Goal: Task Accomplishment & Management: Use online tool/utility

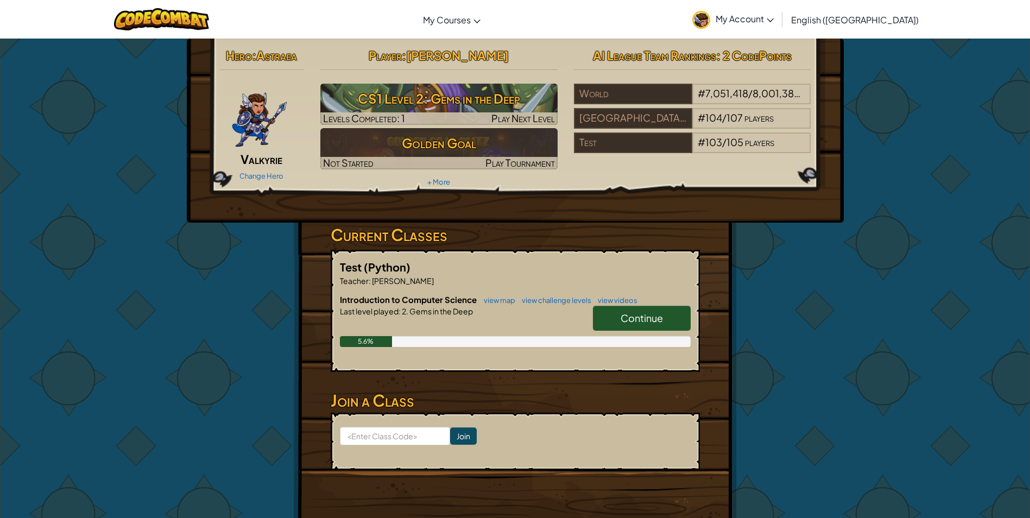
click at [653, 321] on span "Continue" at bounding box center [642, 318] width 42 height 12
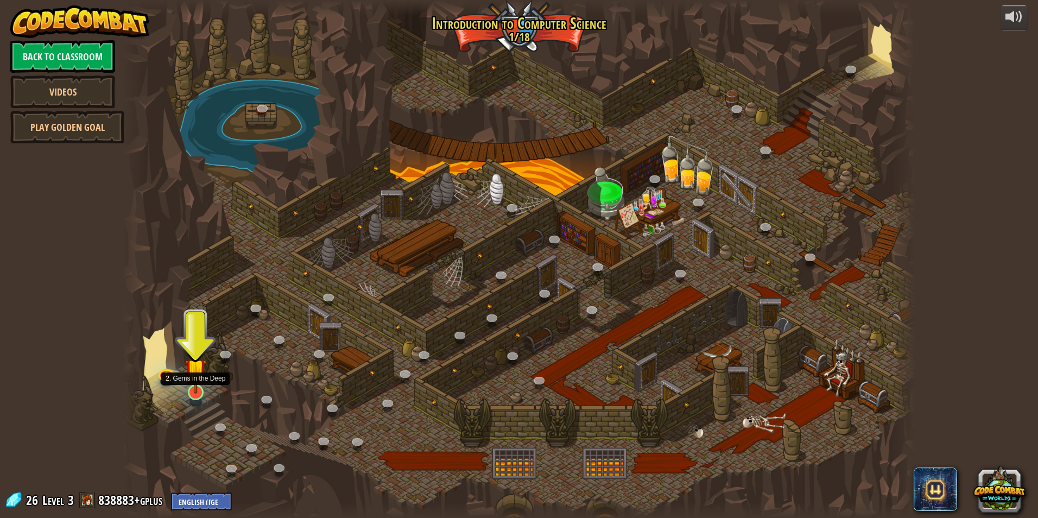
click at [200, 390] on img at bounding box center [195, 369] width 21 height 49
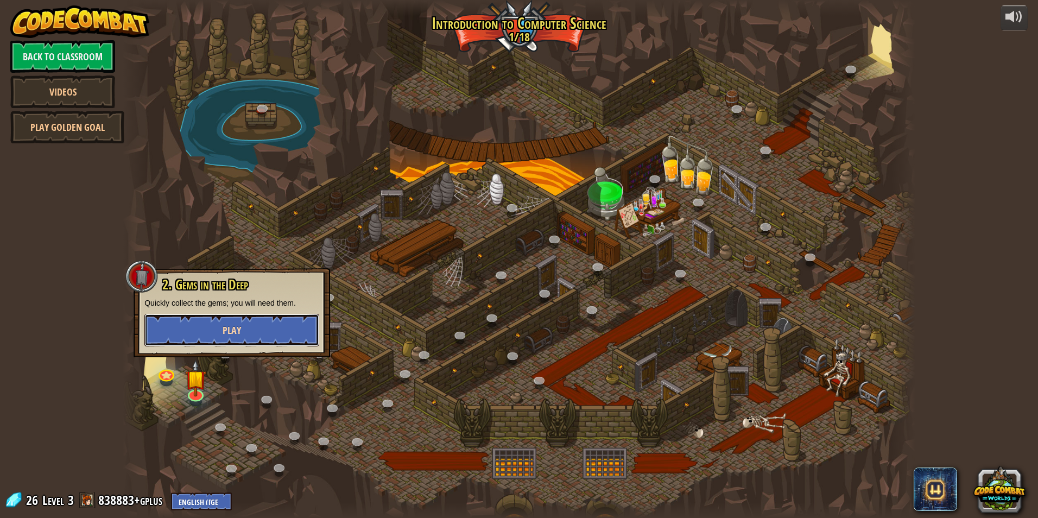
click at [216, 338] on button "Play" at bounding box center [231, 330] width 175 height 33
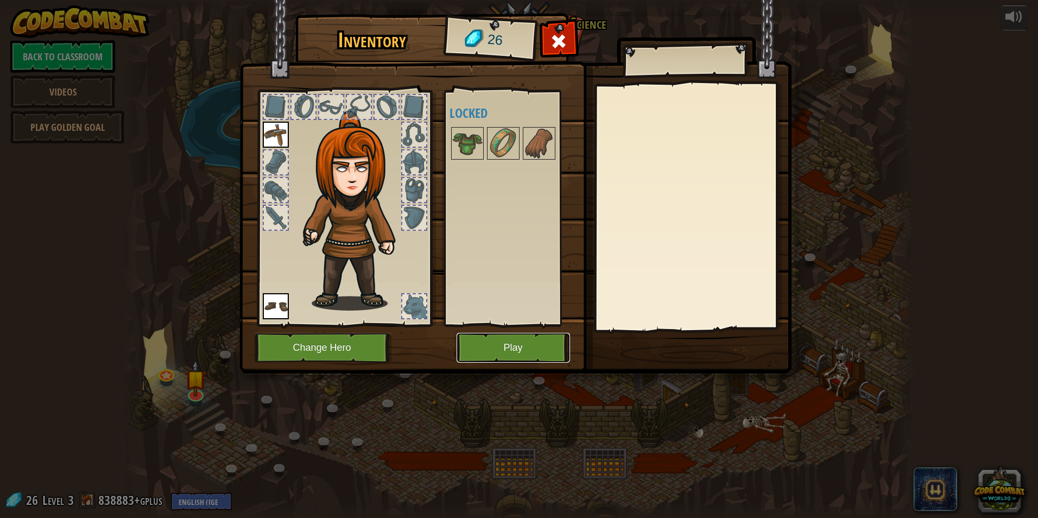
click at [533, 355] on button "Play" at bounding box center [513, 348] width 113 height 30
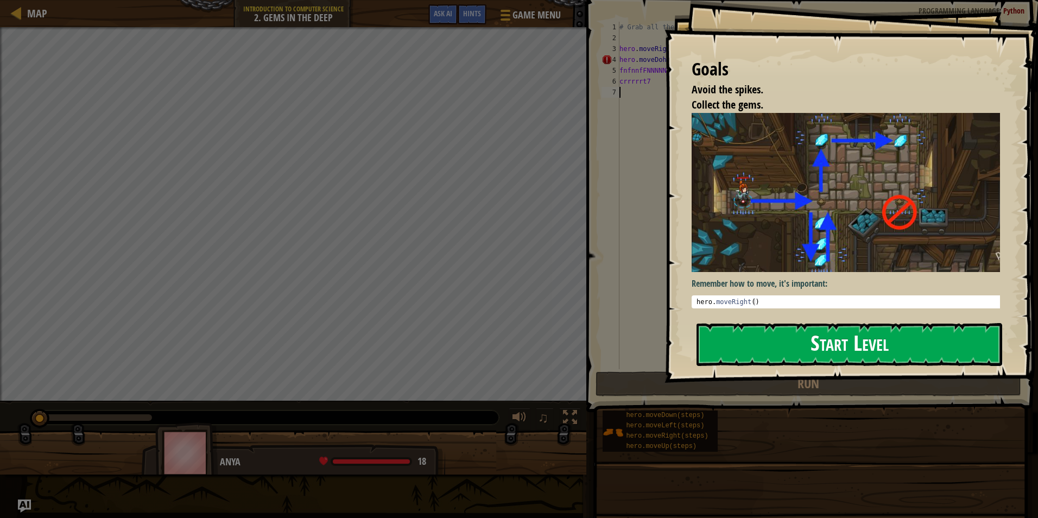
click at [789, 344] on button "Start Level" at bounding box center [850, 344] width 306 height 43
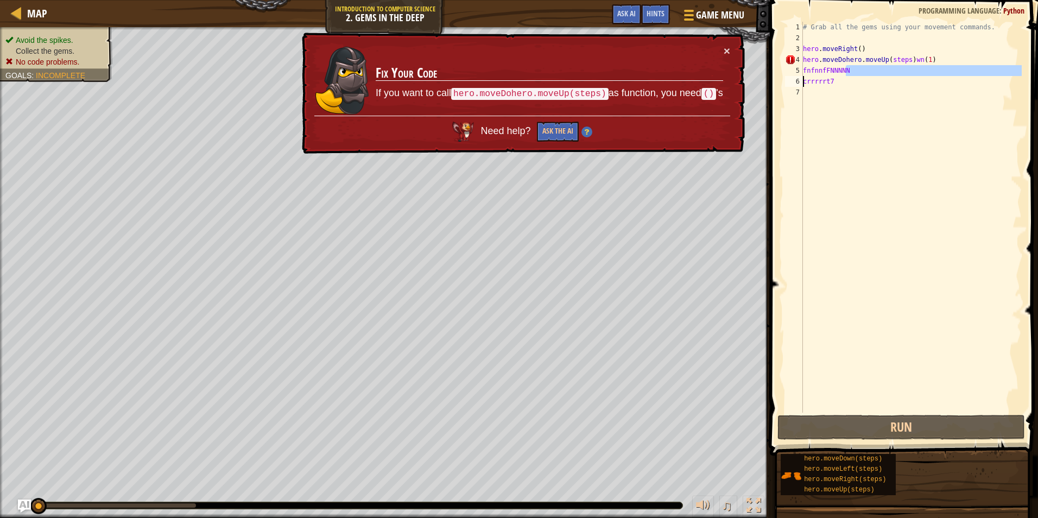
drag, startPoint x: 874, startPoint y: 71, endPoint x: 791, endPoint y: 86, distance: 84.5
click at [791, 86] on div "1 2 3 4 5 6 7 # Grab all the gems using your movement commands. hero . moveRigh…" at bounding box center [902, 217] width 239 height 391
type textarea "fnfnnfFNNNNNcrrrrrt7"
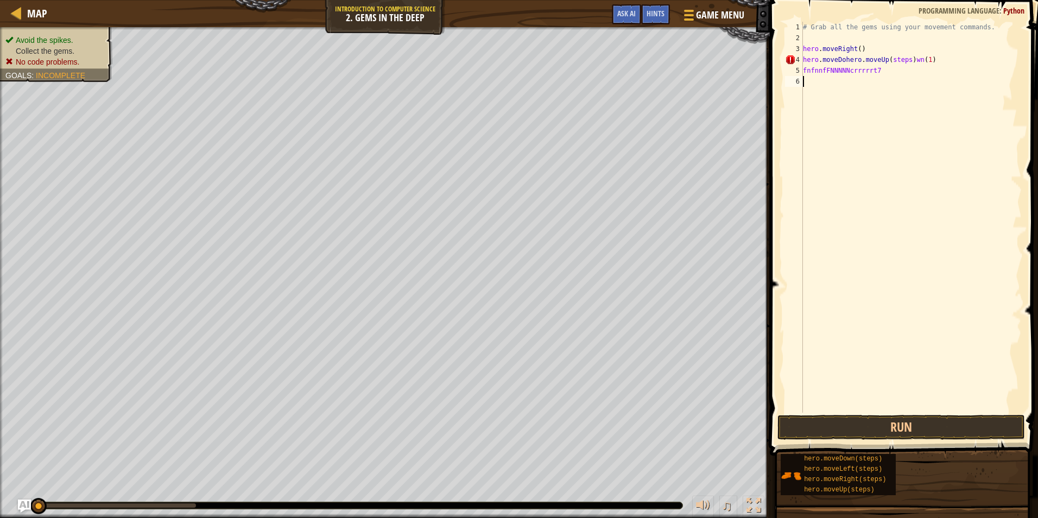
click at [879, 80] on div "# Grab all the gems using your movement commands. hero . moveRight ( ) hero . m…" at bounding box center [911, 228] width 221 height 413
click at [881, 72] on div "# Grab all the gems using your movement commands. hero . moveRight ( ) hero . m…" at bounding box center [911, 228] width 221 height 413
type textarea "f"
type textarea "h"
click at [980, 420] on button "Run" at bounding box center [901, 427] width 248 height 25
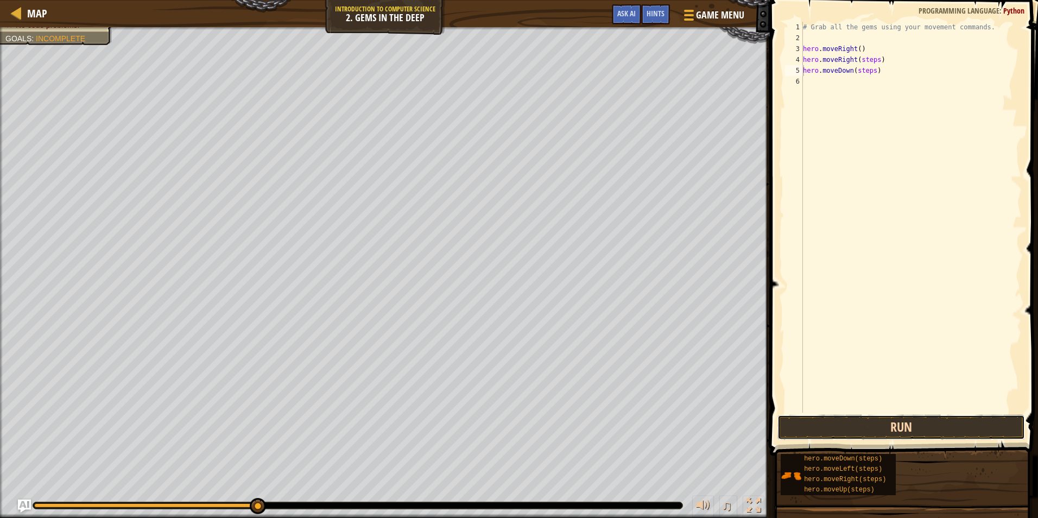
click at [931, 429] on button "Run" at bounding box center [901, 427] width 248 height 25
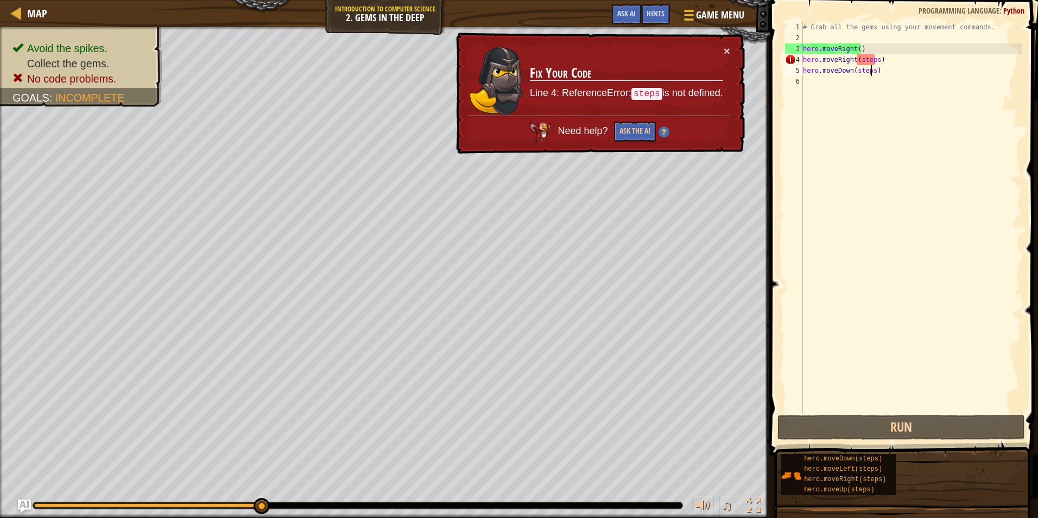
click at [872, 73] on div "# Grab all the gems using your movement commands. hero . moveRight ( ) hero . m…" at bounding box center [911, 228] width 221 height 413
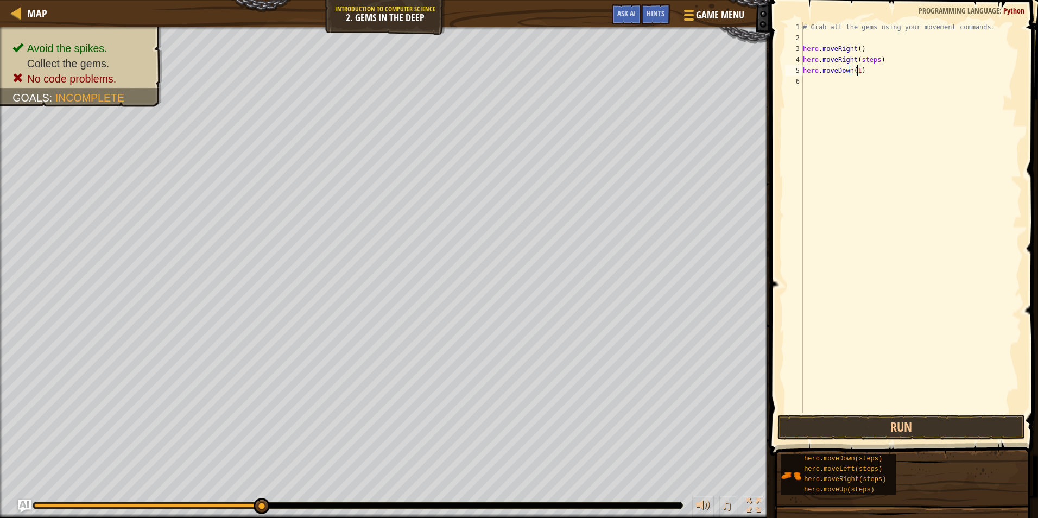
scroll to position [5, 4]
click at [935, 423] on button "Run" at bounding box center [901, 427] width 248 height 25
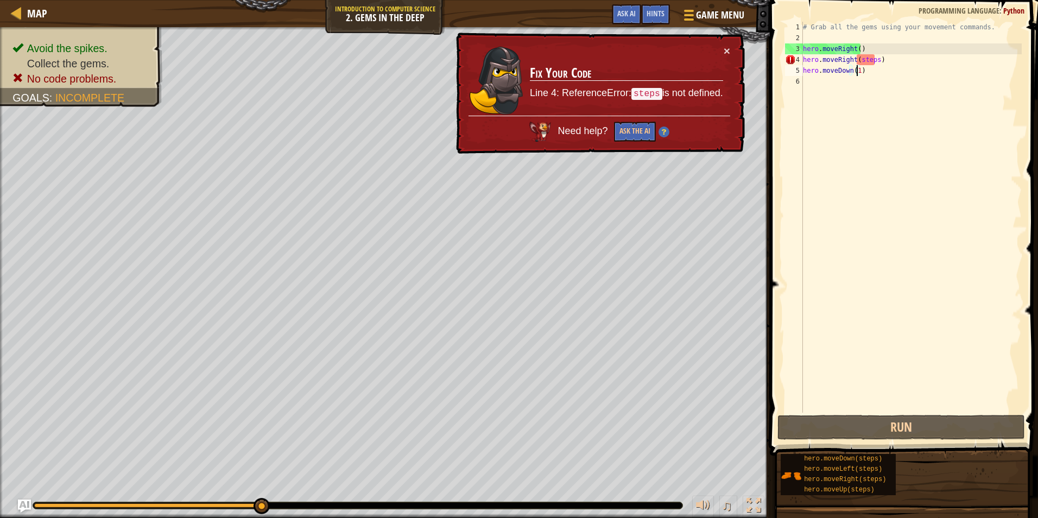
click at [872, 60] on div "# Grab all the gems using your movement commands. hero . moveRight ( ) hero . m…" at bounding box center [911, 228] width 221 height 413
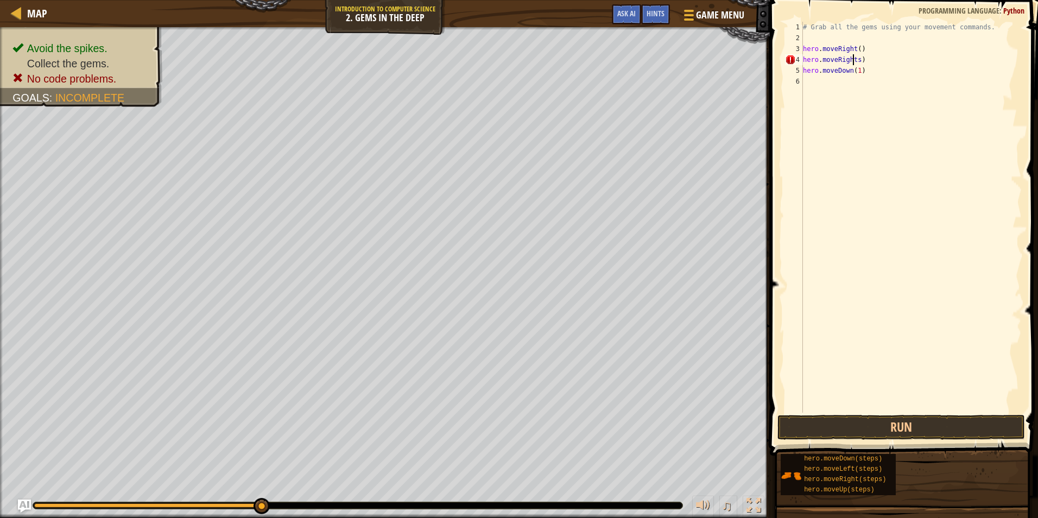
click at [858, 63] on div "# Grab all the gems using your movement commands. hero . moveRight ( ) hero . m…" at bounding box center [911, 228] width 221 height 413
type textarea "hero.moveRight1)"
click at [916, 425] on button "Run" at bounding box center [901, 427] width 248 height 25
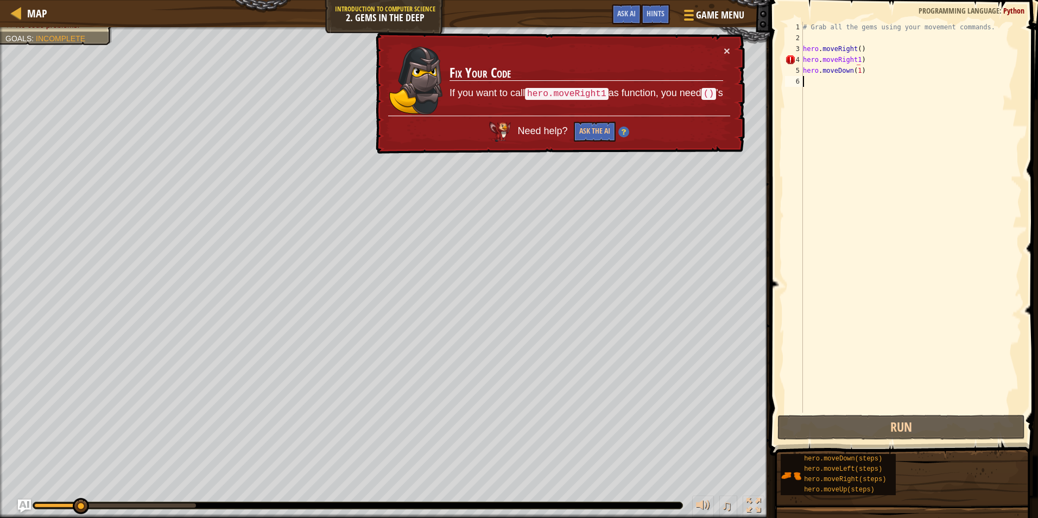
click at [895, 391] on div "# Grab all the gems using your movement commands. hero . moveRight ( ) hero . m…" at bounding box center [911, 228] width 221 height 413
click at [876, 394] on div "# Grab all the gems using your movement commands. hero . moveRight ( ) hero . m…" at bounding box center [911, 228] width 221 height 413
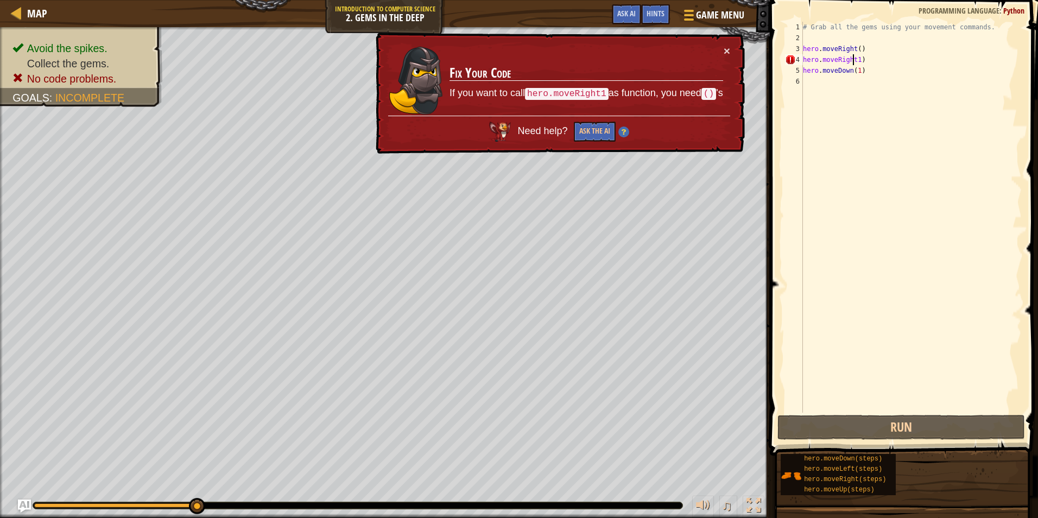
click at [852, 61] on div "# Grab all the gems using your movement commands. hero . moveRight ( ) hero . m…" at bounding box center [911, 228] width 221 height 413
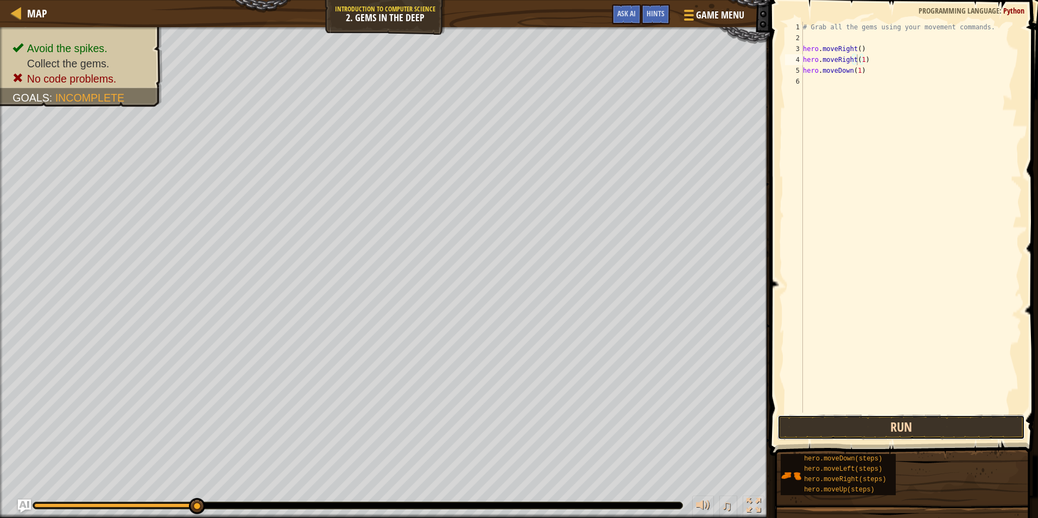
click at [838, 426] on button "Run" at bounding box center [901, 427] width 248 height 25
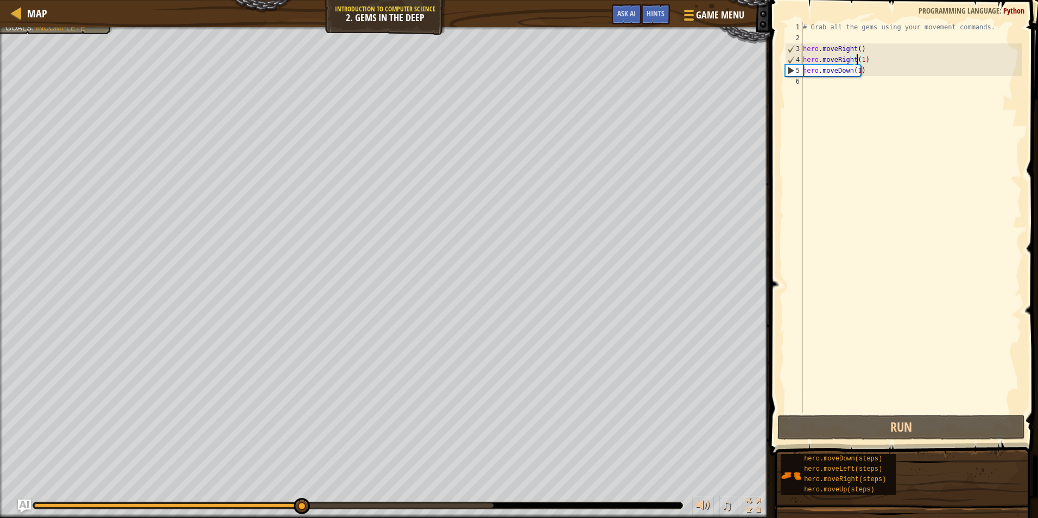
click at [859, 58] on div "# Grab all the gems using your movement commands. hero . moveRight ( ) hero . m…" at bounding box center [911, 228] width 221 height 413
click at [871, 69] on div "# Grab all the gems using your movement commands. hero . moveRight ( ) hero . m…" at bounding box center [911, 228] width 221 height 413
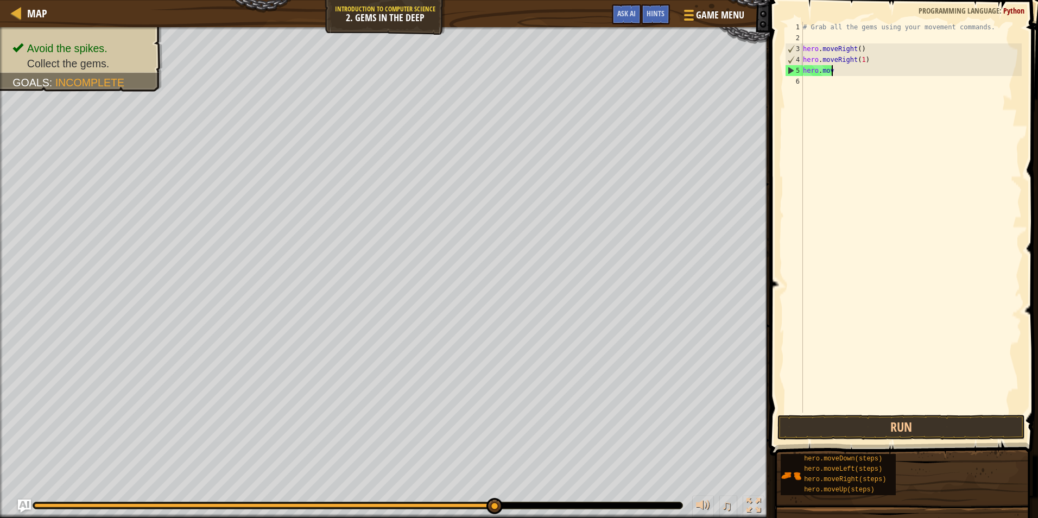
scroll to position [5, 1]
type textarea "hero"
click at [822, 71] on div "# Grab all the gems using your movement commands. hero . moveRight ( ) hero . m…" at bounding box center [911, 228] width 221 height 413
type textarea "h"
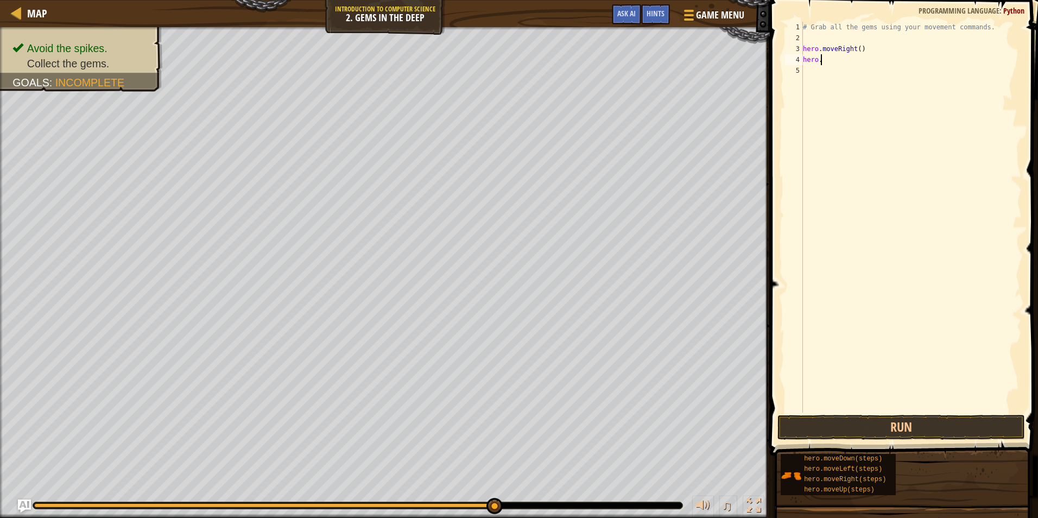
click at [863, 57] on div "# Grab all the gems using your movement commands. hero . moveRight ( ) hero ." at bounding box center [911, 228] width 221 height 413
click at [902, 431] on button "Run" at bounding box center [901, 427] width 248 height 25
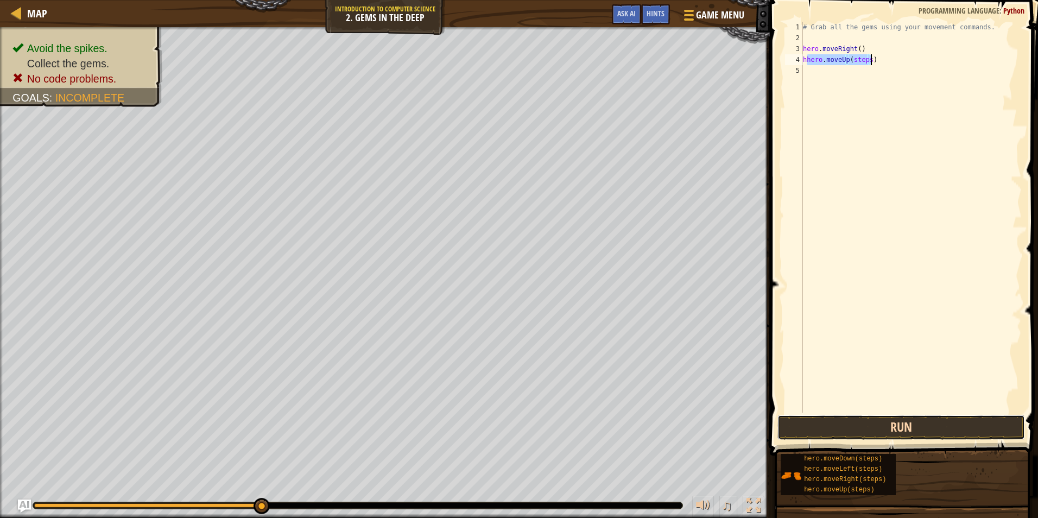
click at [937, 425] on button "Run" at bounding box center [901, 427] width 248 height 25
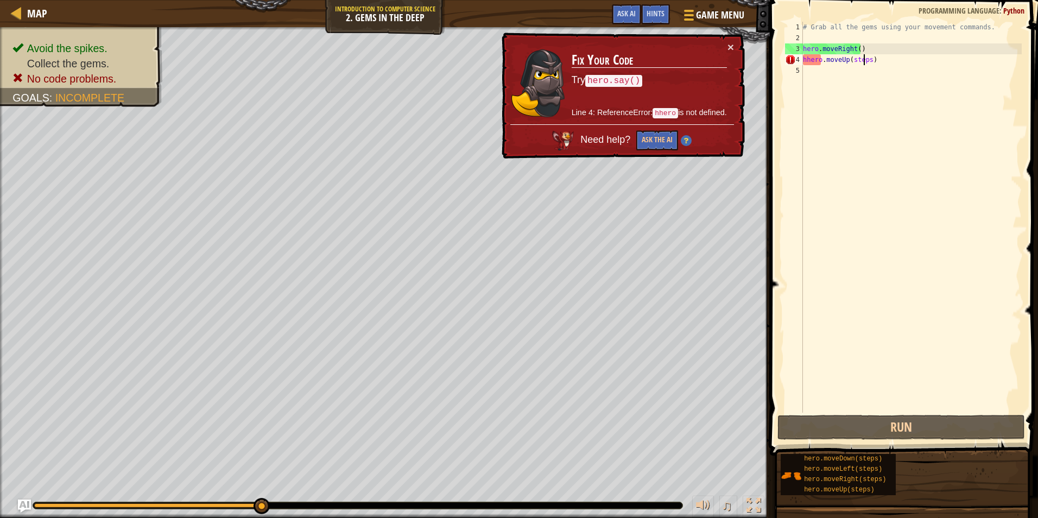
click at [865, 58] on div "# Grab all the gems using your movement commands. hero . moveRight ( ) hhero . …" at bounding box center [911, 228] width 221 height 413
click at [867, 58] on div "# Grab all the gems using your movement commands. hero . moveRight ( ) hhero . …" at bounding box center [911, 228] width 221 height 413
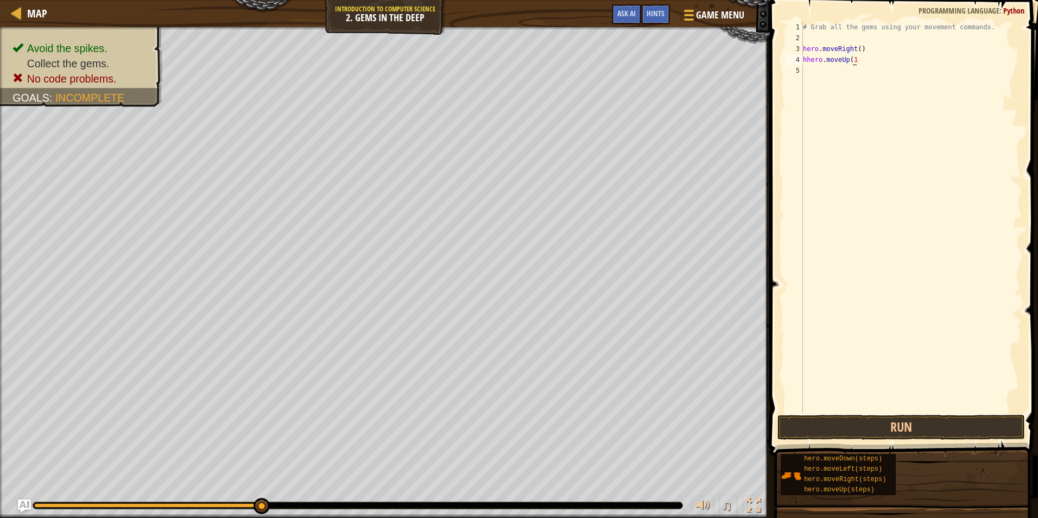
scroll to position [5, 4]
click at [953, 422] on button "Run" at bounding box center [901, 427] width 248 height 25
type textarea "hhero.moveUp(1"
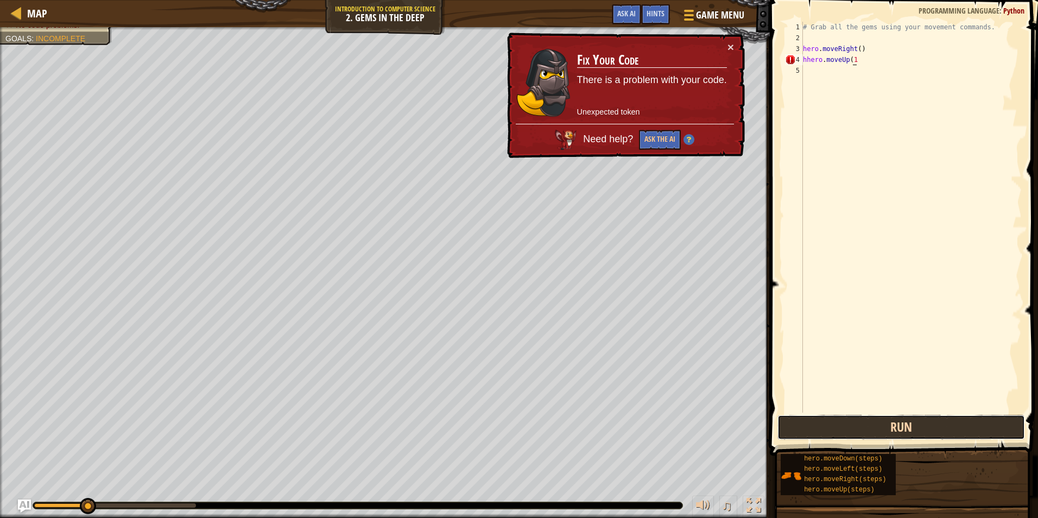
click at [897, 422] on button "Run" at bounding box center [901, 427] width 248 height 25
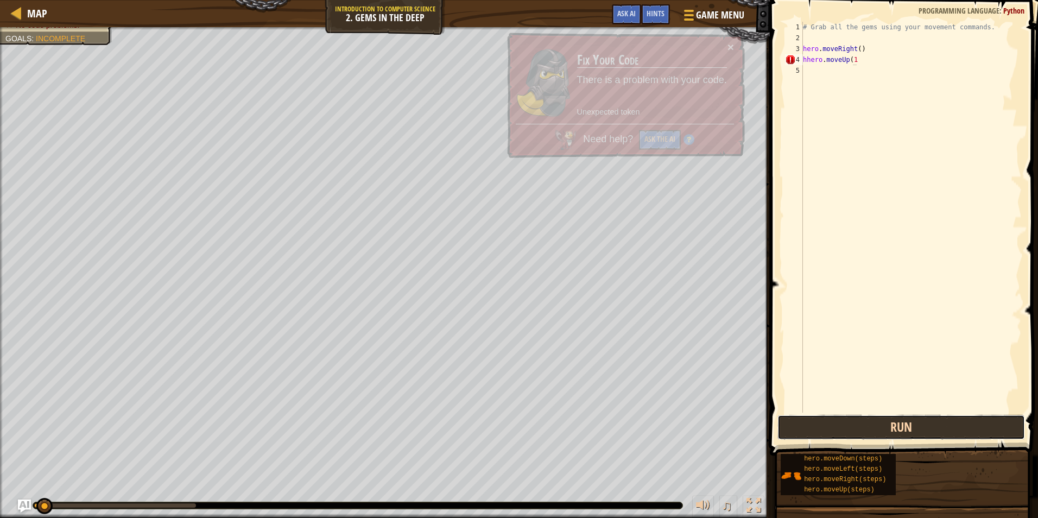
drag, startPoint x: 902, startPoint y: 435, endPoint x: 906, endPoint y: 425, distance: 10.5
click at [902, 433] on button "Run" at bounding box center [901, 427] width 248 height 25
drag, startPoint x: 906, startPoint y: 425, endPoint x: 898, endPoint y: 420, distance: 9.3
click at [898, 423] on button "Run" at bounding box center [901, 427] width 248 height 25
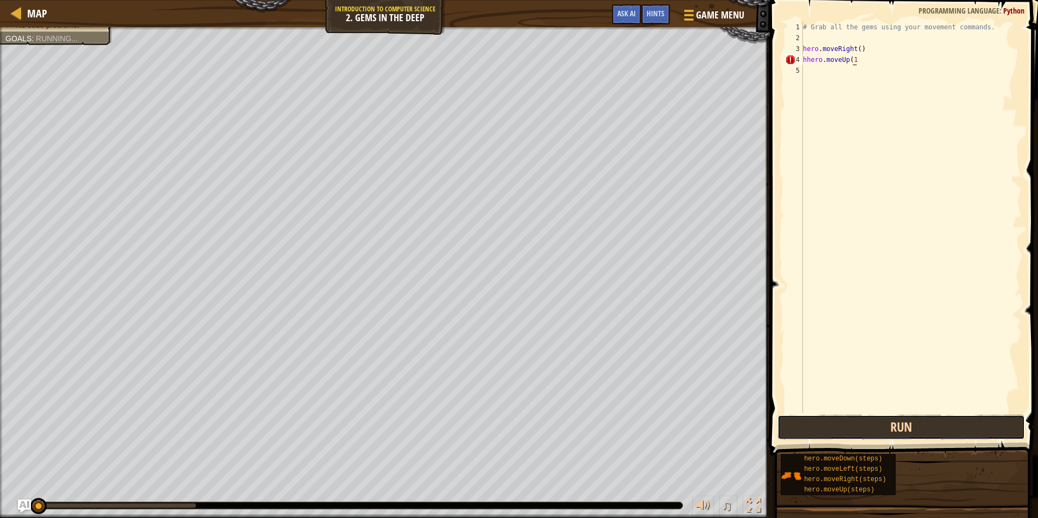
click at [898, 416] on button "Run" at bounding box center [901, 427] width 248 height 25
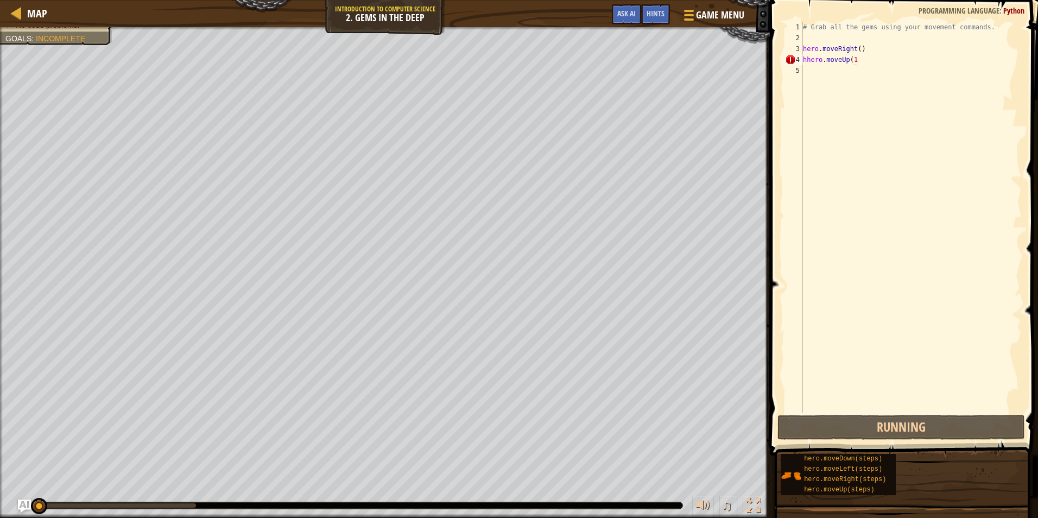
drag, startPoint x: 897, startPoint y: 413, endPoint x: 891, endPoint y: 397, distance: 16.8
click at [893, 407] on div "hhero.moveUp(1 1 2 3 4 5 # Grab all the gems using your movement commands. hero…" at bounding box center [902, 249] width 271 height 488
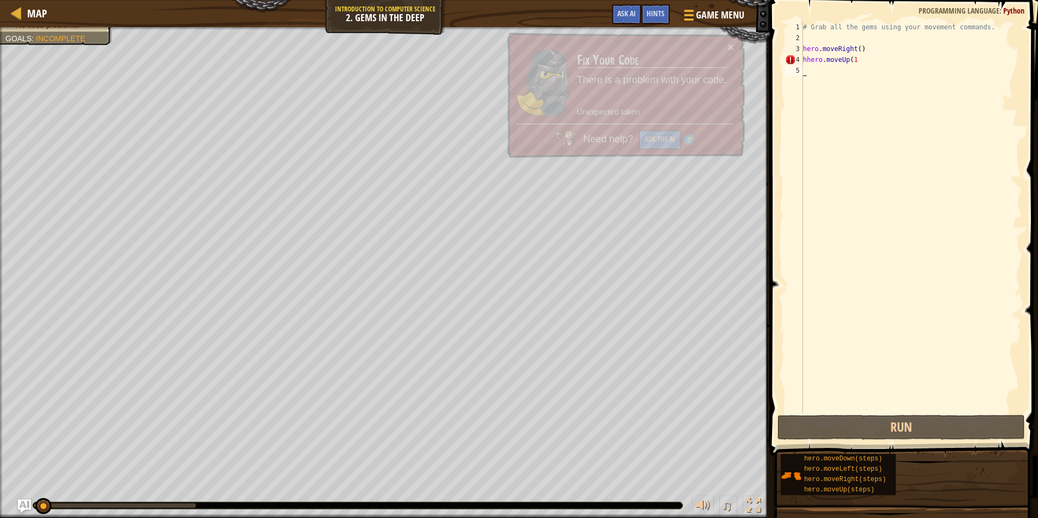
drag, startPoint x: 891, startPoint y: 397, endPoint x: 879, endPoint y: 352, distance: 46.5
click at [893, 390] on div "# Grab all the gems using your movement commands. hero . moveRight ( ) hhero . …" at bounding box center [911, 228] width 221 height 413
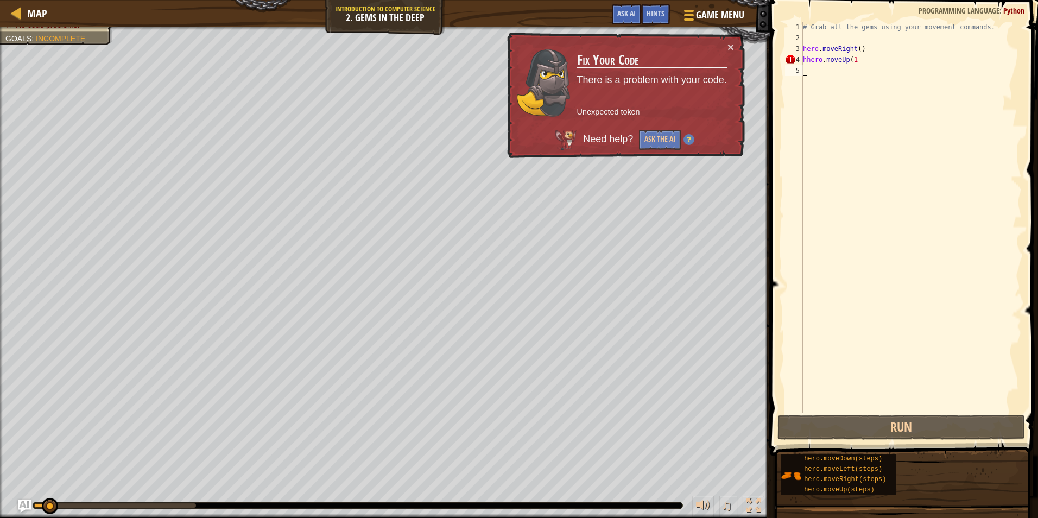
drag, startPoint x: 879, startPoint y: 352, endPoint x: 868, endPoint y: 303, distance: 50.3
click at [874, 342] on div "# Grab all the gems using your movement commands. hero . moveRight ( ) hhero . …" at bounding box center [911, 228] width 221 height 413
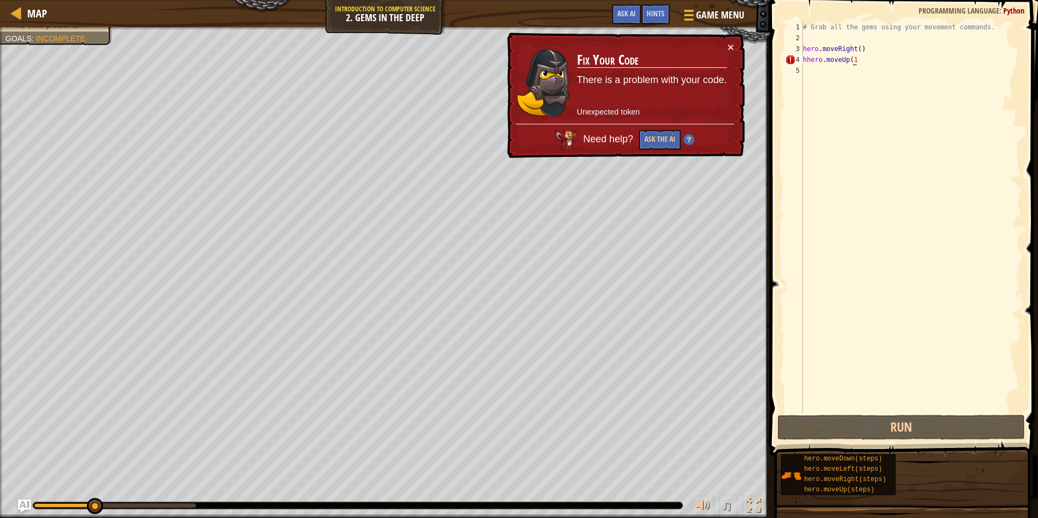
click at [857, 59] on div "# Grab all the gems using your movement commands. hero . moveRight ( ) hhero . …" at bounding box center [911, 228] width 221 height 413
click at [855, 60] on div "# Grab all the gems using your movement commands. hero . moveRight ( ) hhero . …" at bounding box center [911, 228] width 221 height 413
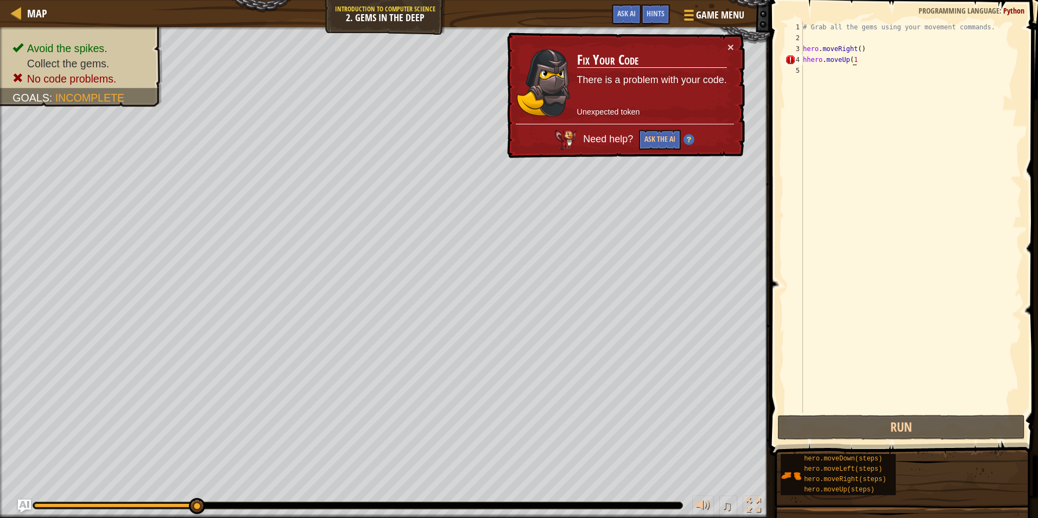
scroll to position [5, 4]
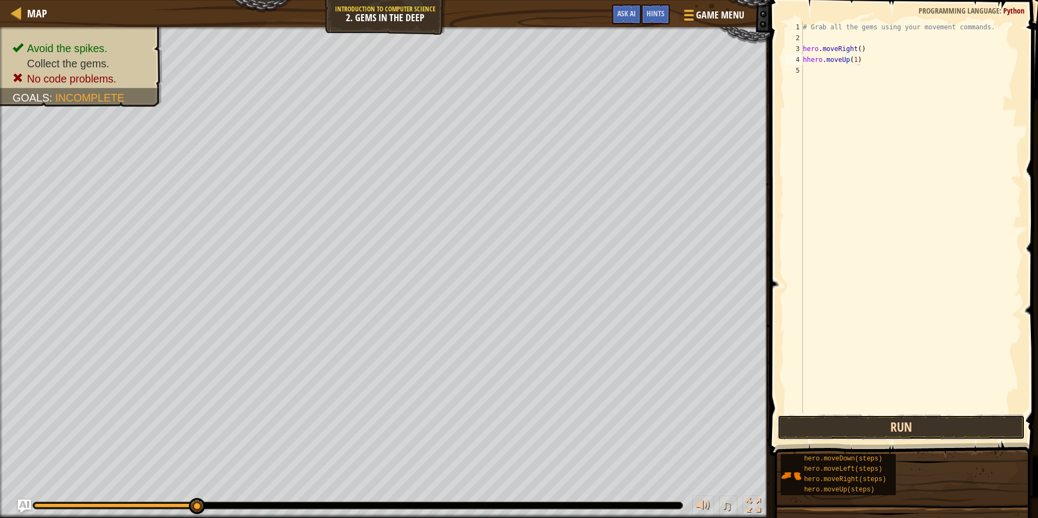
click at [945, 422] on button "Run" at bounding box center [901, 427] width 248 height 25
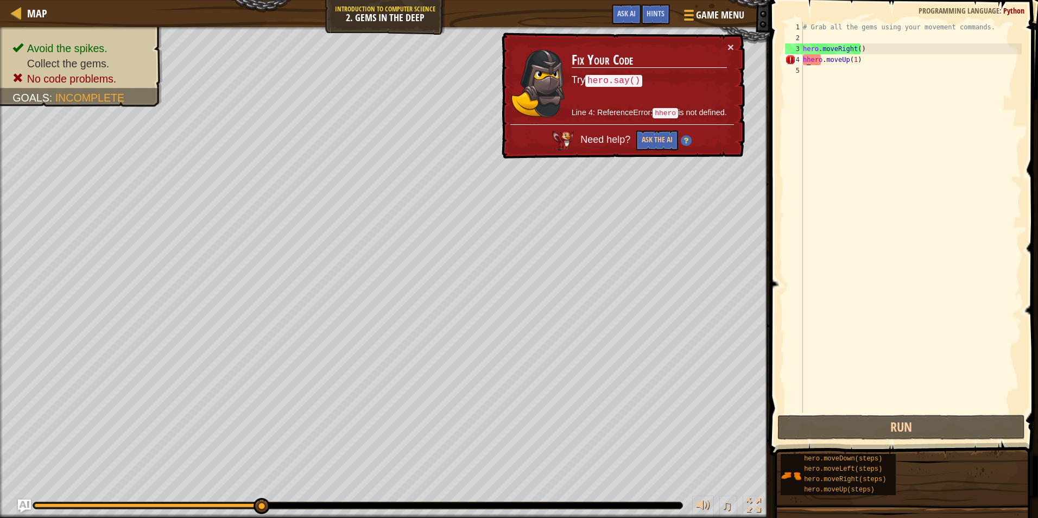
click at [806, 56] on div "# Grab all the gems using your movement commands. hero . moveRight ( ) hhero . …" at bounding box center [911, 228] width 221 height 413
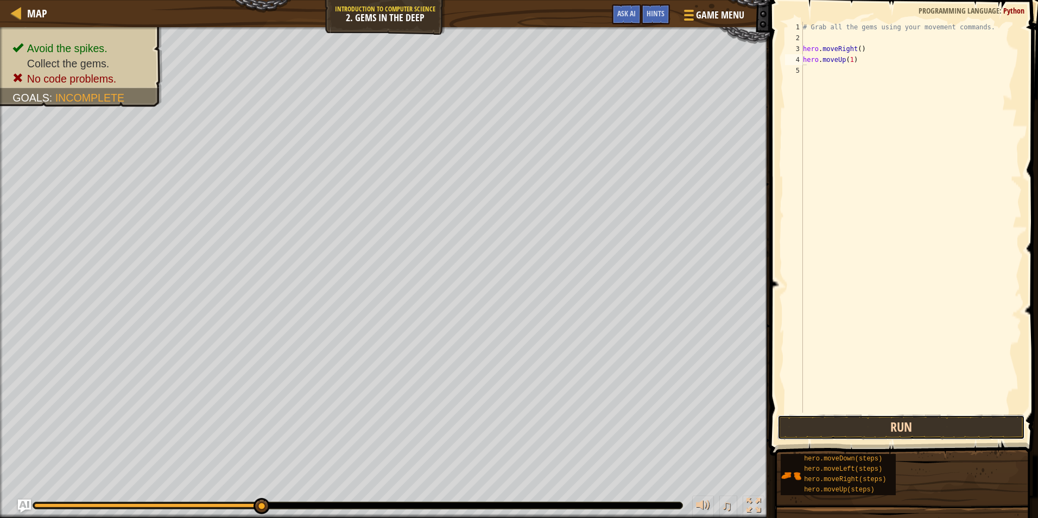
click at [893, 432] on button "Run" at bounding box center [901, 427] width 248 height 25
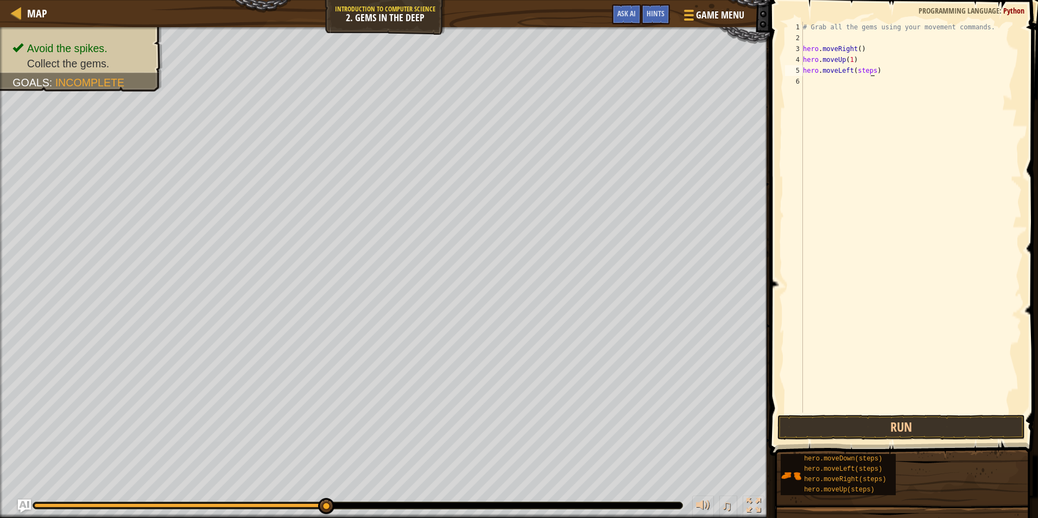
drag, startPoint x: 872, startPoint y: 65, endPoint x: 872, endPoint y: 71, distance: 6.0
click at [872, 69] on div "# Grab all the gems using your movement commands. hero . moveRight ( ) hero . m…" at bounding box center [911, 228] width 221 height 413
click at [897, 428] on button "Run" at bounding box center [901, 427] width 248 height 25
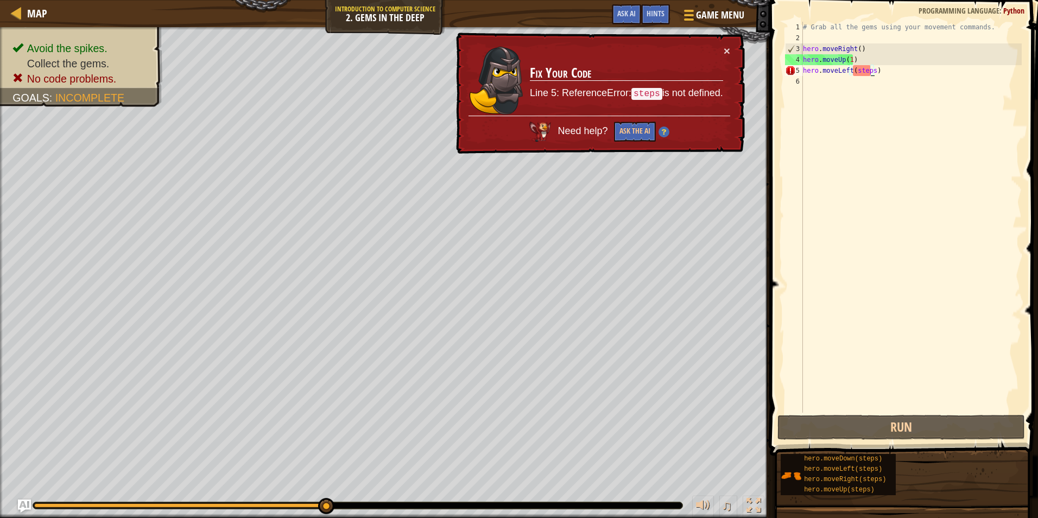
click at [871, 68] on div "# Grab all the gems using your movement commands. hero . moveRight ( ) hero . m…" at bounding box center [911, 228] width 221 height 413
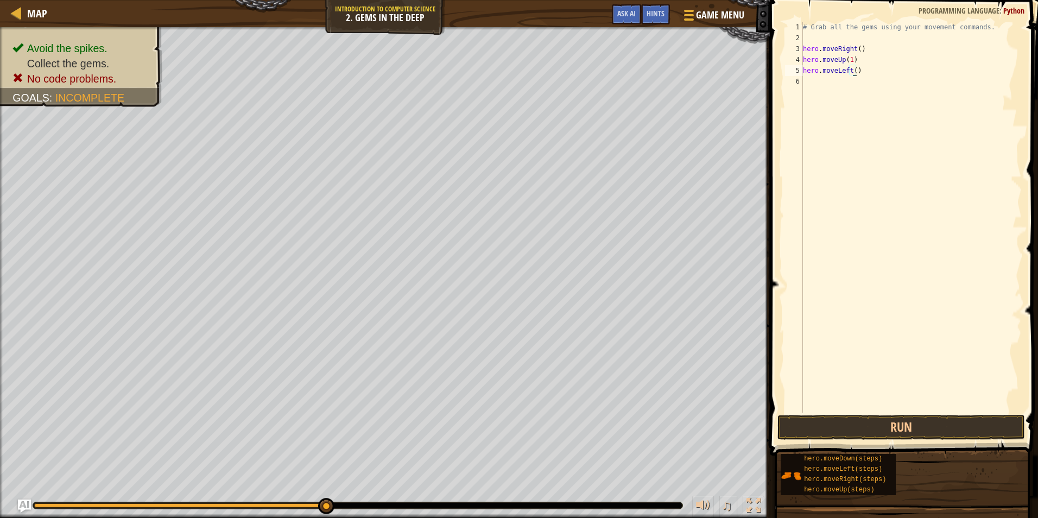
scroll to position [5, 4]
click at [885, 427] on button "Run" at bounding box center [901, 427] width 248 height 25
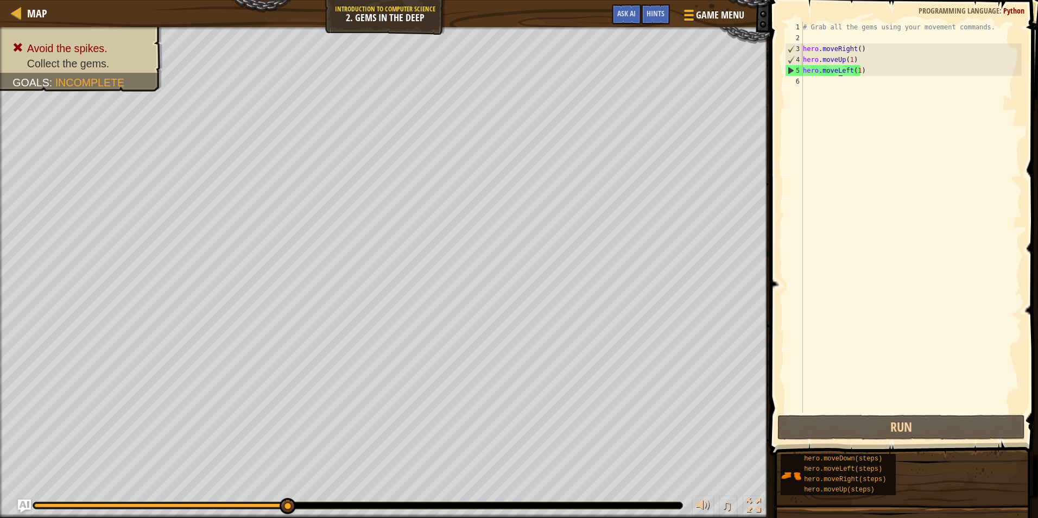
click at [838, 70] on div "# Grab all the gems using your movement commands. hero . moveRight ( ) hero . m…" at bounding box center [911, 228] width 221 height 413
click at [799, 71] on div "5" at bounding box center [794, 70] width 17 height 11
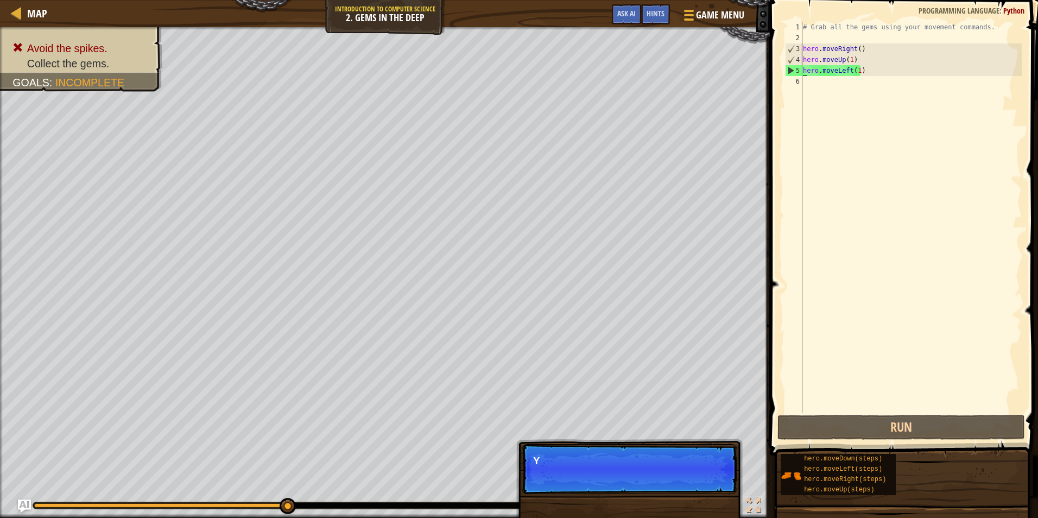
click at [786, 68] on div "5" at bounding box center [794, 70] width 17 height 11
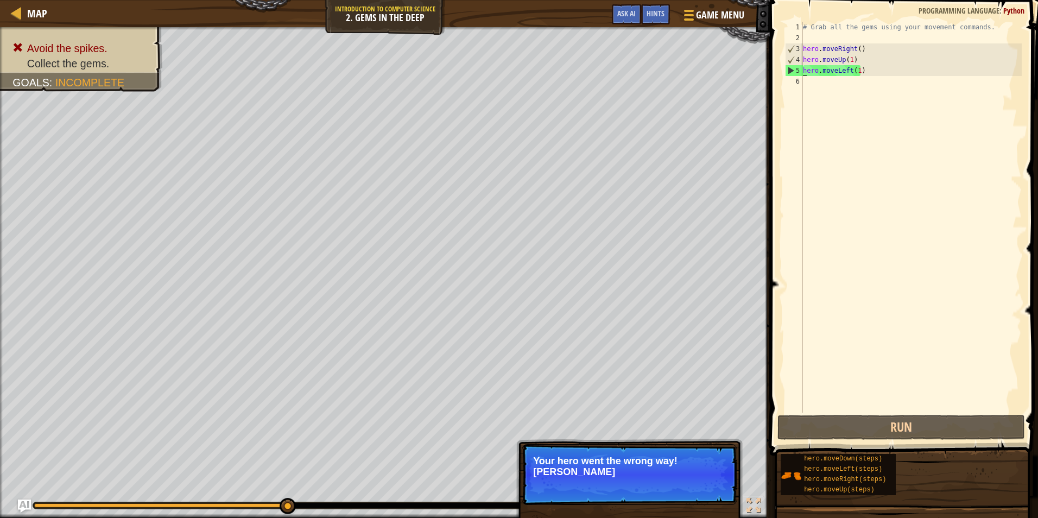
click at [852, 71] on div "# Grab all the gems using your movement commands. hero . moveRight ( ) hero . m…" at bounding box center [911, 228] width 221 height 413
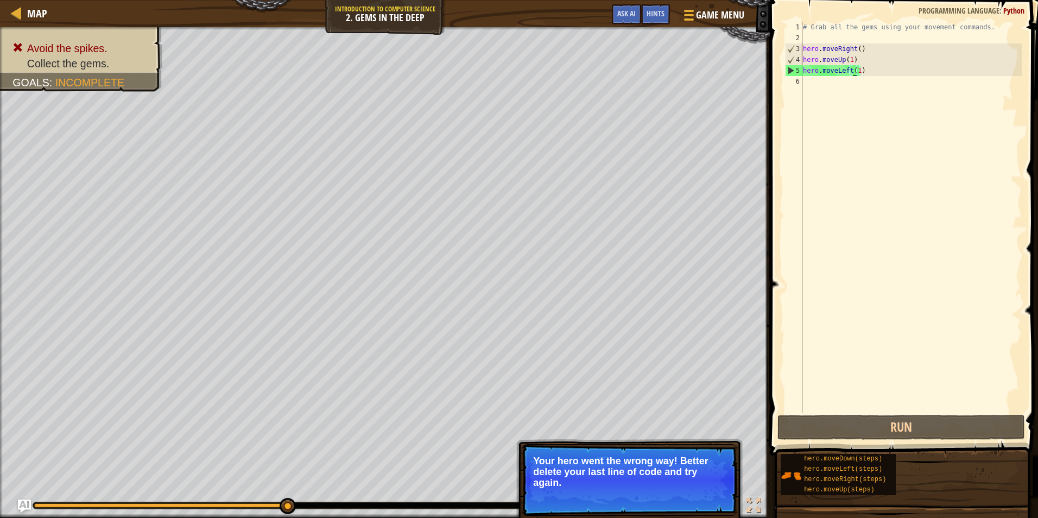
click at [849, 71] on div "# Grab all the gems using your movement commands. hero . moveRight ( ) hero . m…" at bounding box center [911, 228] width 221 height 413
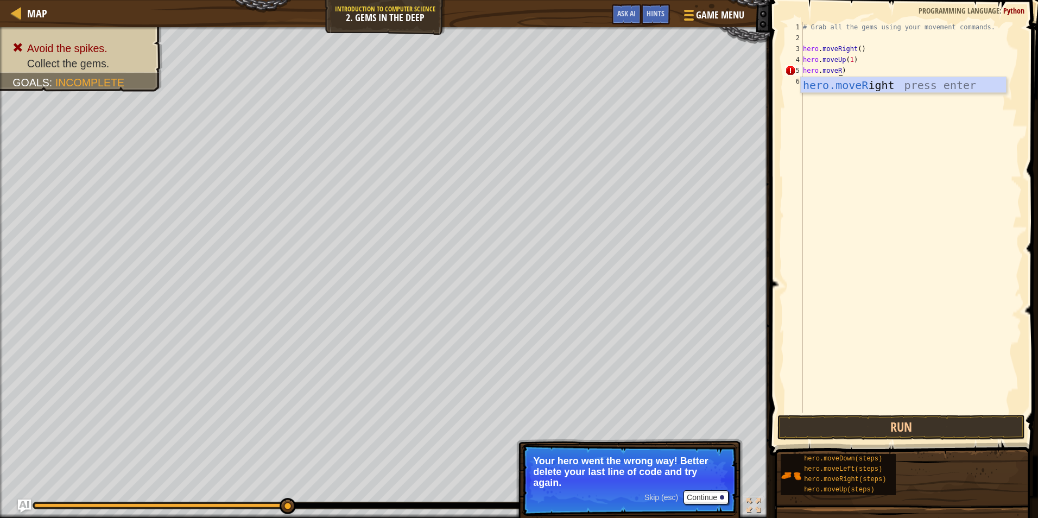
scroll to position [5, 3]
type textarea "hero.moveRight1)"
click at [879, 91] on div "hero.moveRight press enter" at bounding box center [903, 101] width 205 height 49
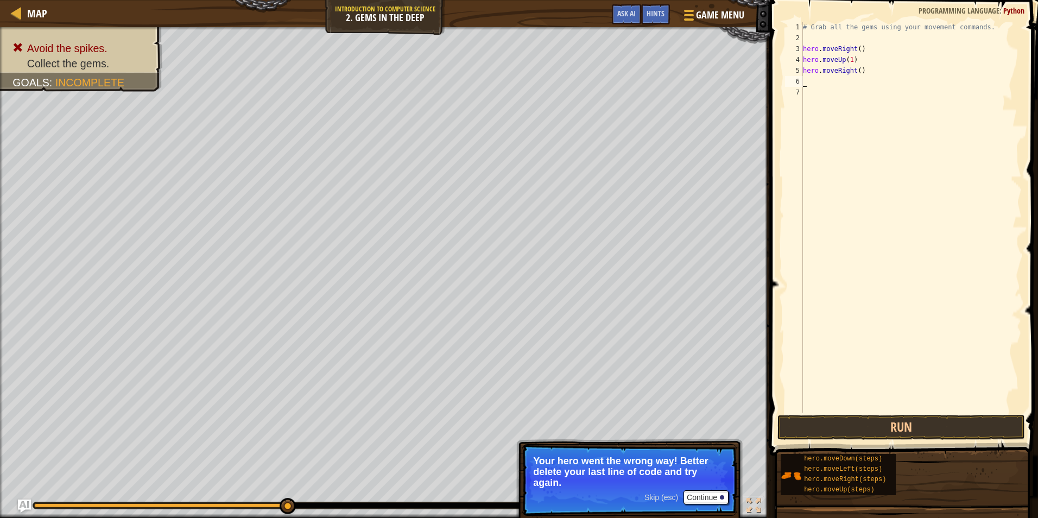
click at [856, 68] on div "# Grab all the gems using your movement commands. hero . moveRight ( ) hero . m…" at bounding box center [911, 228] width 221 height 413
type textarea "hero.moveRight(1))"
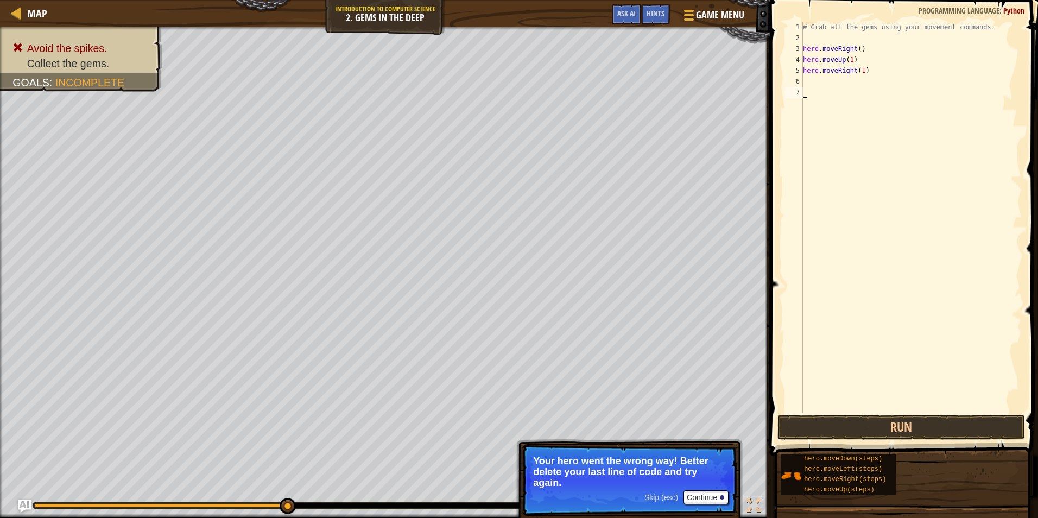
scroll to position [5, 0]
click at [826, 430] on button "Run" at bounding box center [901, 427] width 248 height 25
drag, startPoint x: 868, startPoint y: 430, endPoint x: 878, endPoint y: 388, distance: 43.6
click at [869, 429] on button "Run" at bounding box center [901, 427] width 248 height 25
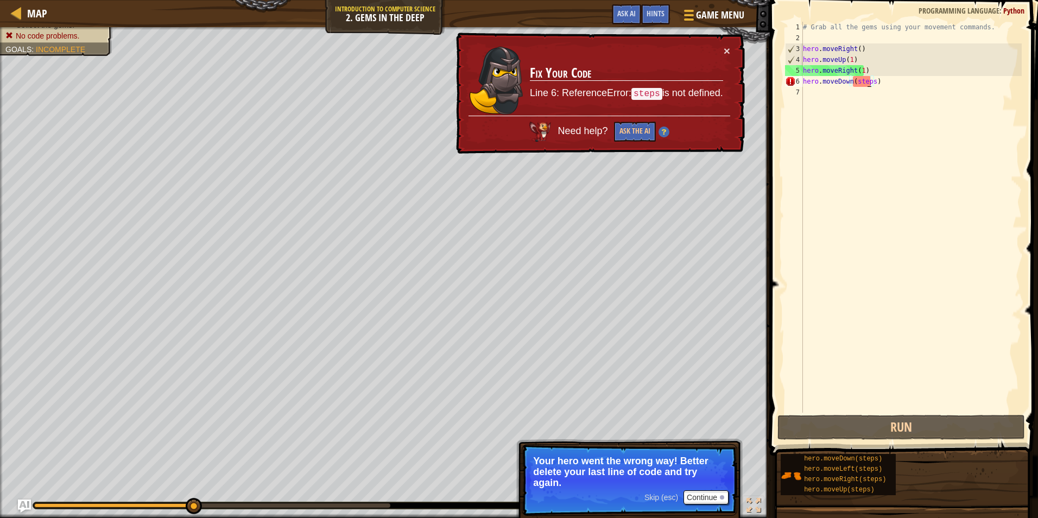
click at [869, 81] on div "# Grab all the gems using your movement commands. hero . moveRight ( ) hero . m…" at bounding box center [911, 228] width 221 height 413
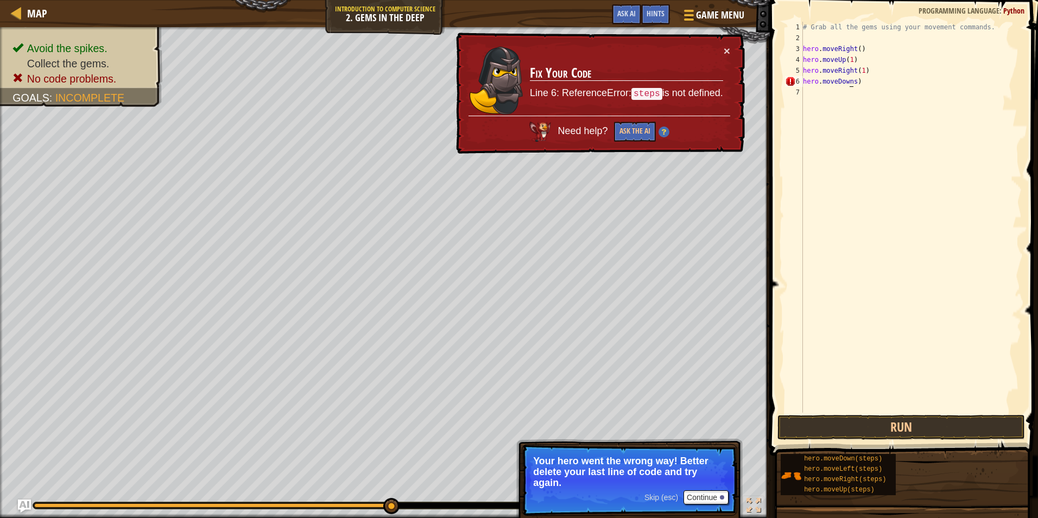
click at [850, 80] on div "# Grab all the gems using your movement commands. hero . moveRight ( ) hero . m…" at bounding box center [911, 228] width 221 height 413
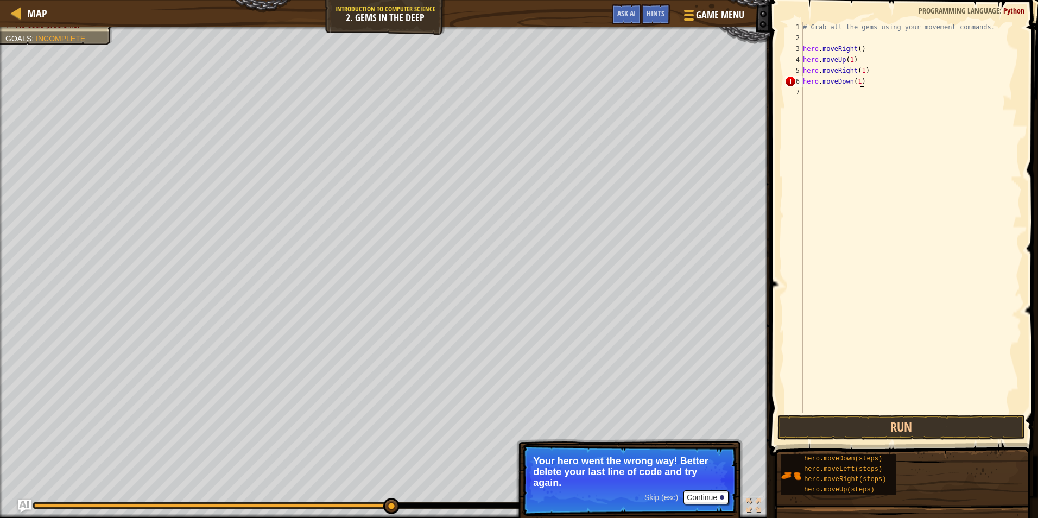
scroll to position [5, 5]
click at [934, 429] on button "Run" at bounding box center [901, 427] width 248 height 25
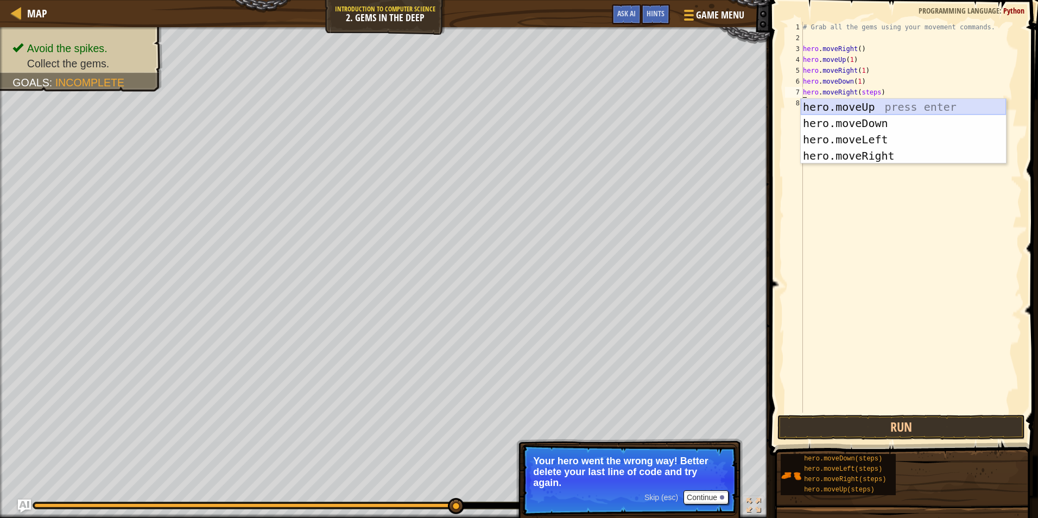
click at [900, 106] on div "hero.moveUp press enter hero.moveDown press enter hero.moveLeft press enter her…" at bounding box center [903, 148] width 205 height 98
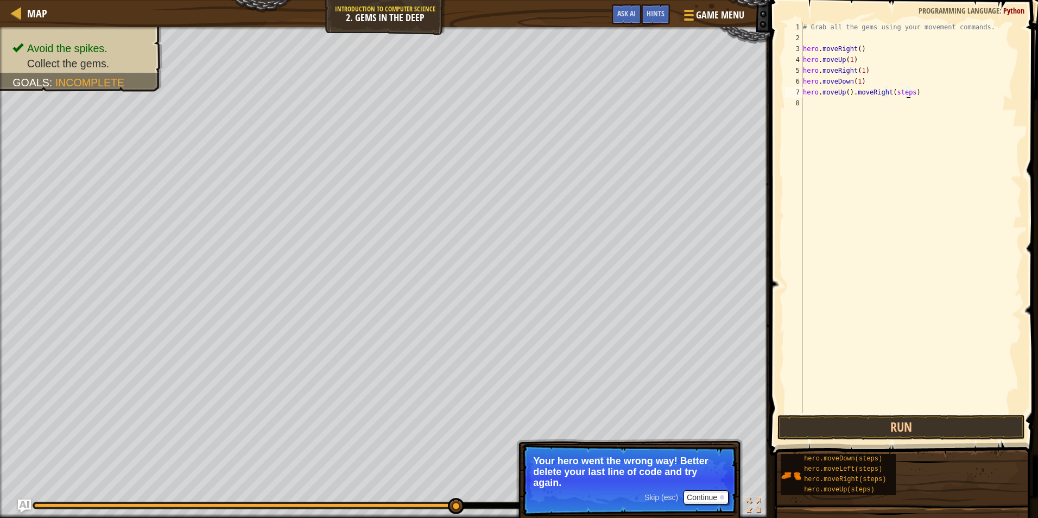
click at [907, 93] on div "# Grab all the gems using your movement commands. hero . moveRight ( ) hero . m…" at bounding box center [911, 228] width 221 height 413
drag, startPoint x: 909, startPoint y: 92, endPoint x: 860, endPoint y: 99, distance: 49.4
click at [860, 99] on div "# Grab all the gems using your movement commands. hero . moveRight ( ) hero . m…" at bounding box center [911, 228] width 221 height 413
click at [912, 90] on div "# Grab all the gems using your movement commands. hero . moveRight ( ) hero . m…" at bounding box center [911, 217] width 221 height 391
drag, startPoint x: 910, startPoint y: 92, endPoint x: 846, endPoint y: 99, distance: 64.9
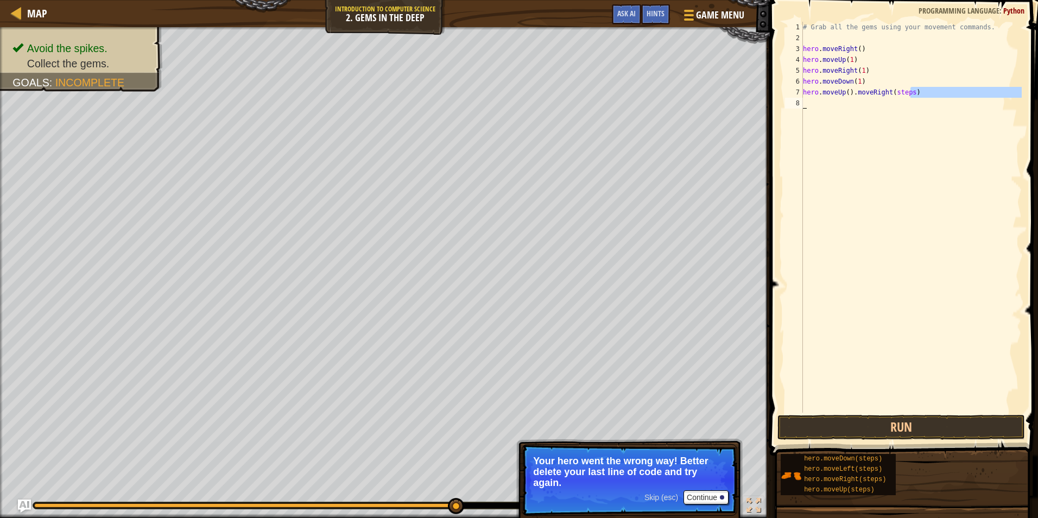
click at [846, 99] on div "# Grab all the gems using your movement commands. hero . moveRight ( ) hero . m…" at bounding box center [911, 228] width 221 height 413
drag, startPoint x: 911, startPoint y: 91, endPoint x: 851, endPoint y: 94, distance: 59.8
click at [851, 94] on div "# Grab all the gems using your movement commands. hero . moveRight ( ) hero . m…" at bounding box center [911, 228] width 221 height 413
click at [845, 90] on div "# Grab all the gems using your movement commands. hero . moveRight ( ) hero . m…" at bounding box center [911, 228] width 221 height 413
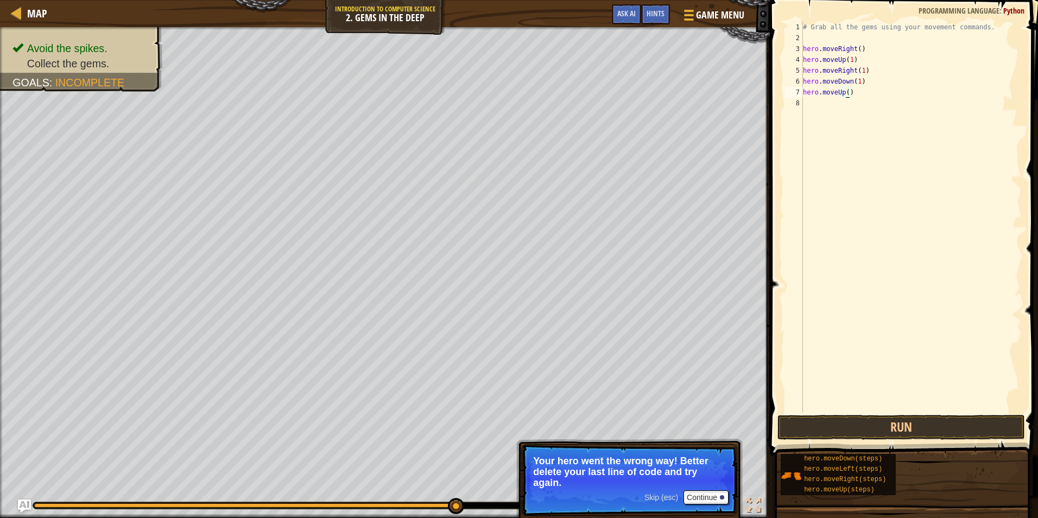
scroll to position [5, 4]
drag, startPoint x: 970, startPoint y: 424, endPoint x: 972, endPoint y: 405, distance: 19.1
click at [967, 419] on button "Run" at bounding box center [901, 427] width 248 height 25
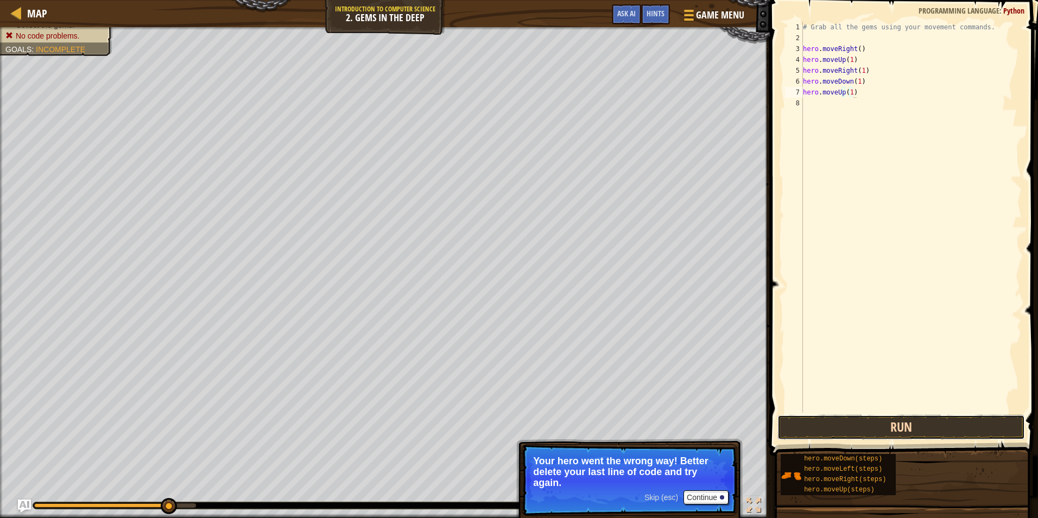
drag, startPoint x: 831, startPoint y: 429, endPoint x: 827, endPoint y: 419, distance: 10.7
click at [833, 429] on button "Run" at bounding box center [901, 427] width 248 height 25
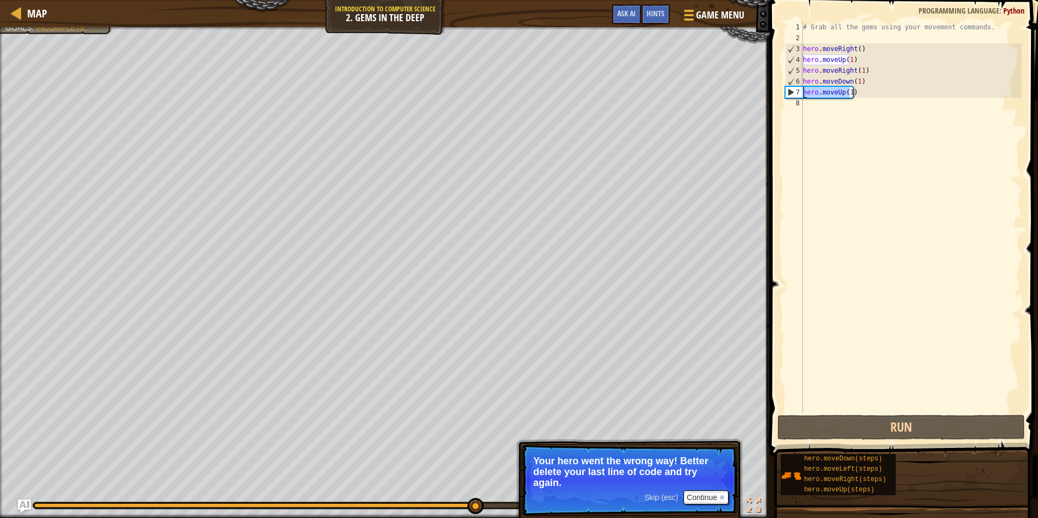
drag, startPoint x: 851, startPoint y: 94, endPoint x: 800, endPoint y: 93, distance: 51.1
click at [800, 93] on div "hero.moveUp(1) 1 2 3 4 5 6 7 8 # Grab all the gems using your movement commands…" at bounding box center [902, 217] width 239 height 391
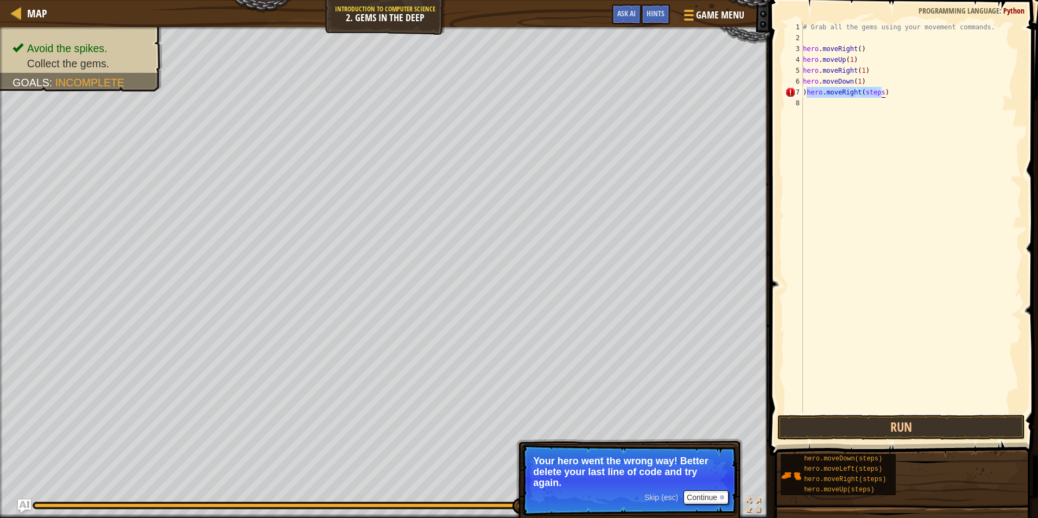
click at [877, 91] on div "# Grab all the gems using your movement commands. hero . moveRight ( ) hero . m…" at bounding box center [911, 217] width 221 height 391
click at [879, 94] on div "# Grab all the gems using your movement commands. hero . moveRight ( ) hero . m…" at bounding box center [911, 228] width 221 height 413
click at [875, 93] on div "# Grab all the gems using your movement commands. hero . moveRight ( ) hero . m…" at bounding box center [911, 228] width 221 height 413
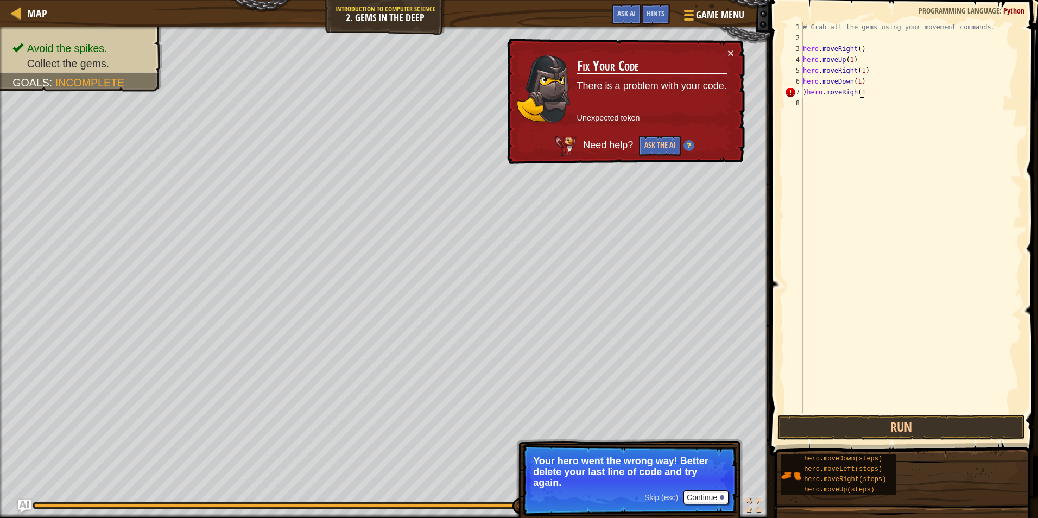
scroll to position [5, 5]
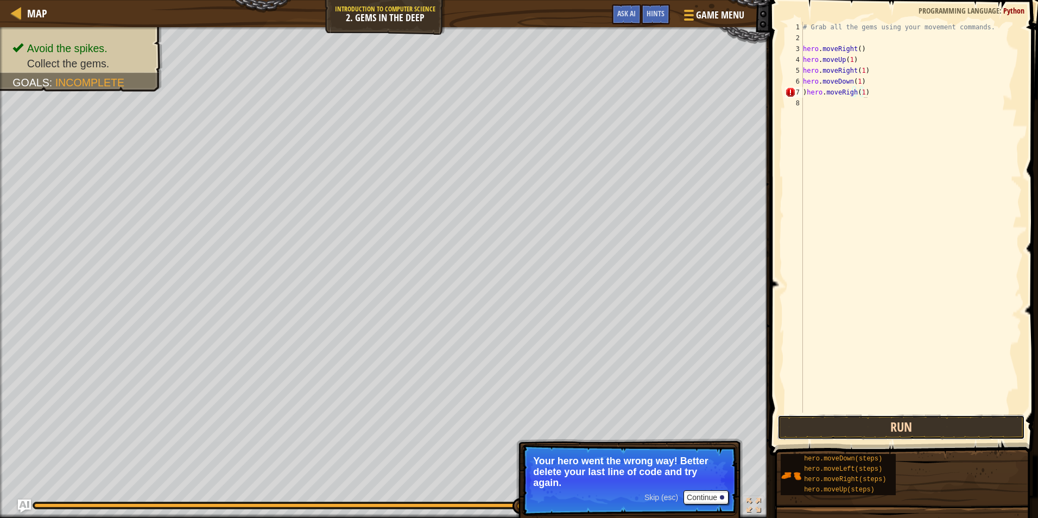
drag, startPoint x: 797, startPoint y: 428, endPoint x: 801, endPoint y: 391, distance: 37.1
click at [802, 427] on button "Run" at bounding box center [901, 427] width 248 height 25
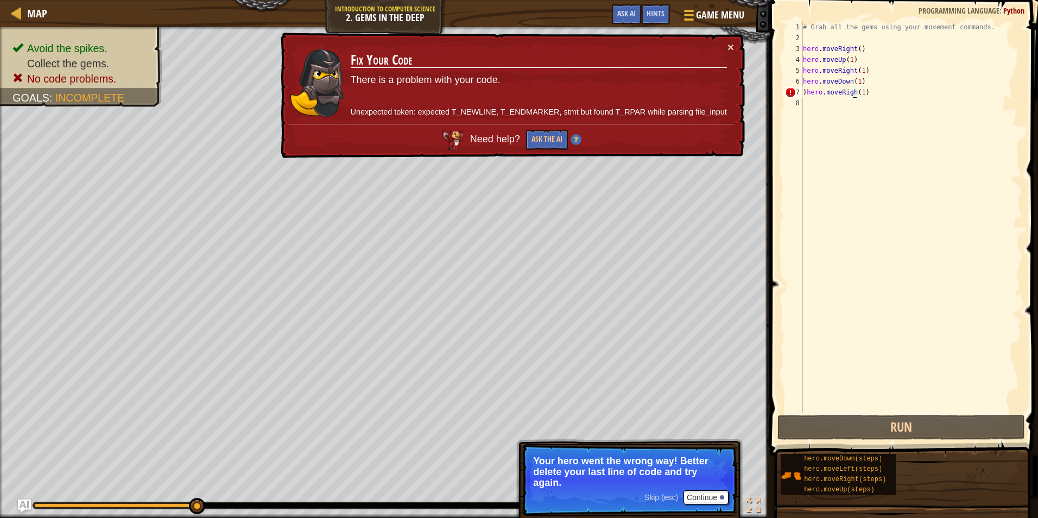
click at [852, 91] on div "# Grab all the gems using your movement commands. hero . moveRight ( ) hero . m…" at bounding box center [911, 228] width 221 height 413
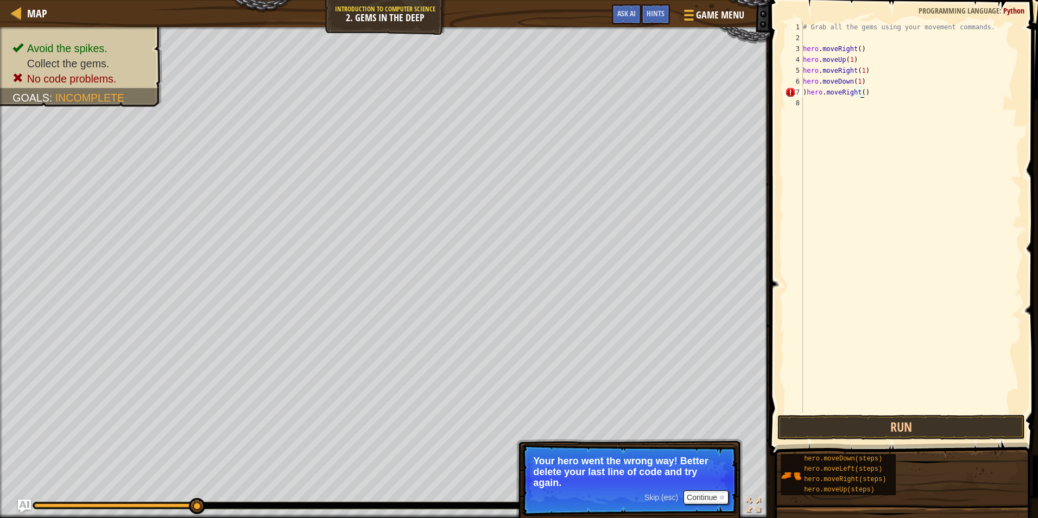
click at [858, 91] on div "# Grab all the gems using your movement commands. hero . moveRight ( ) hero . m…" at bounding box center [911, 228] width 221 height 413
click at [857, 91] on div "# Grab all the gems using your movement commands. hero . moveRight ( ) hero . m…" at bounding box center [911, 217] width 221 height 391
click at [860, 91] on div "# Grab all the gems using your movement commands. hero . moveRight ( ) hero . m…" at bounding box center [911, 228] width 221 height 413
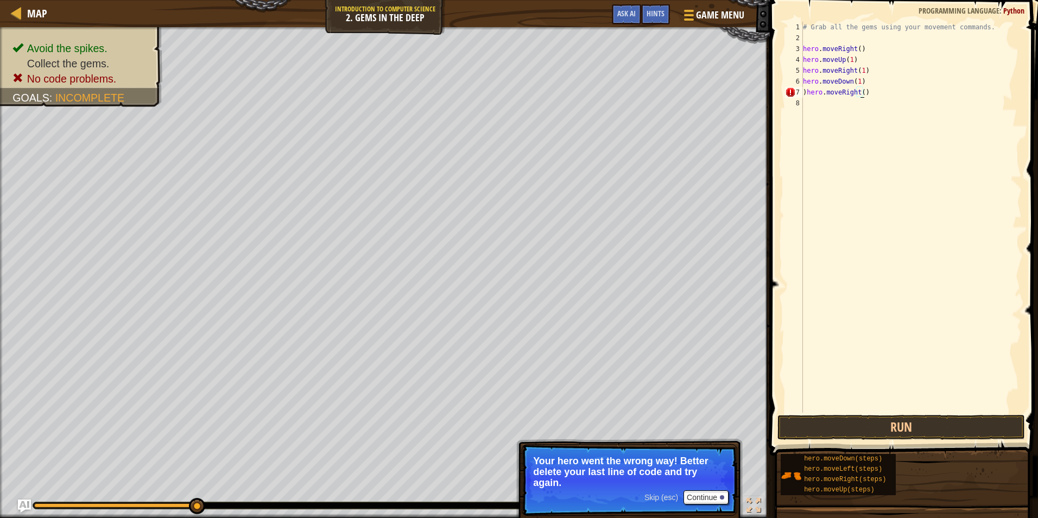
click at [860, 91] on div "# Grab all the gems using your movement commands. hero . moveRight ( ) hero . m…" at bounding box center [911, 228] width 221 height 413
click at [859, 91] on div "# Grab all the gems using your movement commands. hero . moveRight ( ) hero . m…" at bounding box center [911, 228] width 221 height 413
click at [869, 421] on button "Run" at bounding box center [901, 427] width 248 height 25
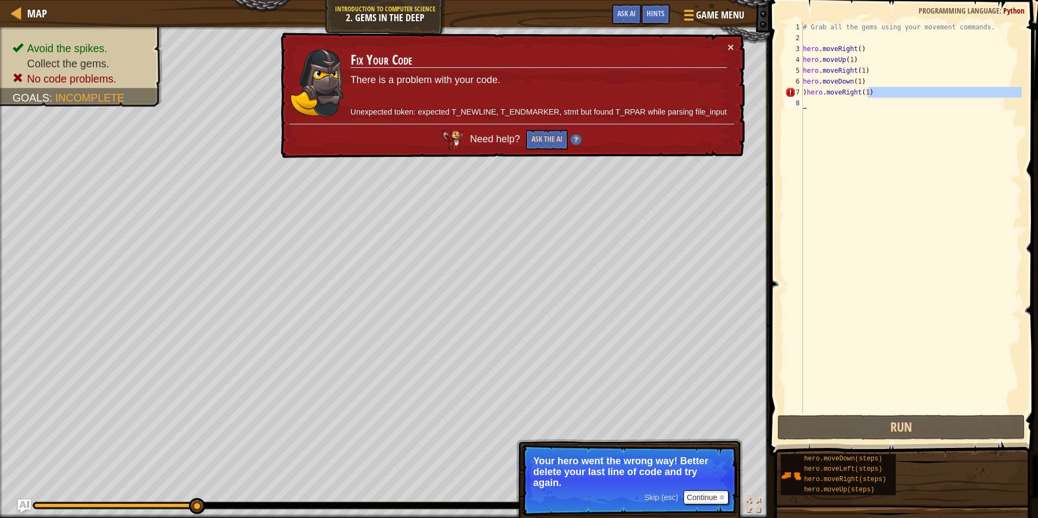
drag, startPoint x: 869, startPoint y: 96, endPoint x: 847, endPoint y: 96, distance: 22.3
click at [830, 95] on div "# Grab all the gems using your movement commands. hero . moveRight ( ) hero . m…" at bounding box center [911, 228] width 221 height 413
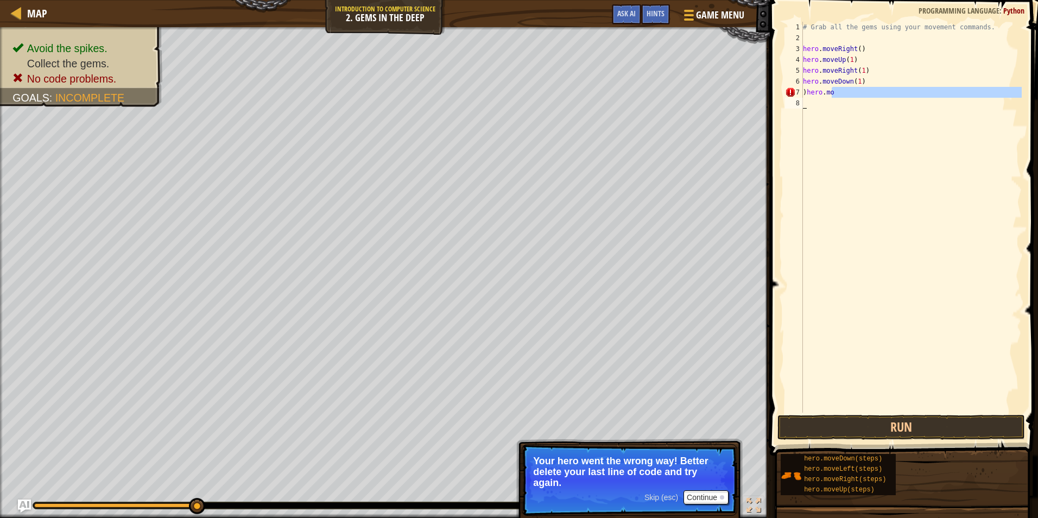
drag, startPoint x: 840, startPoint y: 98, endPoint x: 801, endPoint y: 100, distance: 39.7
click at [801, 100] on div ")[DOMAIN_NAME] 1 2 3 4 5 6 7 8 # Grab all the gems using your movement commands…" at bounding box center [902, 217] width 239 height 391
type textarea ")[DOMAIN_NAME]"
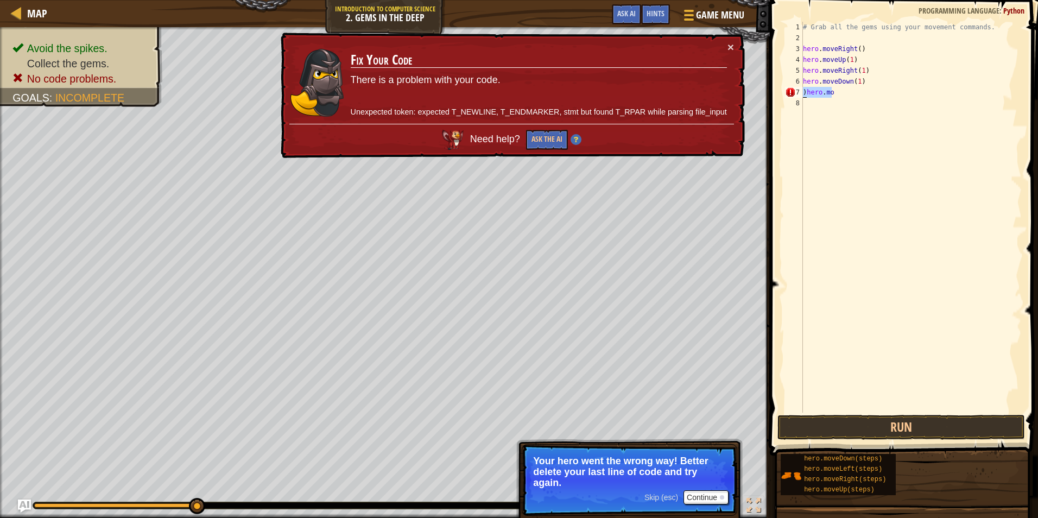
drag, startPoint x: 832, startPoint y: 97, endPoint x: 789, endPoint y: 92, distance: 43.2
click at [789, 92] on div "1 2 3 4 5 6 7 8 # Grab all the gems using your movement commands. hero . moveRi…" at bounding box center [902, 217] width 239 height 391
type textarea ")[DOMAIN_NAME]"
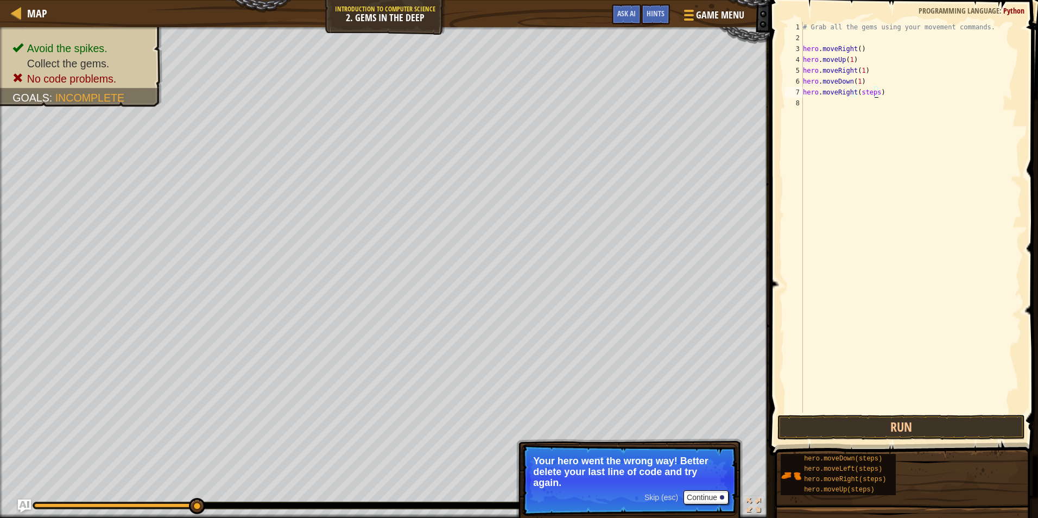
click at [874, 90] on div "# Grab all the gems using your movement commands. hero . moveRight ( ) hero . m…" at bounding box center [911, 228] width 221 height 413
click at [832, 431] on button "Run" at bounding box center [901, 427] width 248 height 25
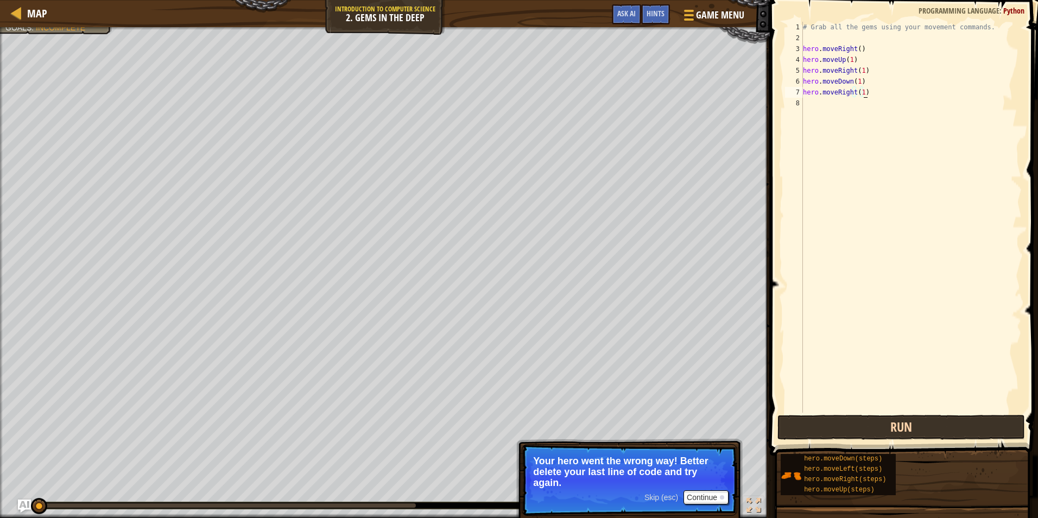
scroll to position [5, 4]
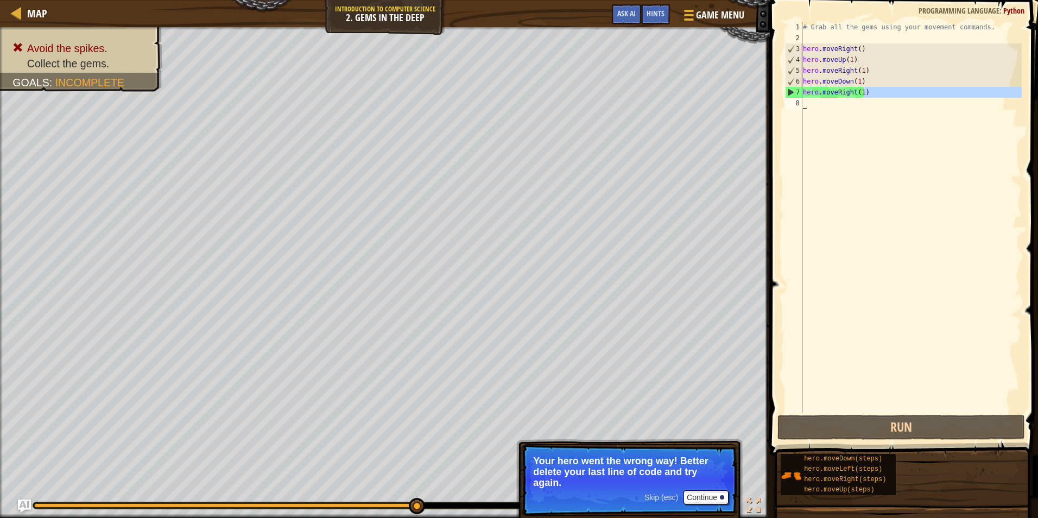
drag, startPoint x: 871, startPoint y: 90, endPoint x: 781, endPoint y: 98, distance: 91.0
click at [781, 98] on div "hero.moveRight(1) 1 2 3 4 5 6 7 8 # Grab all the gems using your movement comma…" at bounding box center [902, 249] width 271 height 488
click at [868, 95] on div "# Grab all the gems using your movement commands. hero . moveRight ( ) hero . m…" at bounding box center [911, 217] width 221 height 391
drag, startPoint x: 863, startPoint y: 95, endPoint x: 787, endPoint y: 100, distance: 76.7
click at [787, 100] on div "hero.moveRight(1) 1 2 3 4 5 6 7 8 # Grab all the gems using your movement comma…" at bounding box center [902, 217] width 239 height 391
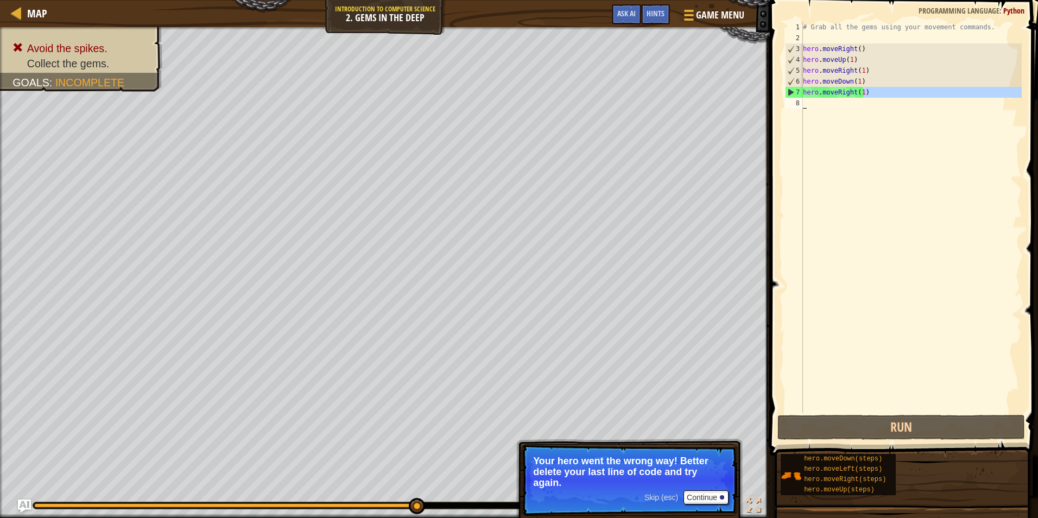
type textarea "hero.moveRight(1)"
click at [862, 102] on div "# Grab all the gems using your movement commands. hero . moveRight ( ) hero . m…" at bounding box center [911, 217] width 221 height 391
click at [862, 95] on div "# Grab all the gems using your movement commands. hero . moveRight ( ) hero . m…" at bounding box center [911, 228] width 221 height 413
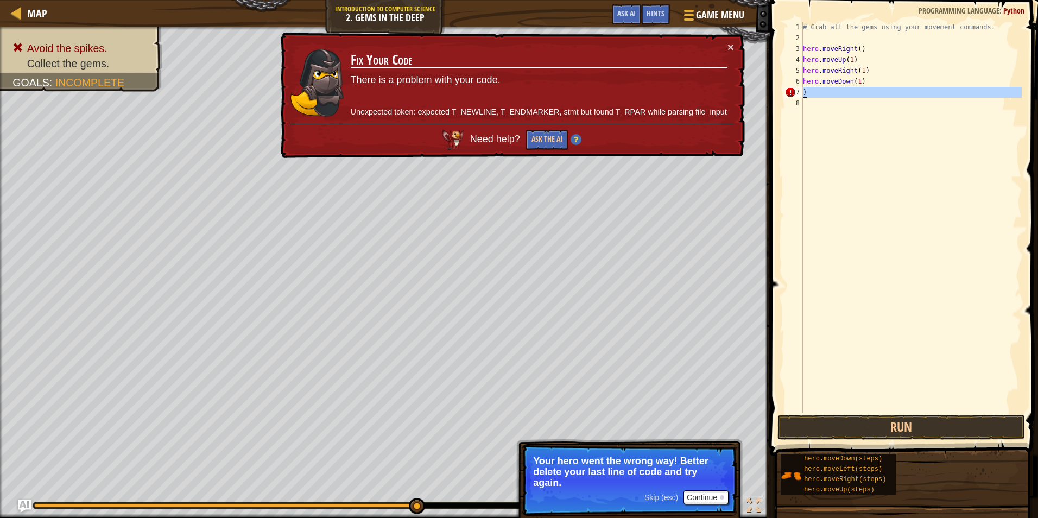
drag, startPoint x: 808, startPoint y: 98, endPoint x: 792, endPoint y: 97, distance: 15.8
click at [792, 97] on div ") 1 2 3 4 5 6 7 8 # Grab all the gems using your movement commands. hero . move…" at bounding box center [902, 217] width 239 height 391
type textarea ")"
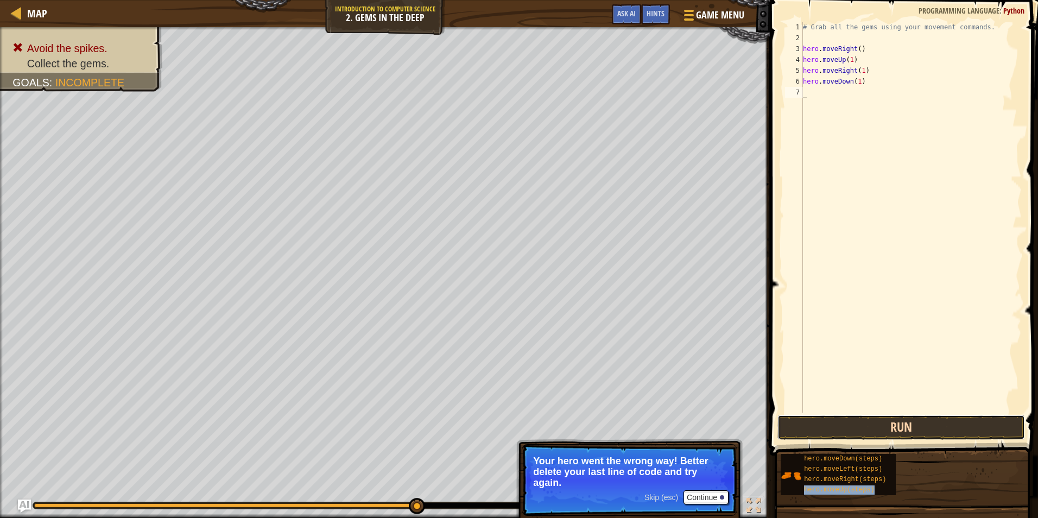
click at [837, 416] on button "Run" at bounding box center [901, 427] width 248 height 25
click at [865, 93] on div "# Grab all the gems using your movement commands. hero . moveRight ( ) hero . m…" at bounding box center [911, 228] width 221 height 413
click at [863, 92] on div "# Grab all the gems using your movement commands. hero . moveRight ( ) hero . m…" at bounding box center [911, 228] width 221 height 413
drag, startPoint x: 950, startPoint y: 423, endPoint x: 945, endPoint y: 412, distance: 12.4
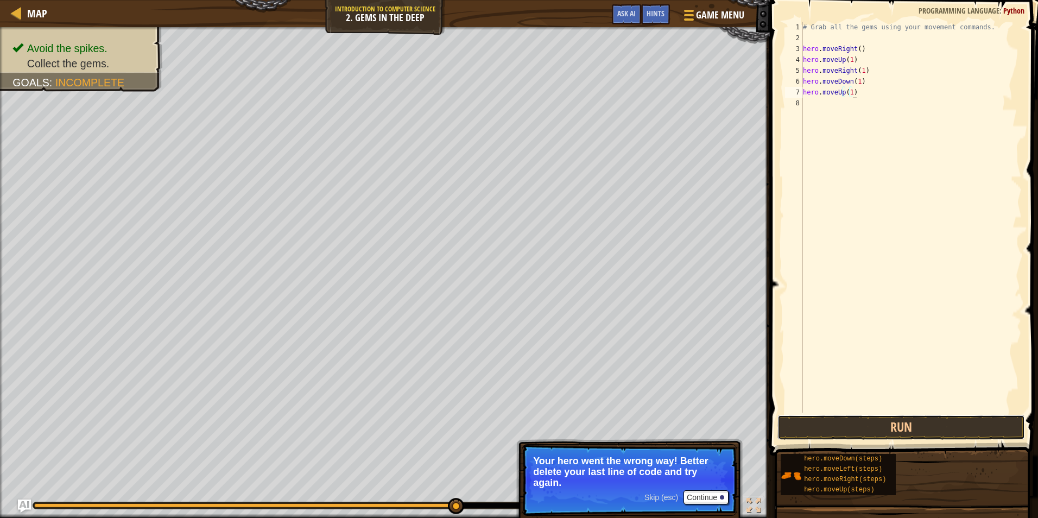
click at [944, 416] on button "Run" at bounding box center [901, 427] width 248 height 25
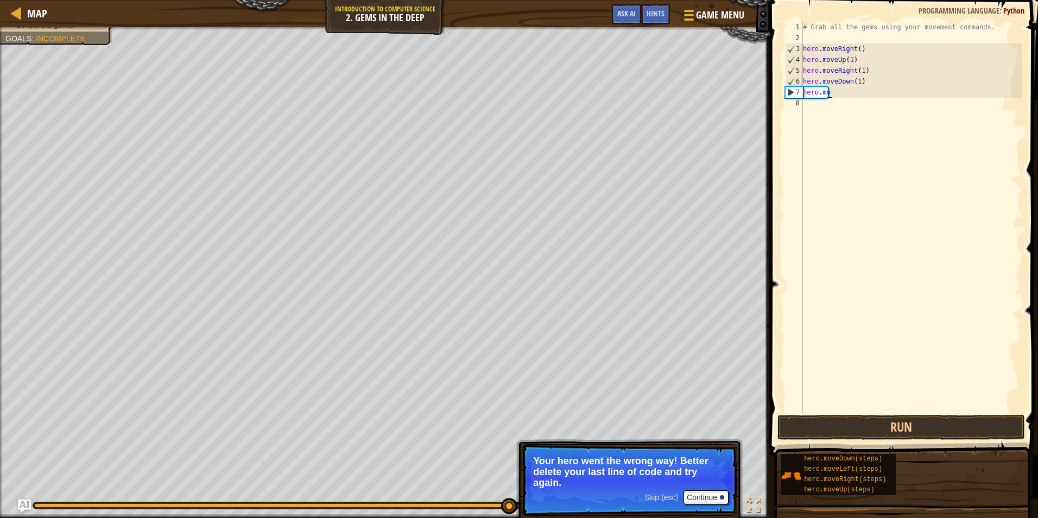
scroll to position [5, 0]
type textarea "h"
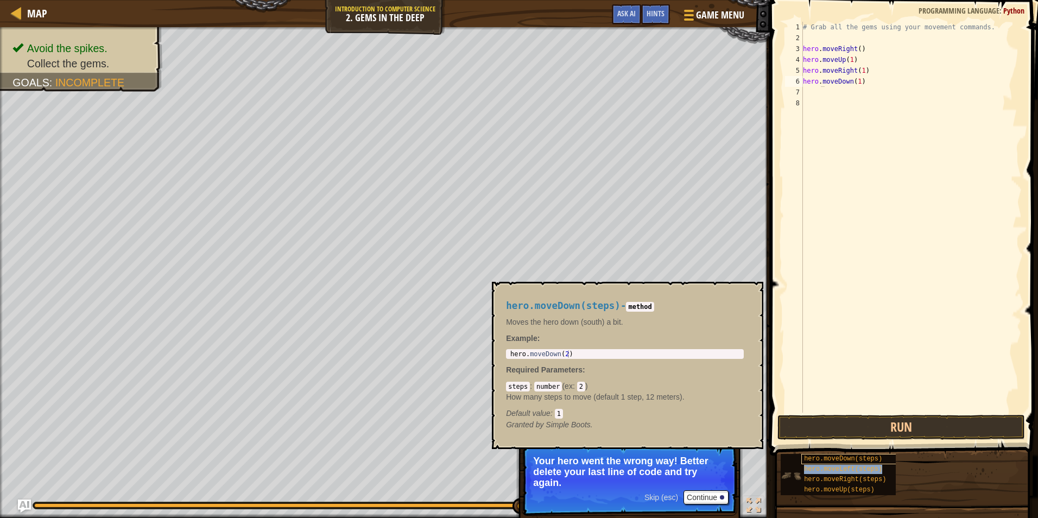
type textarea "hero.hero.moveLeft(steps)moveDown(1)"
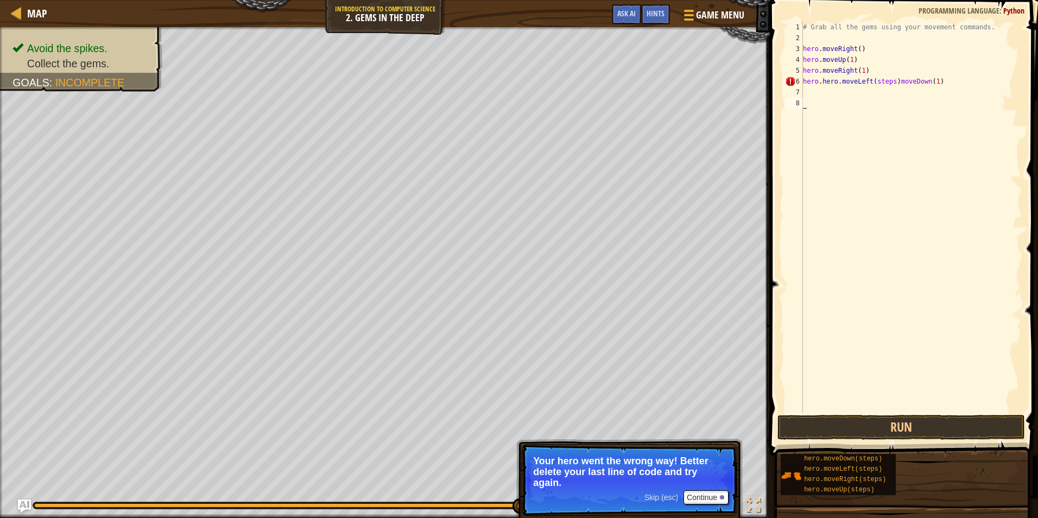
drag, startPoint x: 870, startPoint y: 136, endPoint x: 871, endPoint y: 118, distance: 17.4
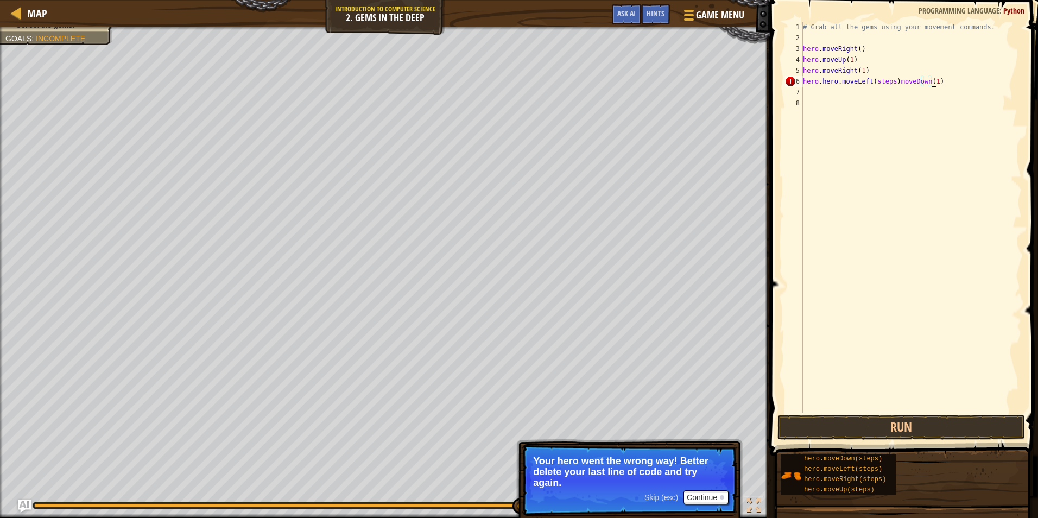
drag, startPoint x: 933, startPoint y: 82, endPoint x: 967, endPoint y: 83, distance: 34.8
click at [967, 83] on div "# Grab all the gems using your movement commands. hero . moveRight ( ) hero . m…" at bounding box center [911, 228] width 221 height 413
type textarea "hero.hero.moveLeft(steps)moveDown(1)"
click at [952, 429] on button "Run" at bounding box center [901, 427] width 248 height 25
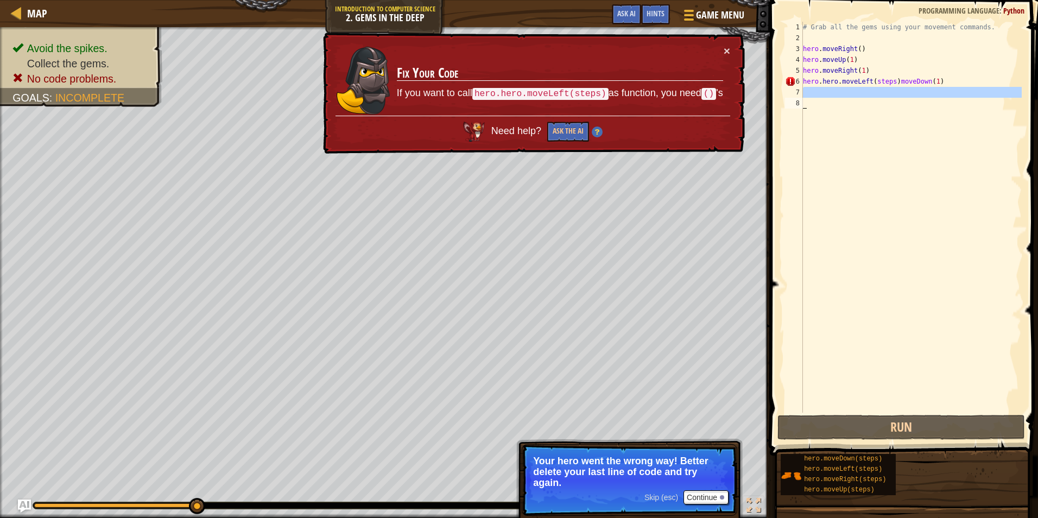
drag, startPoint x: 892, startPoint y: 87, endPoint x: 897, endPoint y: 104, distance: 17.7
click at [898, 107] on div "# Grab all the gems using your movement commands. hero . moveRight ( ) hero . m…" at bounding box center [911, 228] width 221 height 413
click at [890, 84] on div "# Grab all the gems using your movement commands. hero . moveRight ( ) hero . m…" at bounding box center [911, 228] width 221 height 413
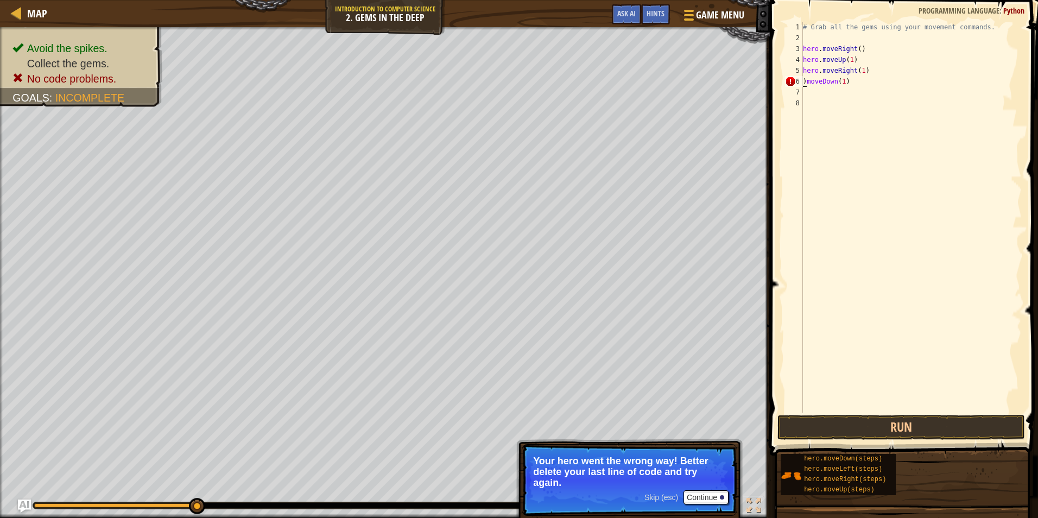
click at [803, 84] on div "# Grab all the gems using your movement commands. hero . moveRight ( ) hero . m…" at bounding box center [911, 228] width 221 height 413
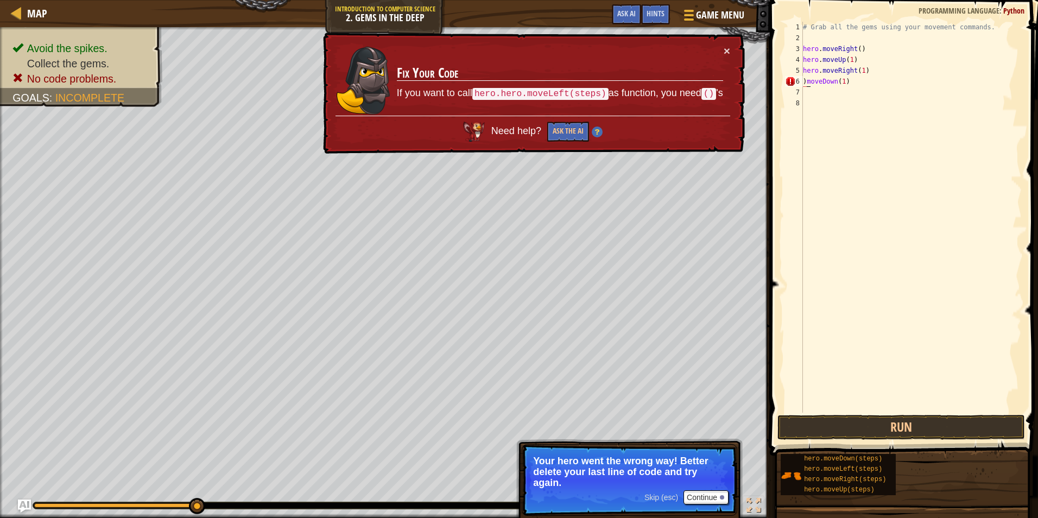
click at [808, 81] on div "# Grab all the gems using your movement commands. hero . moveRight ( ) hero . m…" at bounding box center [911, 228] width 221 height 413
type textarea "moveDown(1)"
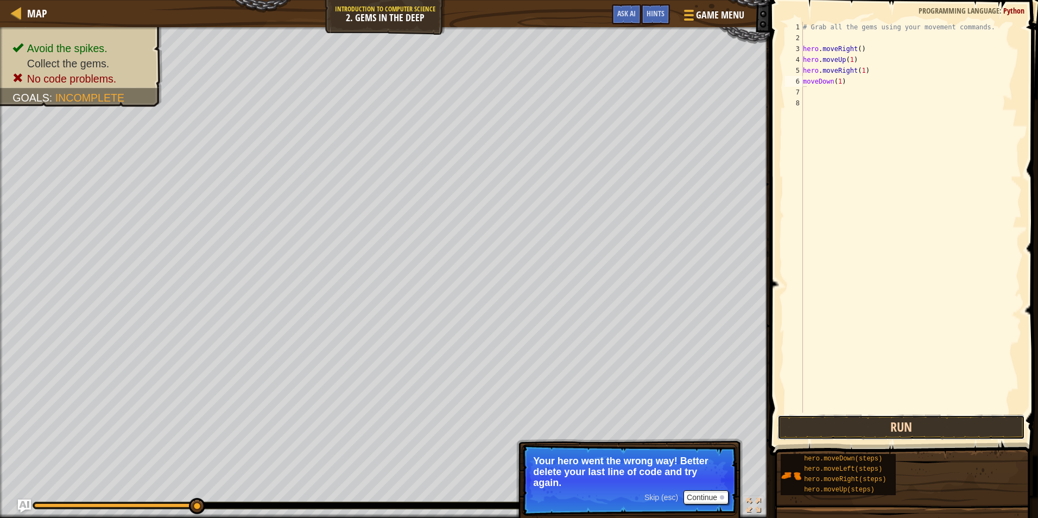
click at [904, 423] on button "Run" at bounding box center [901, 427] width 248 height 25
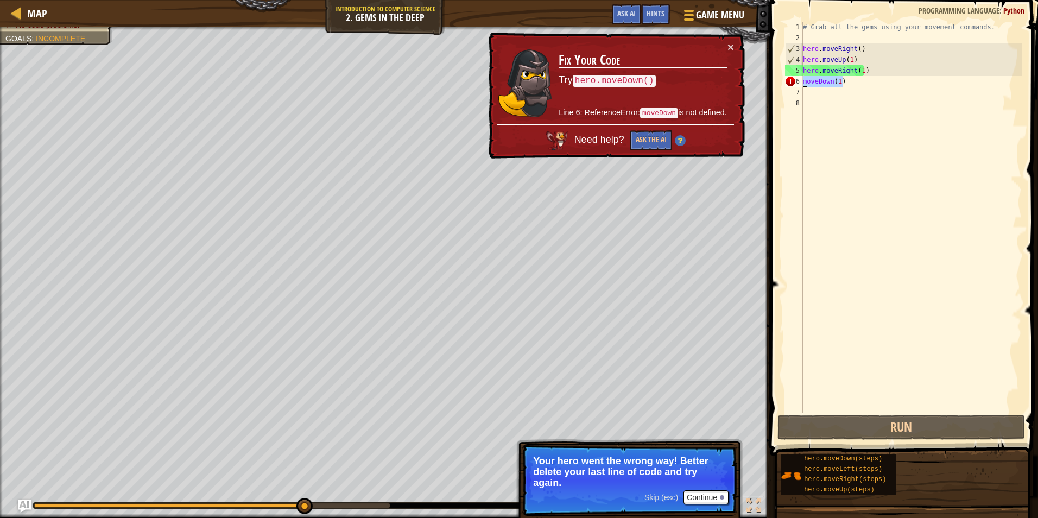
drag, startPoint x: 866, startPoint y: 83, endPoint x: 789, endPoint y: 86, distance: 76.6
click at [789, 86] on div "moveDown(1) 1 2 3 4 5 6 7 8 # Grab all the gems using your movement commands. h…" at bounding box center [902, 217] width 239 height 391
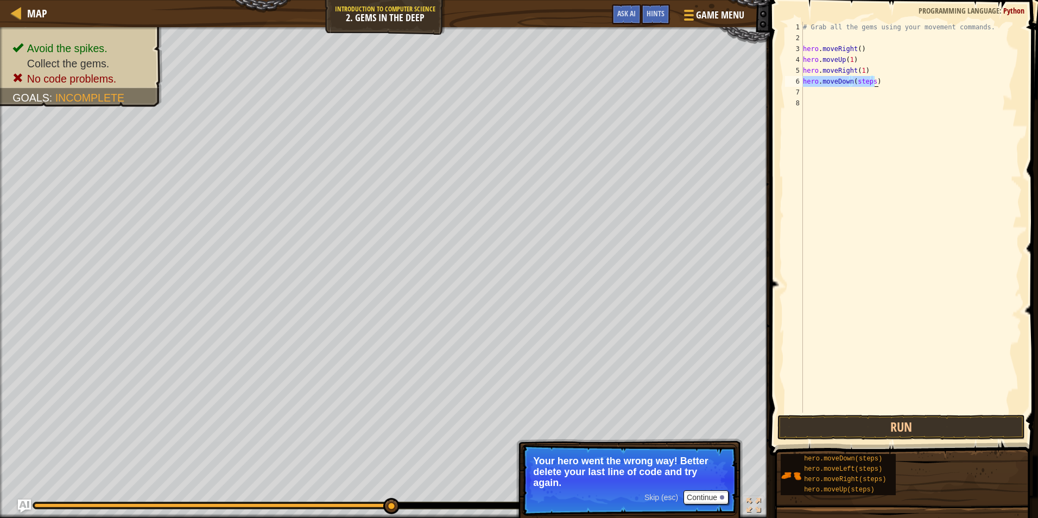
click at [862, 81] on div "# Grab all the gems using your movement commands. hero . moveRight ( ) hero . m…" at bounding box center [911, 217] width 221 height 391
click at [865, 80] on div "# Grab all the gems using your movement commands. hero . moveRight ( ) hero . m…" at bounding box center [911, 228] width 221 height 413
click at [866, 82] on div "# Grab all the gems using your movement commands. hero . moveRight ( ) hero . m…" at bounding box center [911, 228] width 221 height 413
click at [811, 421] on button "Run" at bounding box center [901, 427] width 248 height 25
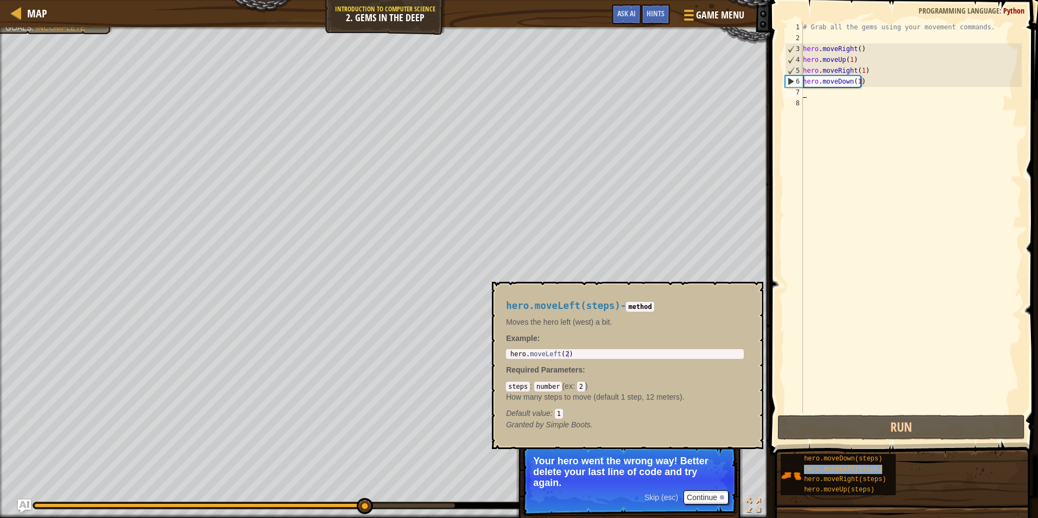
type textarea "hero.moveLeft(steps)"
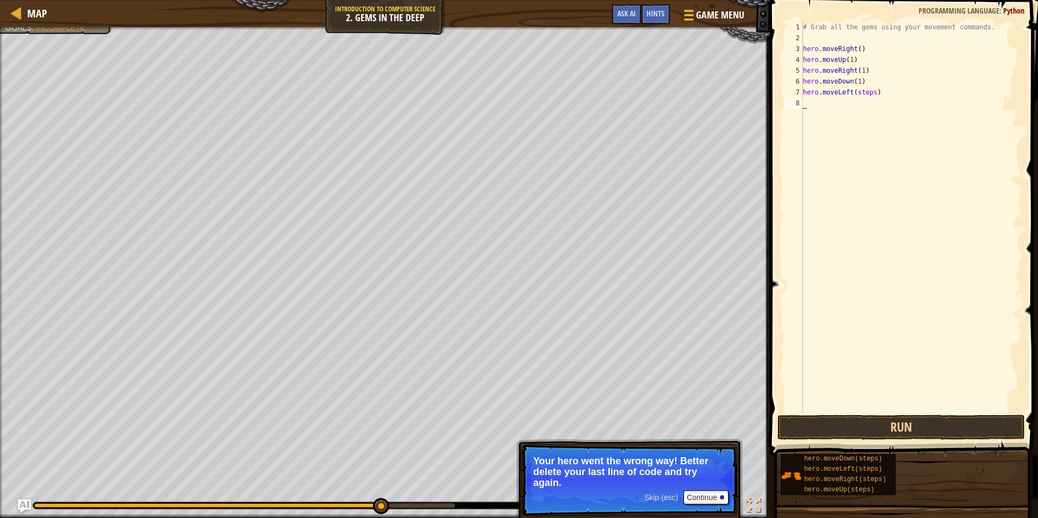
click at [870, 102] on div "# Grab all the gems using your movement commands. hero . moveRight ( ) hero . m…" at bounding box center [911, 228] width 221 height 413
click at [871, 93] on div "# Grab all the gems using your movement commands. hero . moveRight ( ) hero . m…" at bounding box center [911, 228] width 221 height 413
click at [833, 417] on button "Run" at bounding box center [901, 427] width 248 height 25
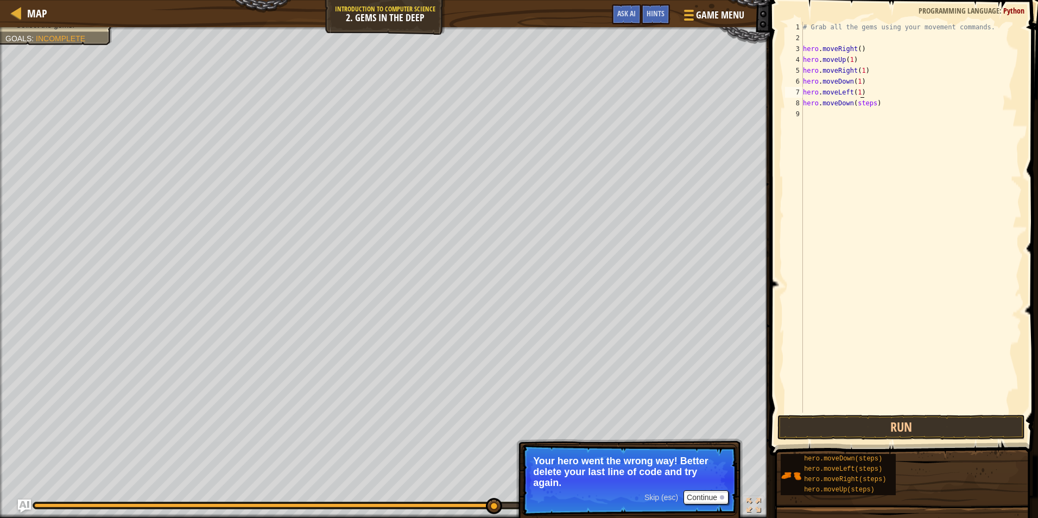
click at [884, 93] on div "# Grab all the gems using your movement commands. hero . moveRight ( ) hero . m…" at bounding box center [911, 228] width 221 height 413
click at [868, 104] on div "# Grab all the gems using your movement commands. hero . moveRight ( ) hero . m…" at bounding box center [911, 228] width 221 height 413
click at [870, 105] on div "# Grab all the gems using your movement commands. hero . moveRight ( ) hero . m…" at bounding box center [911, 228] width 221 height 413
type textarea ")"
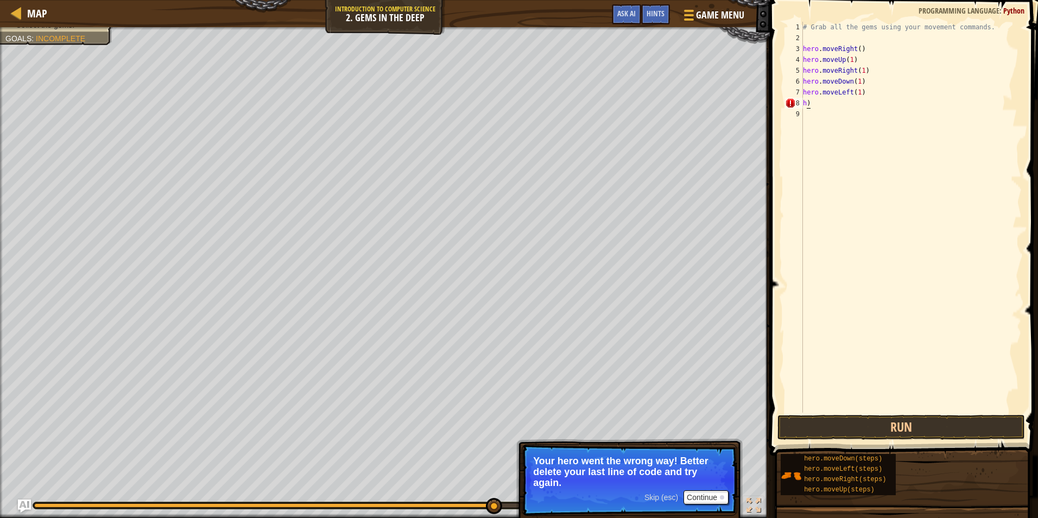
scroll to position [5, 0]
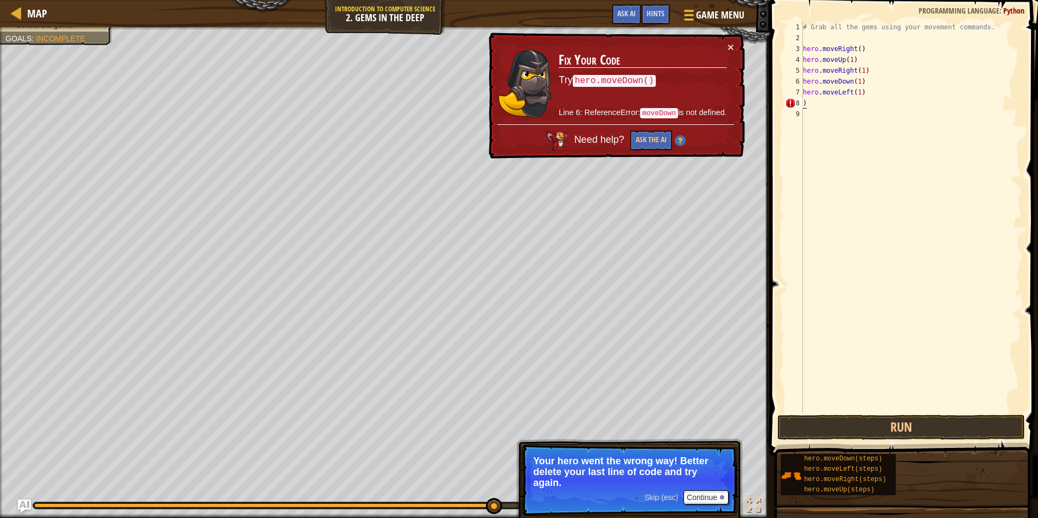
click at [811, 103] on div "# Grab all the gems using your movement commands. hero . moveRight ( ) hero . m…" at bounding box center [911, 228] width 221 height 413
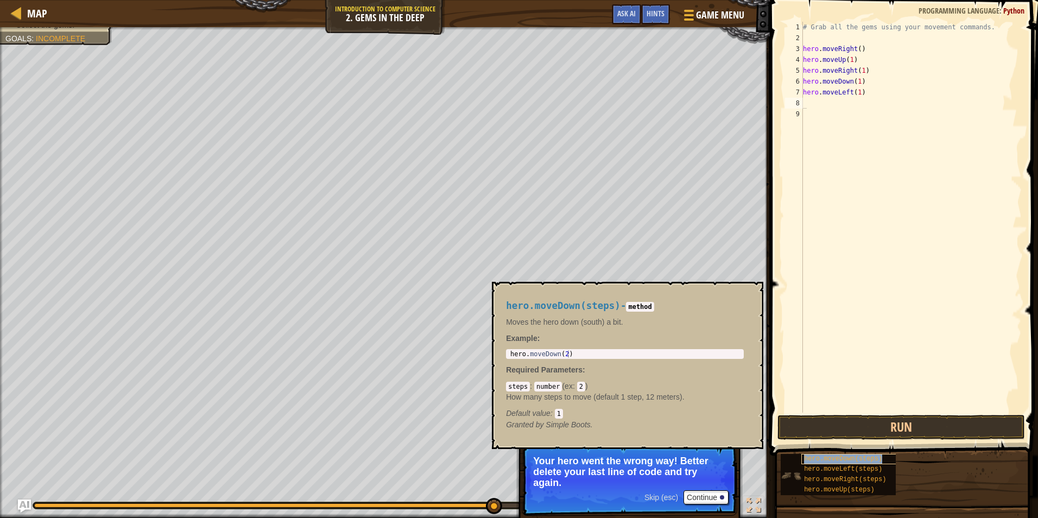
type textarea "hero.moveDown(steps)"
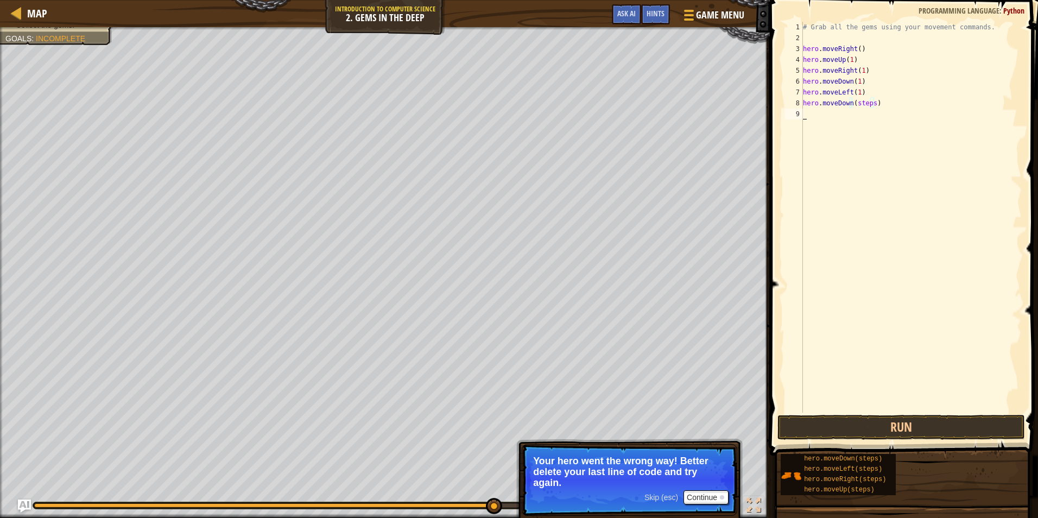
click at [868, 111] on div "# Grab all the gems using your movement commands. hero . moveRight ( ) hero . m…" at bounding box center [911, 228] width 221 height 413
click at [872, 104] on div "# Grab all the gems using your movement commands. hero . moveRight ( ) hero . m…" at bounding box center [911, 228] width 221 height 413
click at [869, 107] on div "# Grab all the gems using your movement commands. hero . moveRight ( ) hero . m…" at bounding box center [911, 228] width 221 height 413
type textarea "hero.moveDowns)"
click at [850, 109] on div "# Grab all the gems using your movement commands. hero . moveRight ( ) hero . m…" at bounding box center [911, 228] width 221 height 413
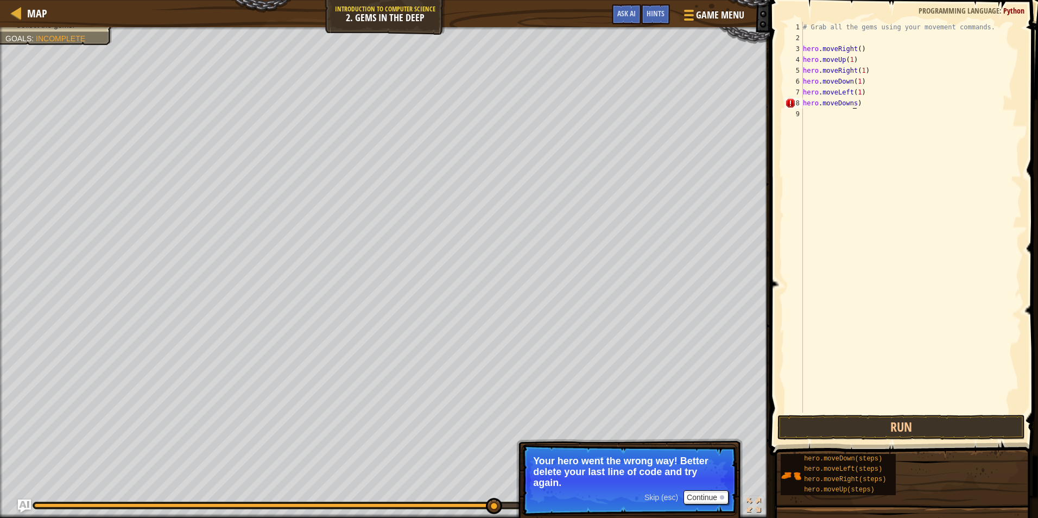
click at [854, 106] on div "# Grab all the gems using your movement commands. hero . moveRight ( ) hero . m…" at bounding box center [911, 228] width 221 height 413
click at [817, 431] on button "Run" at bounding box center [901, 427] width 248 height 25
type textarea "hero.moveDown(1)"
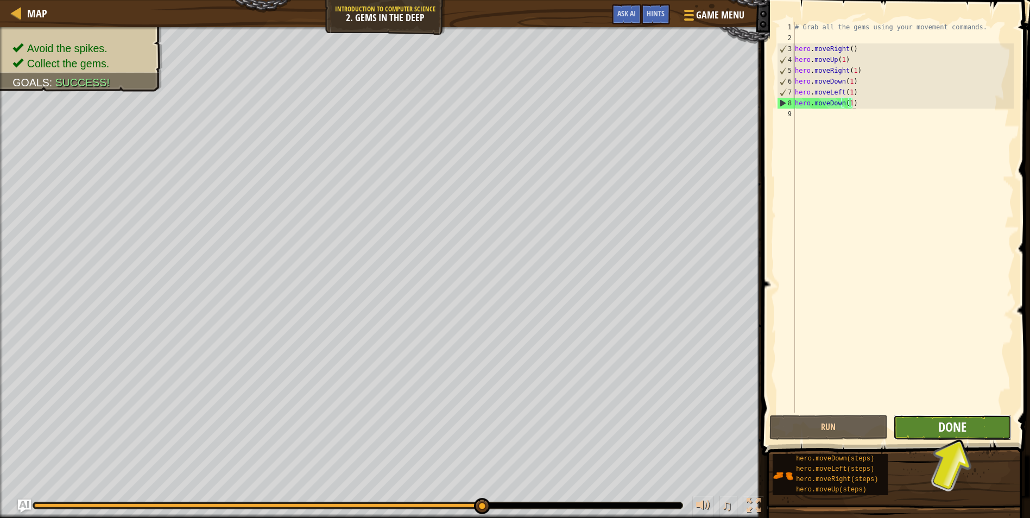
click at [960, 432] on span "Done" at bounding box center [952, 426] width 28 height 17
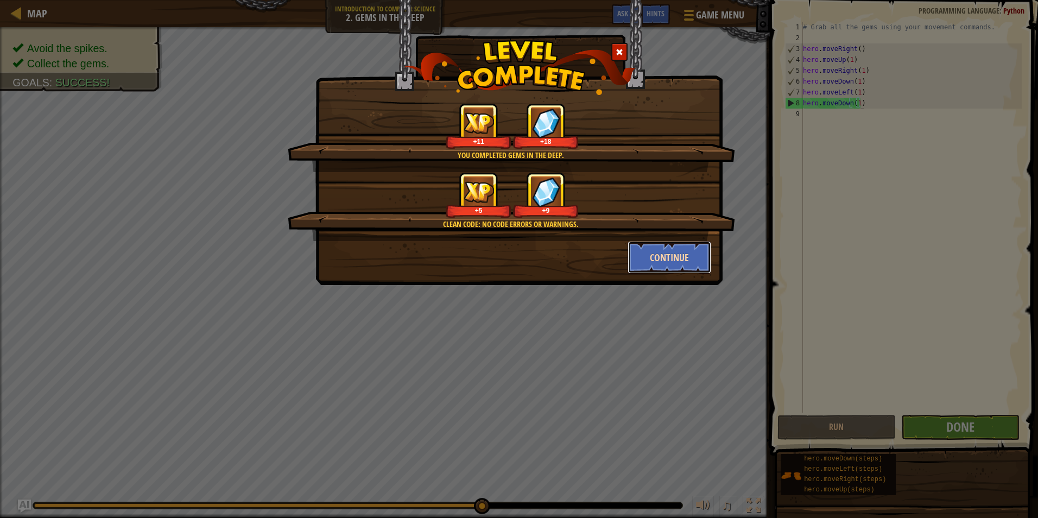
click at [655, 267] on button "Continue" at bounding box center [670, 257] width 84 height 33
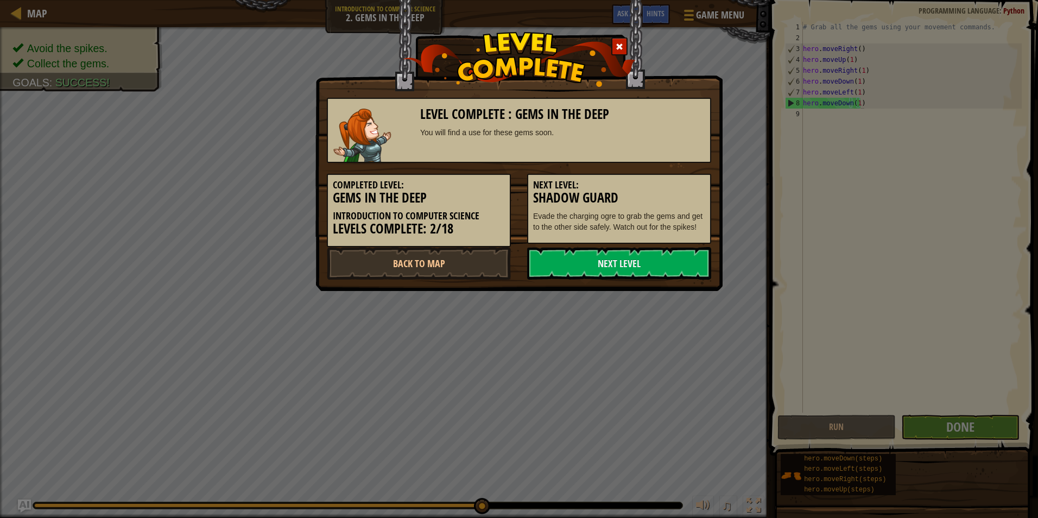
click at [655, 267] on link "Next Level" at bounding box center [619, 263] width 184 height 33
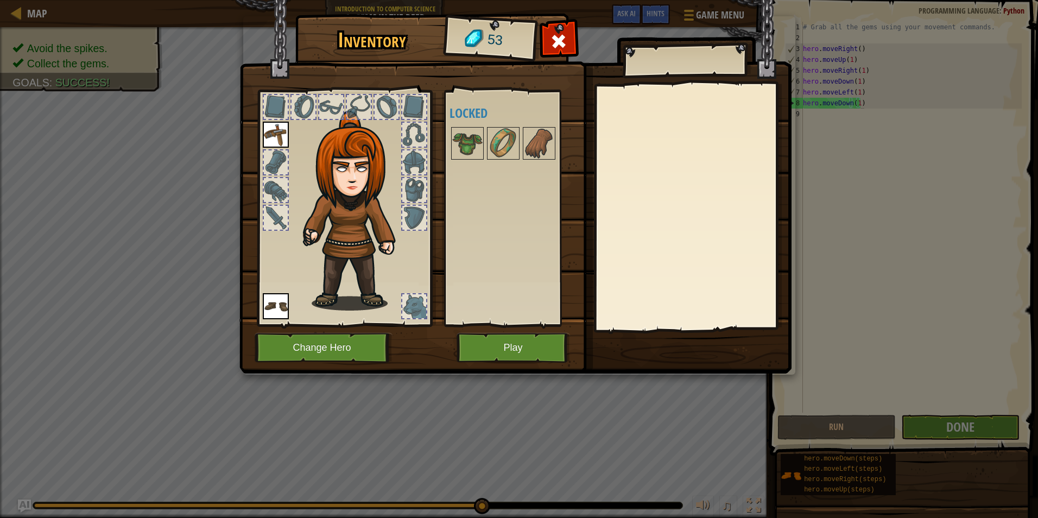
click at [465, 126] on div at bounding box center [518, 143] width 136 height 36
click at [463, 136] on img at bounding box center [467, 143] width 30 height 30
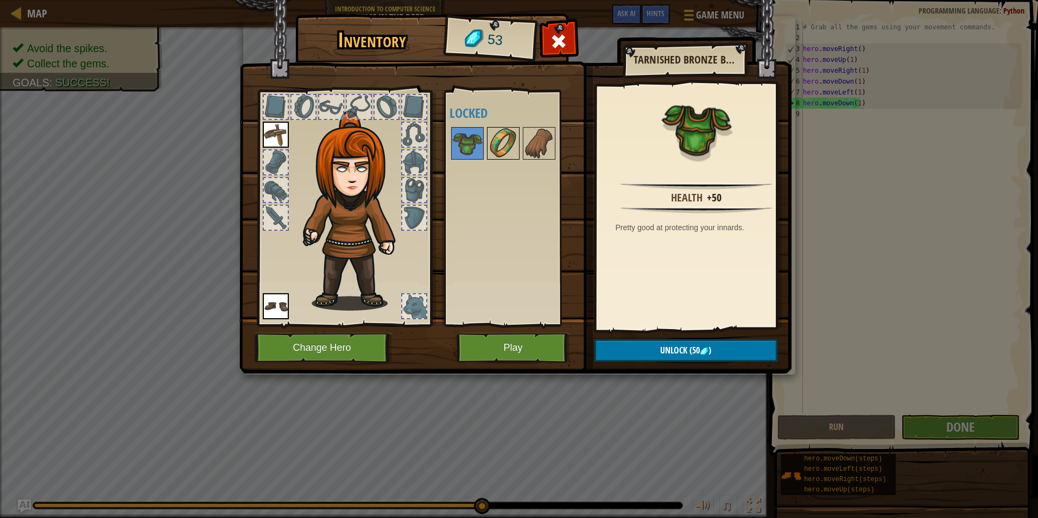
click at [508, 145] on img at bounding box center [503, 143] width 30 height 30
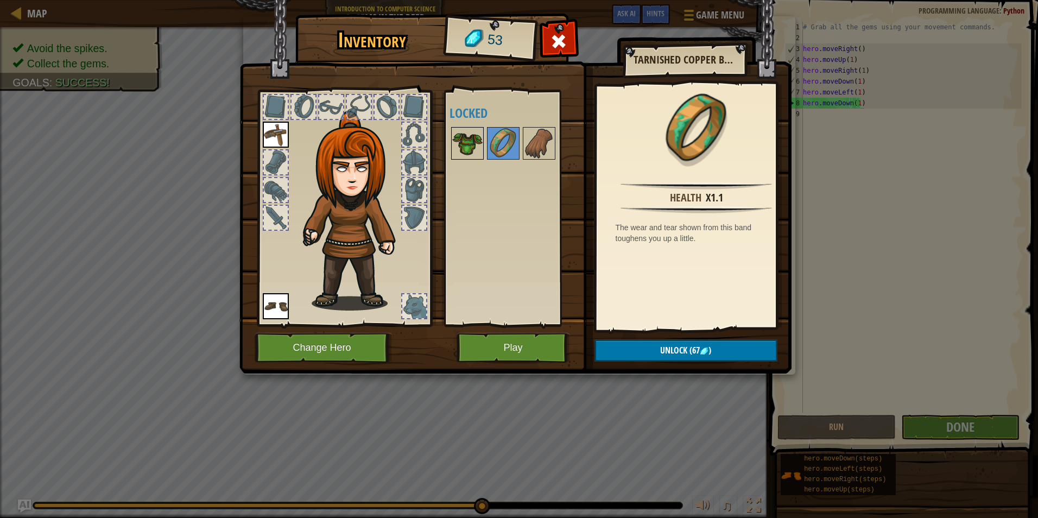
click at [454, 135] on img at bounding box center [467, 143] width 30 height 30
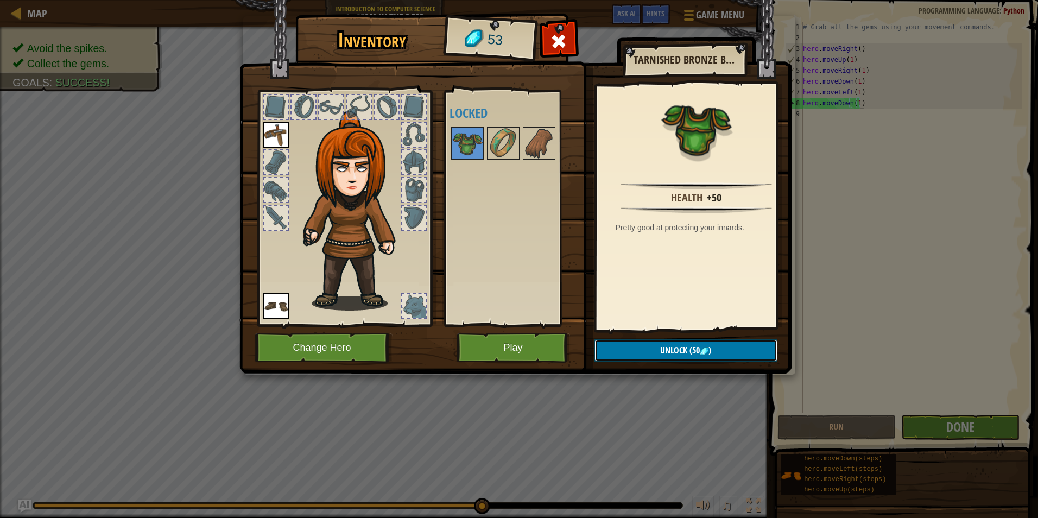
click at [735, 357] on button "Unlock (50 )" at bounding box center [685, 350] width 183 height 22
click at [733, 352] on button "Confirm" at bounding box center [685, 350] width 183 height 22
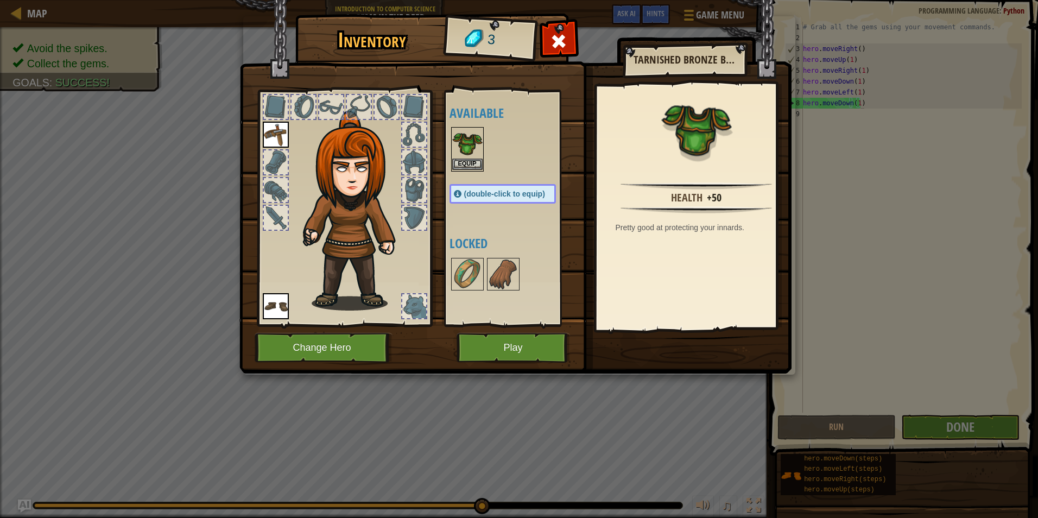
click at [471, 158] on img at bounding box center [467, 143] width 30 height 30
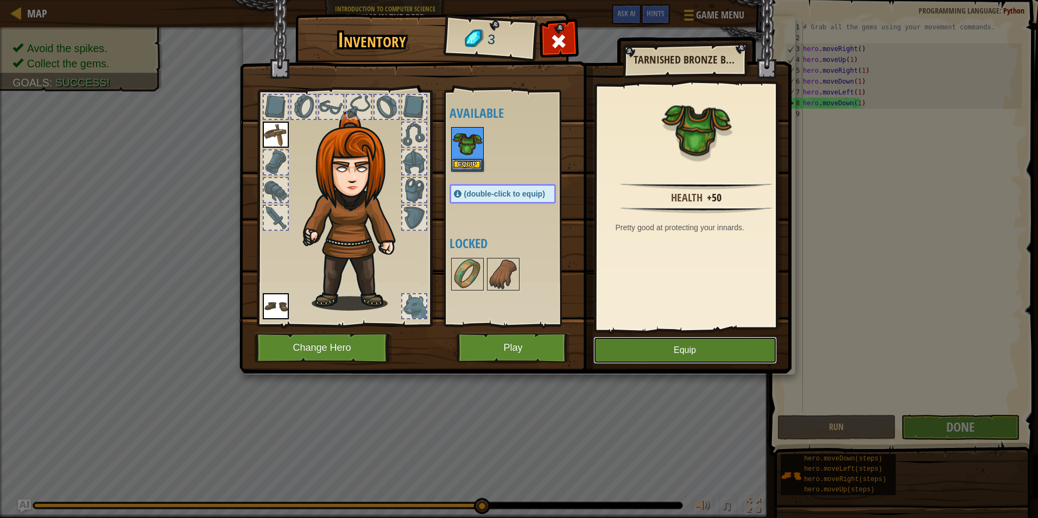
click at [689, 346] on button "Equip" at bounding box center [685, 350] width 184 height 27
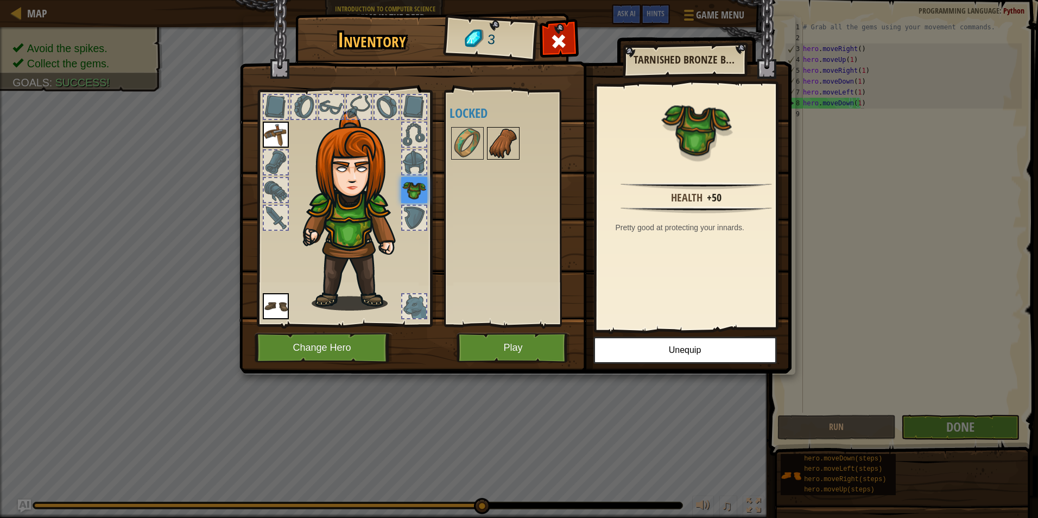
click at [488, 149] on img at bounding box center [503, 143] width 30 height 30
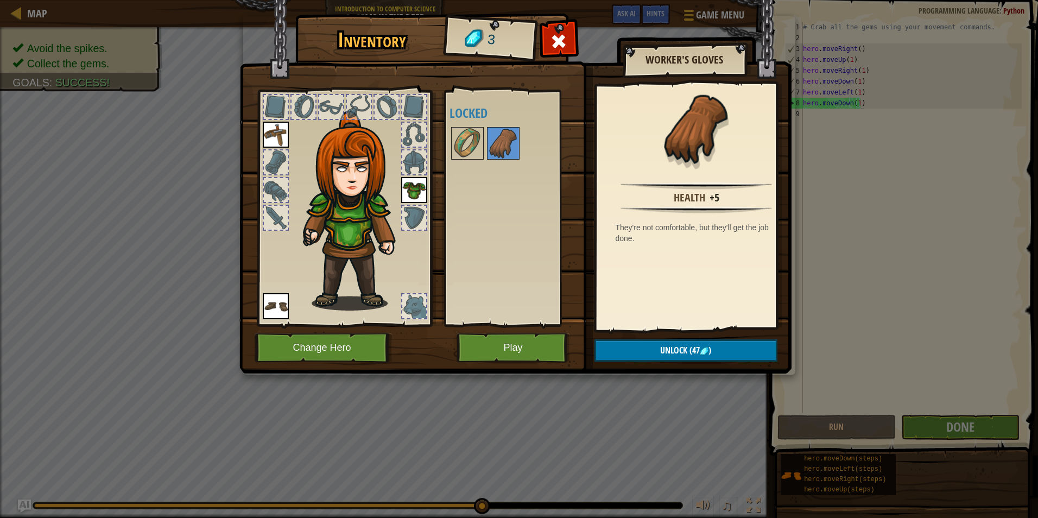
click at [809, 86] on div "Inventory 3 Available Equip Equip Equip (double-click to equip) Locked Worker's…" at bounding box center [519, 259] width 1038 height 518
click at [535, 342] on button "Play" at bounding box center [513, 348] width 113 height 30
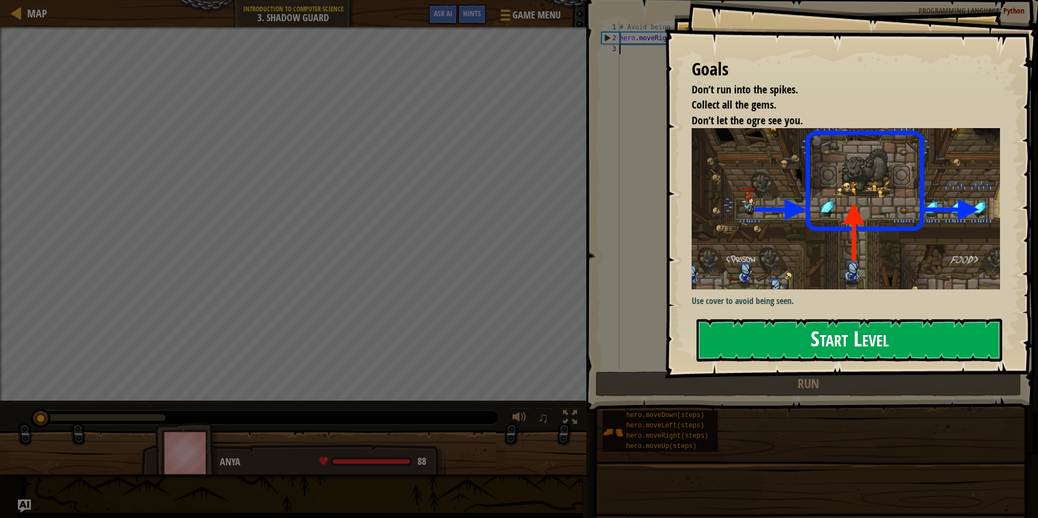
click at [913, 344] on button "Start Level" at bounding box center [850, 340] width 306 height 43
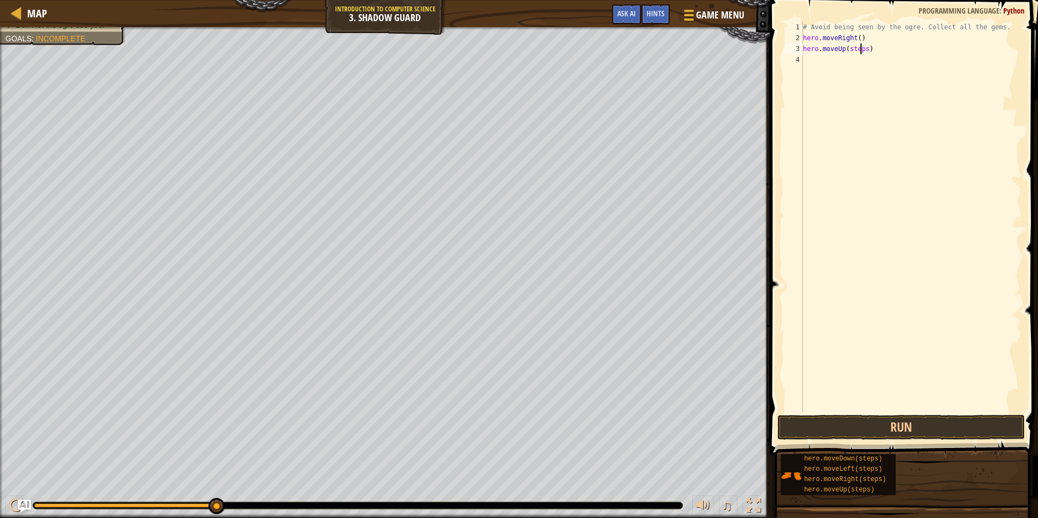
click at [860, 48] on div "# Avoid being seen by the ogre. Collect all the gems. hero . moveRight ( ) hero…" at bounding box center [911, 228] width 221 height 413
click at [869, 50] on div "# Avoid being seen by the ogre. Collect all the gems. hero . moveRight ( ) hero…" at bounding box center [911, 228] width 221 height 413
drag, startPoint x: 839, startPoint y: 429, endPoint x: 838, endPoint y: 421, distance: 8.2
click at [839, 427] on button "Run" at bounding box center [901, 427] width 248 height 25
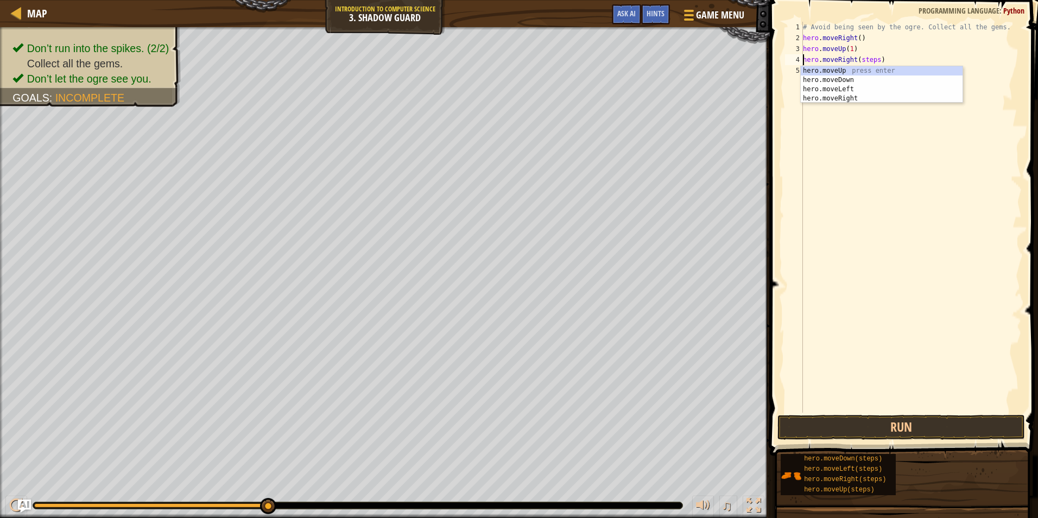
click at [877, 61] on div "# Avoid being seen by the ogre. Collect all the gems. hero . moveRight ( ) hero…" at bounding box center [911, 228] width 221 height 413
click at [871, 64] on div "# Avoid being seen by the ogre. Collect all the gems. hero . moveRight ( ) hero…" at bounding box center [911, 228] width 221 height 413
click at [874, 60] on div "# Avoid being seen by the ogre. Collect all the gems. hero . moveRight ( ) hero…" at bounding box center [911, 228] width 221 height 413
drag, startPoint x: 974, startPoint y: 442, endPoint x: 971, endPoint y: 435, distance: 7.6
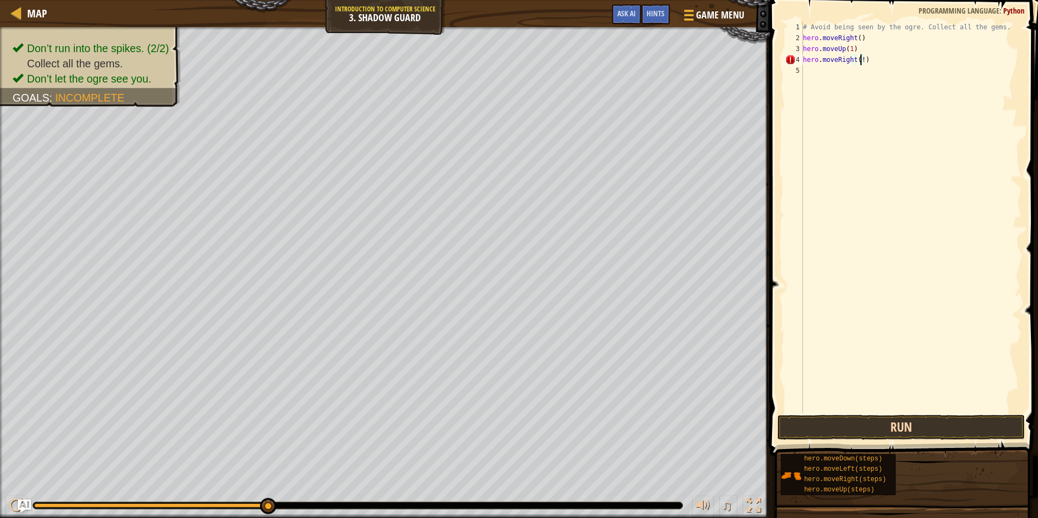
click at [973, 440] on span at bounding box center [905, 213] width 277 height 488
click at [972, 434] on button "Run" at bounding box center [901, 427] width 248 height 25
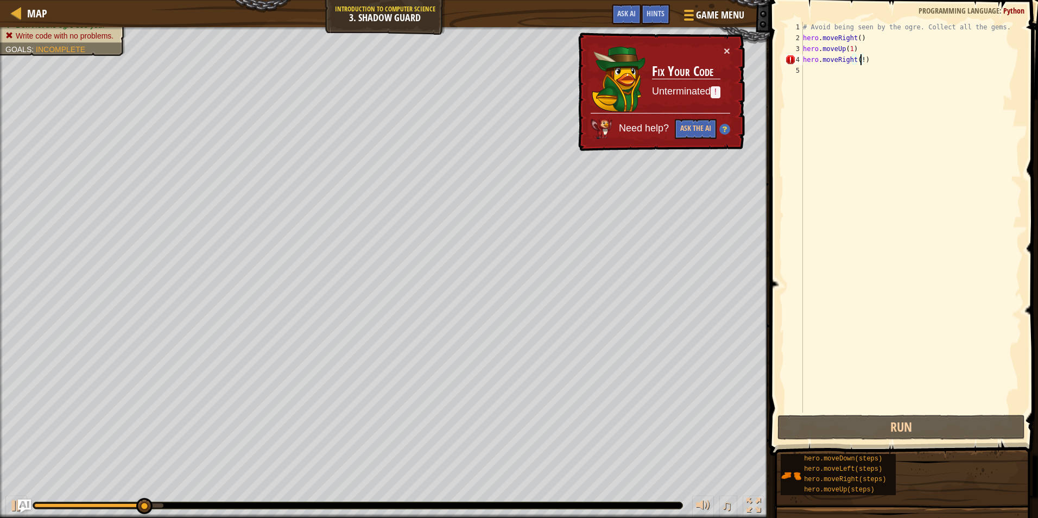
click at [877, 60] on div "# Avoid being seen by the ogre. Collect all the gems. hero . moveRight ( ) hero…" at bounding box center [911, 228] width 221 height 413
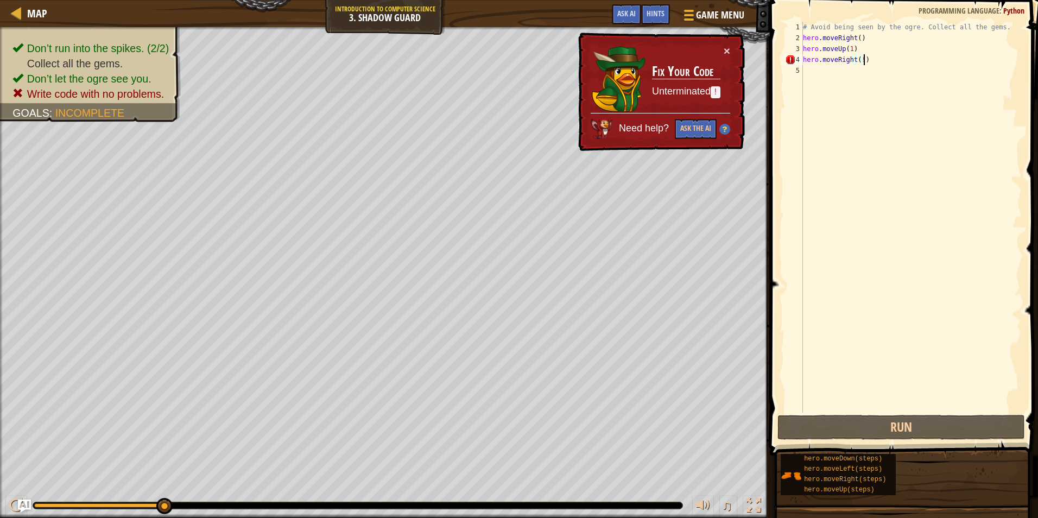
click at [863, 60] on div "# Avoid being seen by the ogre. Collect all the gems. hero . moveRight ( ) hero…" at bounding box center [911, 228] width 221 height 413
click at [860, 64] on div "# Avoid being seen by the ogre. Collect all the gems. hero . moveRight ( ) hero…" at bounding box center [911, 228] width 221 height 413
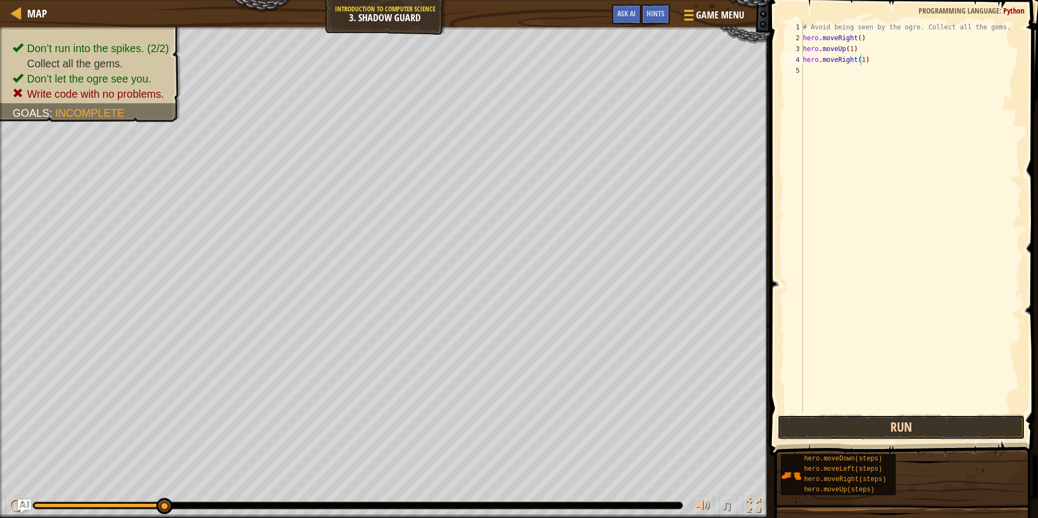
click at [998, 422] on button "Run" at bounding box center [901, 427] width 248 height 25
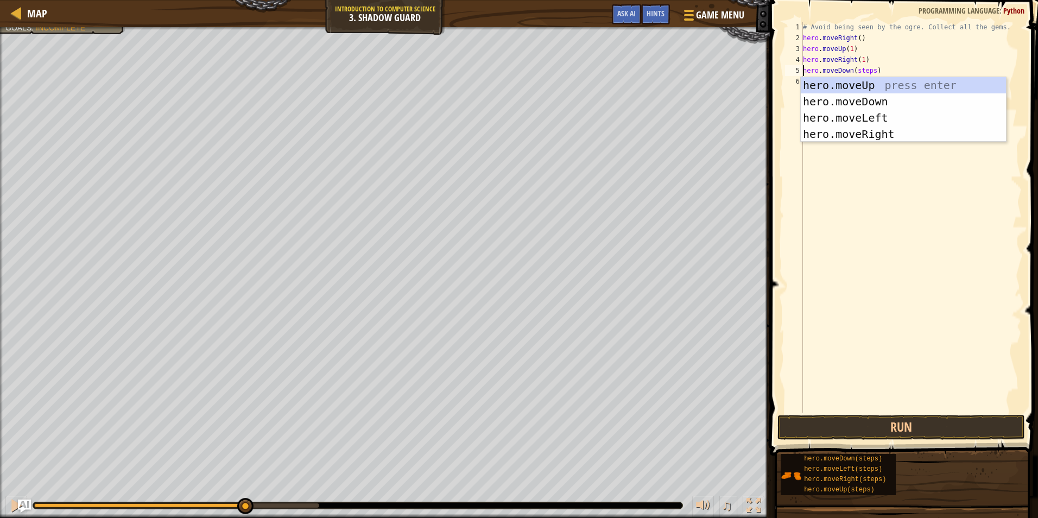
click at [871, 69] on div "# Avoid being seen by the ogre. Collect all the gems. hero . moveRight ( ) hero…" at bounding box center [911, 228] width 221 height 413
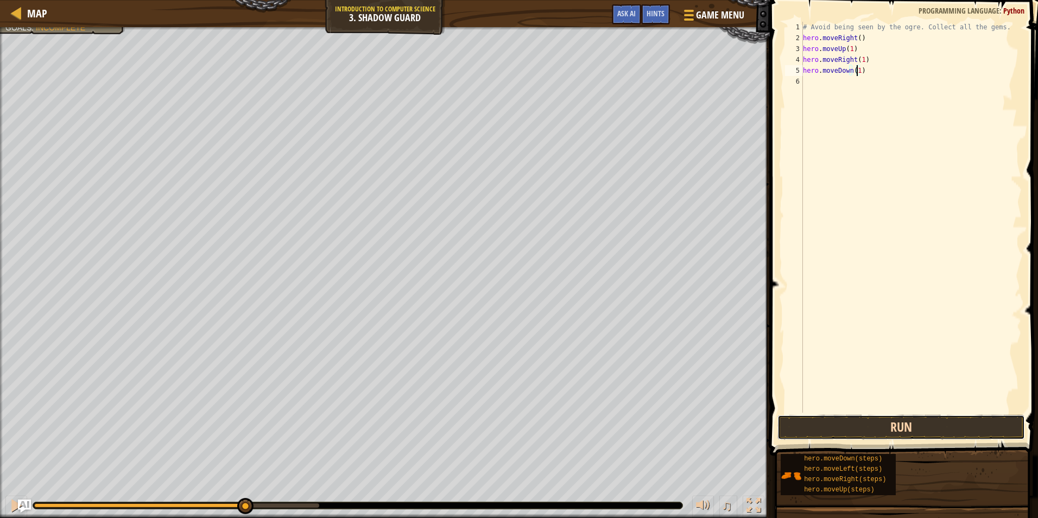
click at [815, 429] on button "Run" at bounding box center [901, 427] width 248 height 25
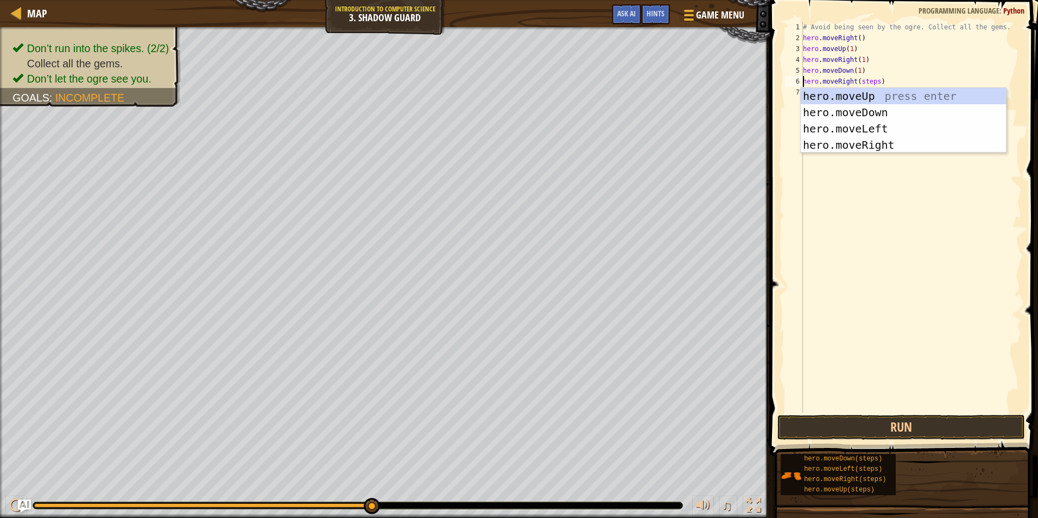
click at [876, 80] on div "# Avoid being seen by the ogre. Collect all the gems. hero . moveRight ( ) hero…" at bounding box center [911, 228] width 221 height 413
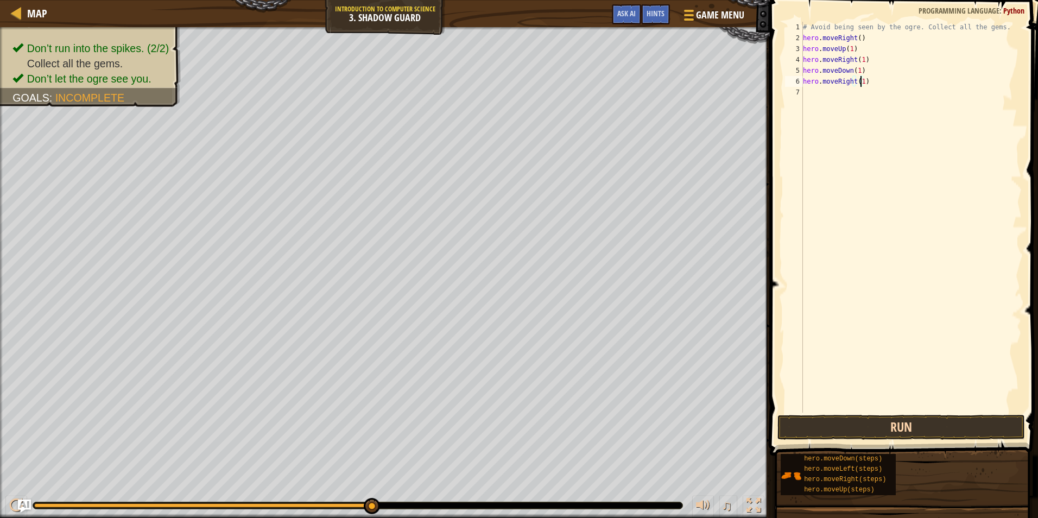
type textarea "hero.moveRight(1)"
click at [933, 429] on button "Run" at bounding box center [901, 427] width 248 height 25
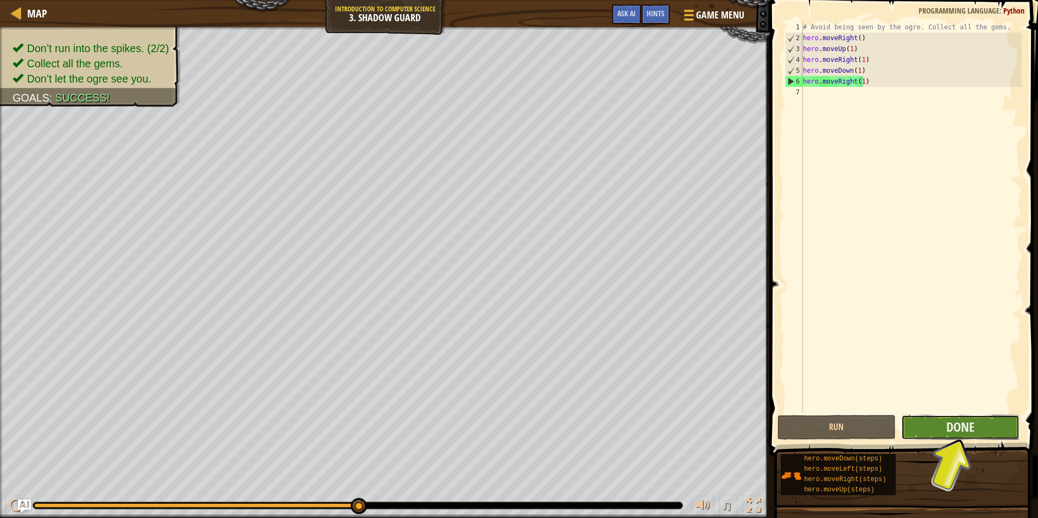
click at [976, 428] on button "Done" at bounding box center [960, 427] width 118 height 25
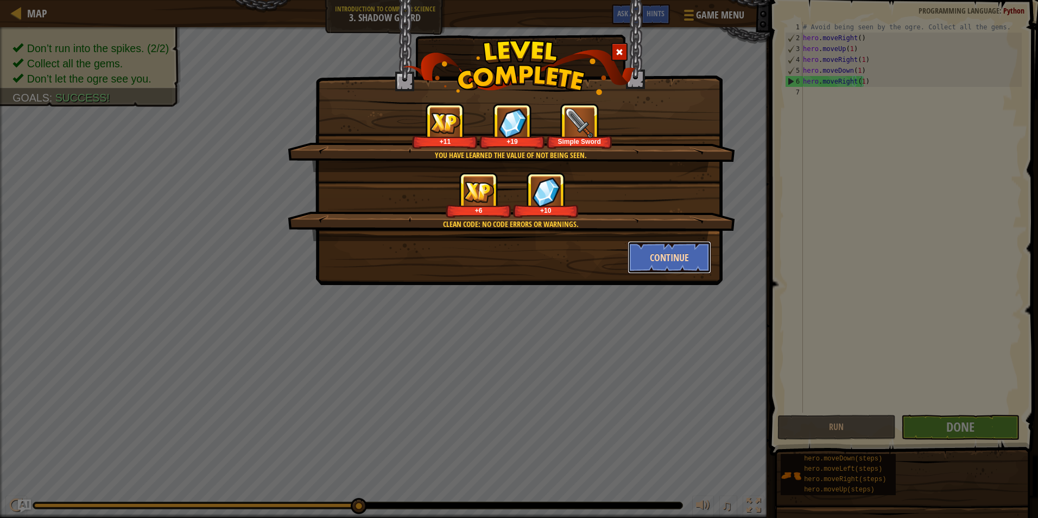
click at [683, 250] on button "Continue" at bounding box center [670, 257] width 84 height 33
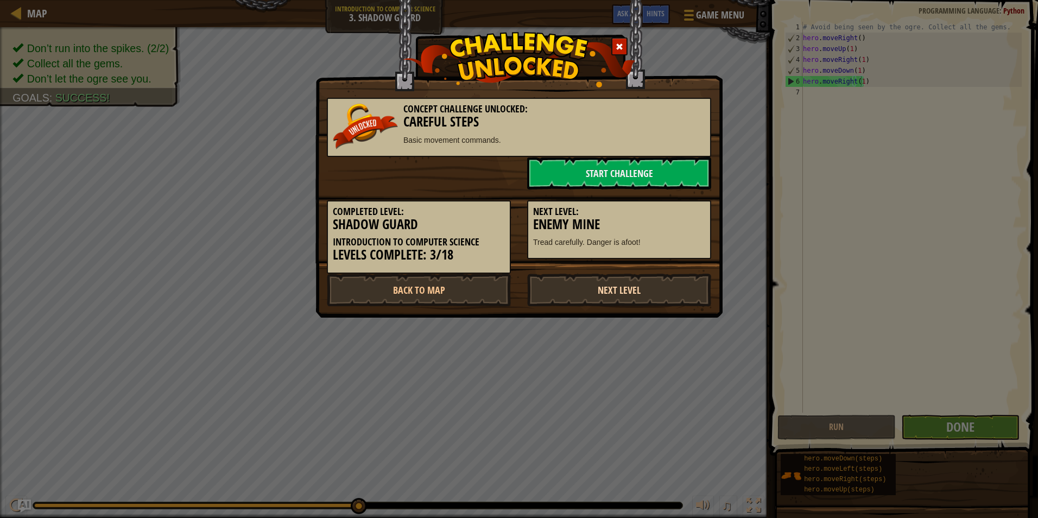
click at [640, 281] on link "Next Level" at bounding box center [619, 290] width 184 height 33
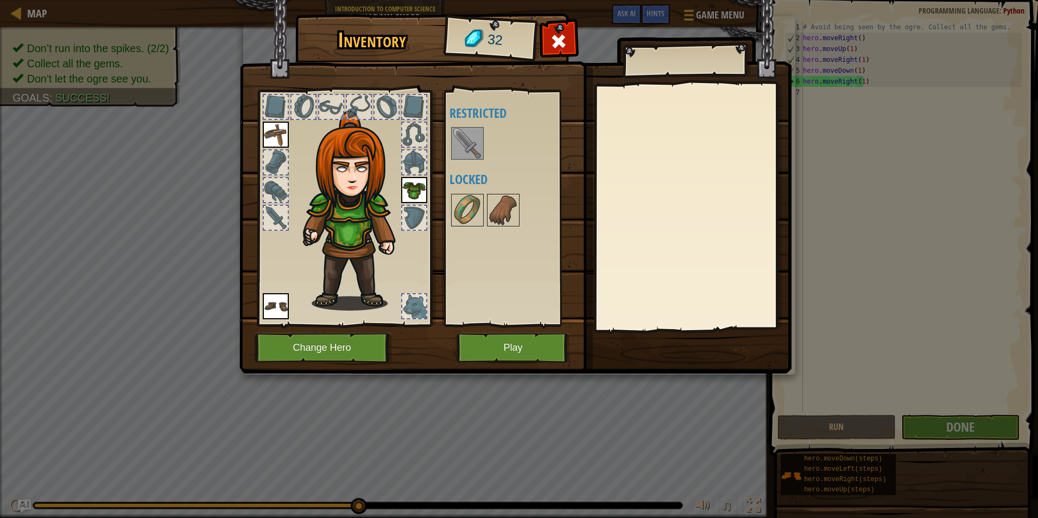
click at [458, 147] on img at bounding box center [467, 143] width 30 height 30
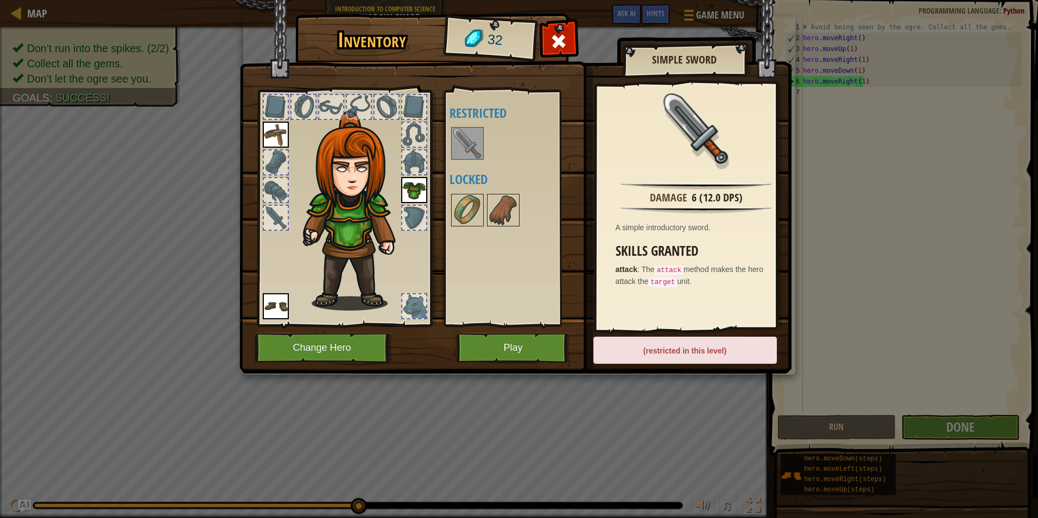
click at [809, 84] on div "Inventory 32 Available Equip Equip Equip (double-click to equip) Restricted Loc…" at bounding box center [519, 259] width 1038 height 518
drag, startPoint x: 547, startPoint y: 339, endPoint x: 555, endPoint y: 338, distance: 8.2
click at [555, 338] on button "Play" at bounding box center [513, 348] width 113 height 30
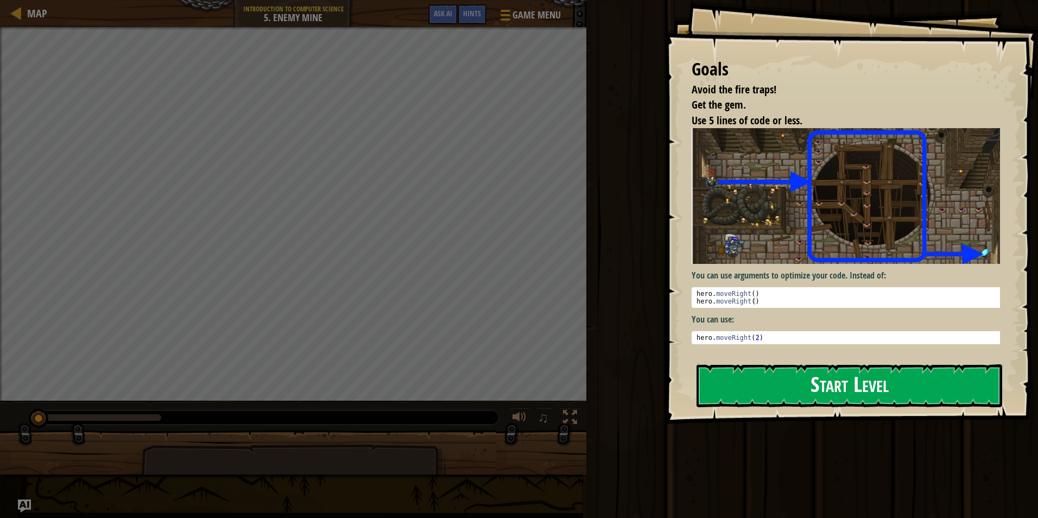
click at [881, 383] on button "Start Level" at bounding box center [850, 385] width 306 height 43
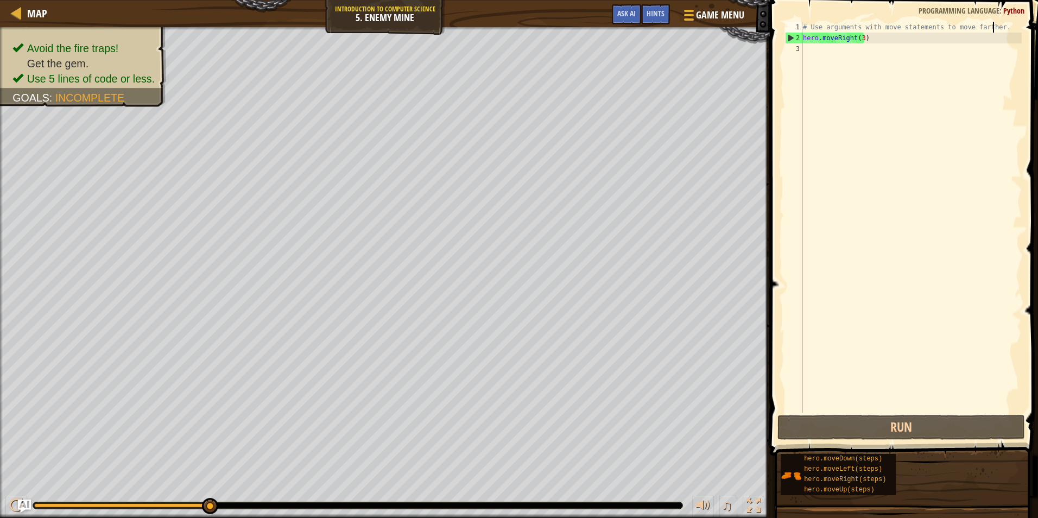
type textarea "hero.moveRight(3)"
